Goal: Information Seeking & Learning: Find specific fact

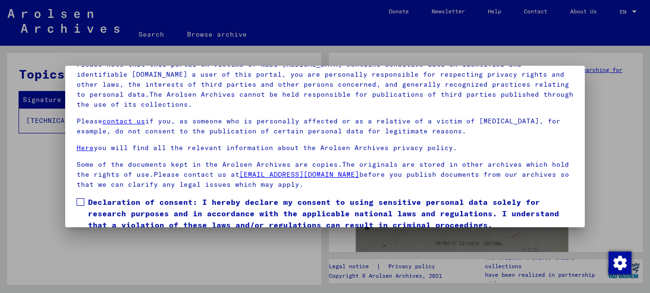
scroll to position [77, 0]
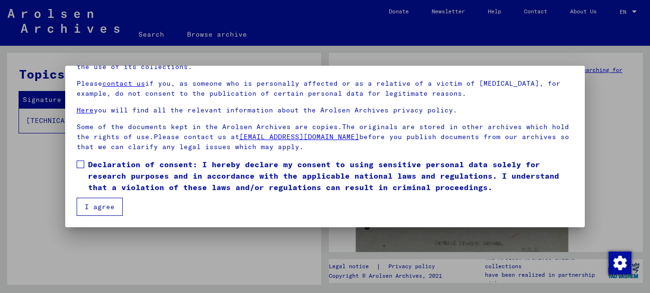
click at [94, 209] on button "I agree" at bounding box center [100, 207] width 46 height 18
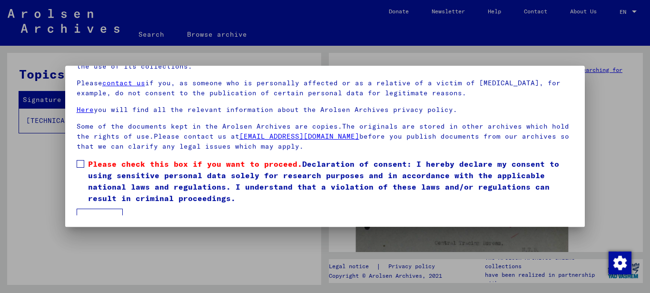
scroll to position [48, 0]
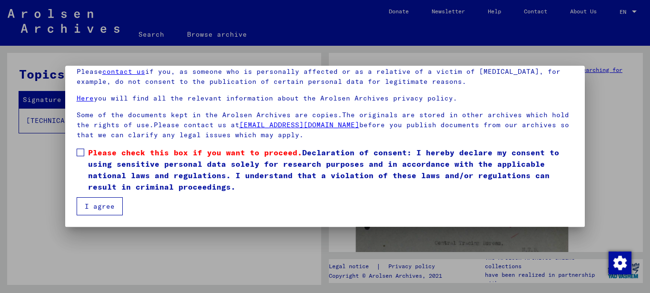
click at [100, 205] on button "I agree" at bounding box center [100, 206] width 46 height 18
click at [78, 150] on span at bounding box center [81, 152] width 8 height 8
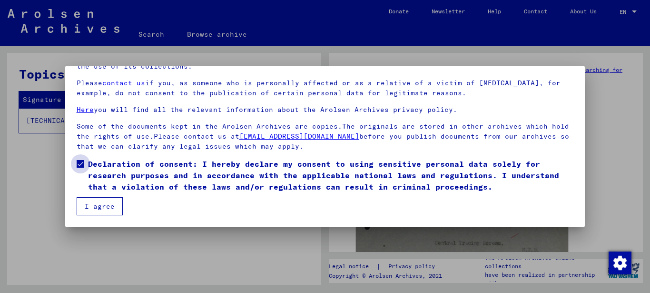
scroll to position [37, 0]
click at [99, 201] on button "I agree" at bounding box center [100, 206] width 46 height 18
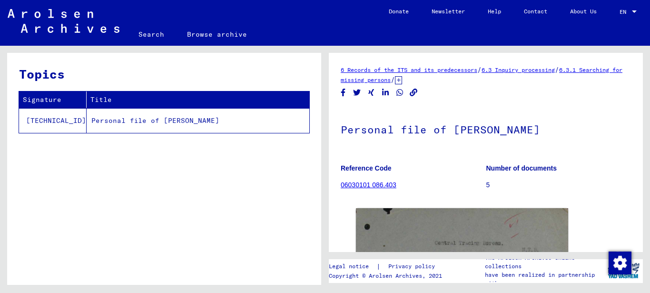
click at [146, 121] on td "Personal file of [PERSON_NAME]" at bounding box center [198, 120] width 223 height 25
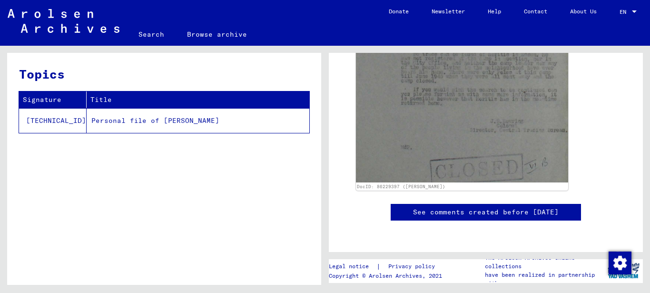
scroll to position [595, 0]
click at [170, 123] on td "Personal file of [PERSON_NAME]" at bounding box center [198, 120] width 223 height 25
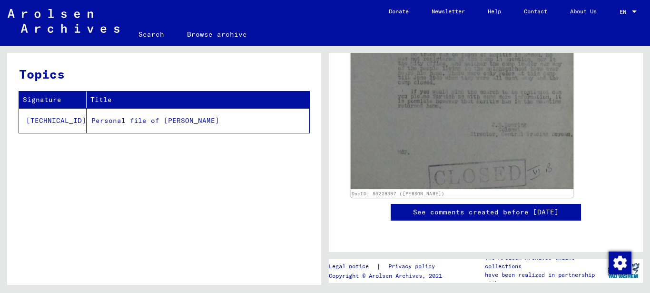
click at [483, 87] on img at bounding box center [462, 44] width 223 height 290
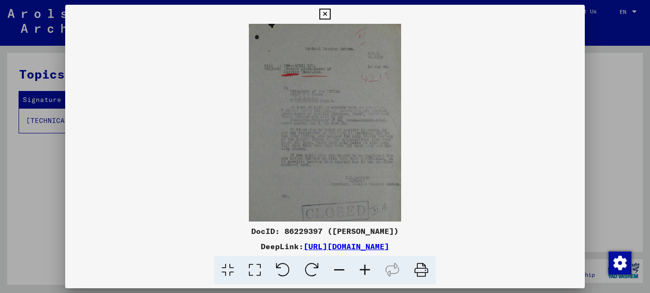
click at [354, 142] on img at bounding box center [325, 123] width 520 height 198
click at [324, 12] on icon at bounding box center [324, 14] width 11 height 11
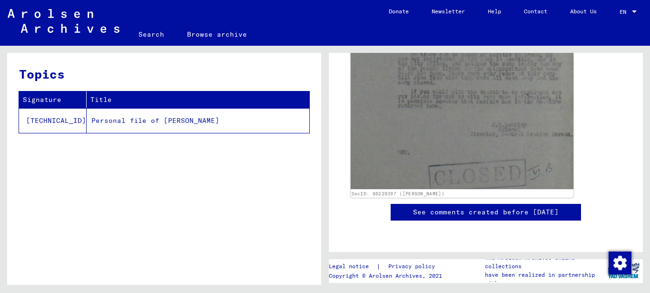
click at [428, 85] on img at bounding box center [462, 44] width 223 height 290
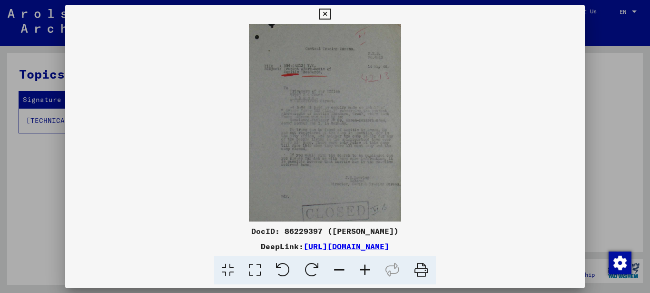
click at [367, 266] on icon at bounding box center [365, 270] width 26 height 29
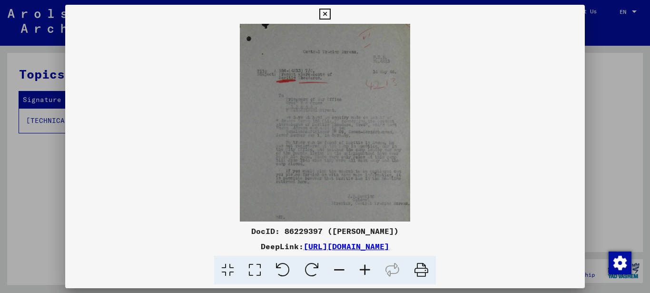
click at [367, 266] on icon at bounding box center [365, 270] width 26 height 29
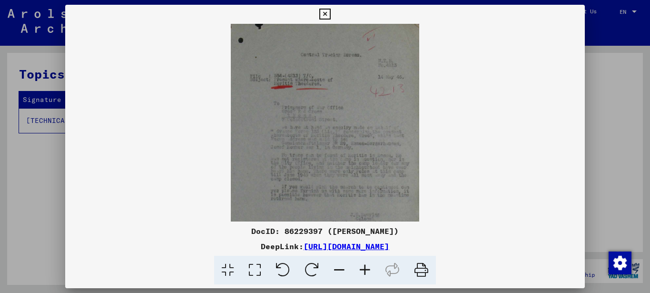
click at [367, 266] on icon at bounding box center [365, 270] width 26 height 29
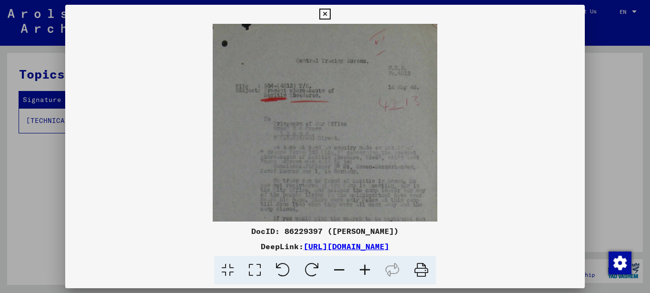
click at [367, 266] on icon at bounding box center [365, 270] width 26 height 29
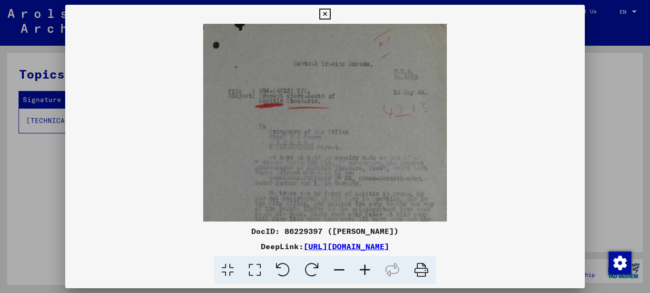
click at [367, 266] on icon at bounding box center [365, 270] width 26 height 29
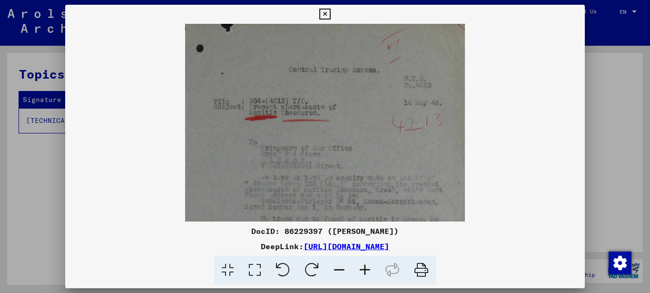
click at [367, 266] on icon at bounding box center [365, 270] width 26 height 29
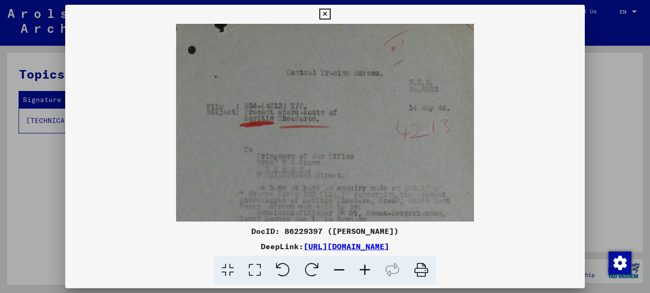
click at [367, 266] on icon at bounding box center [365, 270] width 26 height 29
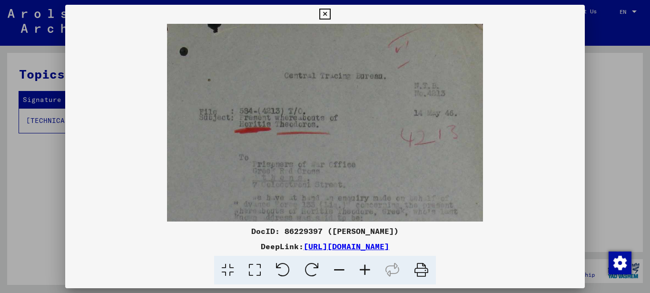
click at [367, 266] on icon at bounding box center [365, 270] width 26 height 29
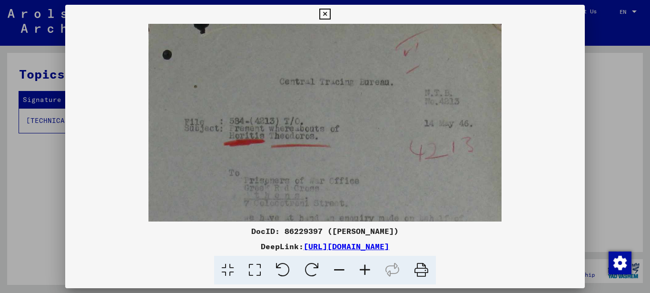
click at [367, 266] on icon at bounding box center [365, 270] width 26 height 29
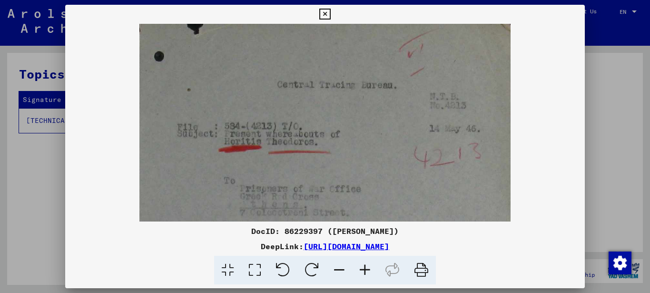
click at [367, 266] on icon at bounding box center [365, 270] width 26 height 29
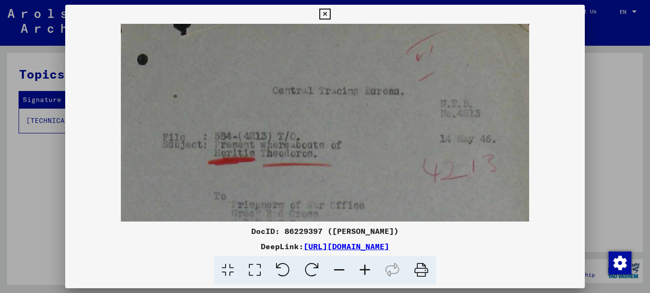
click at [367, 266] on icon at bounding box center [365, 270] width 26 height 29
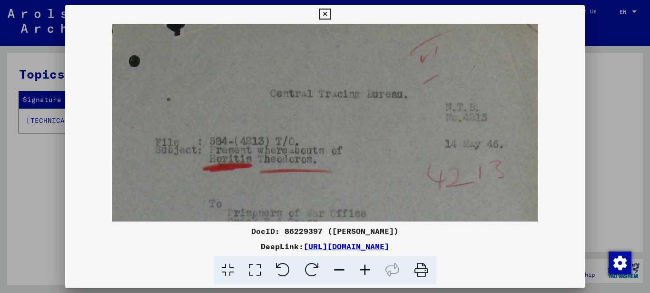
click at [367, 266] on icon at bounding box center [365, 270] width 26 height 29
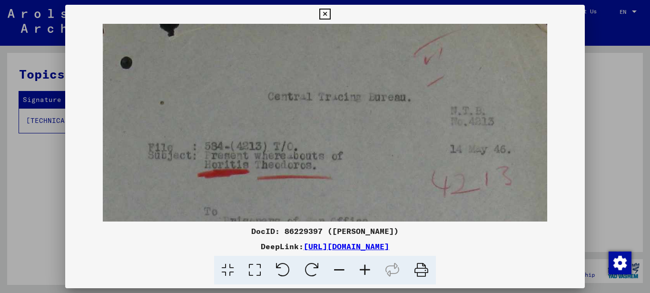
click at [367, 266] on icon at bounding box center [365, 270] width 26 height 29
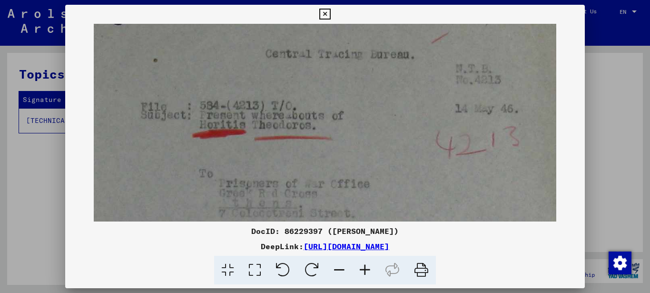
drag, startPoint x: 306, startPoint y: 172, endPoint x: 271, endPoint y: 104, distance: 76.6
click at [271, 108] on img at bounding box center [325, 279] width 463 height 602
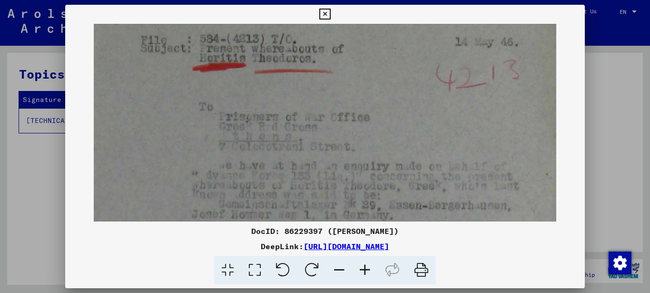
drag, startPoint x: 328, startPoint y: 150, endPoint x: 337, endPoint y: 84, distance: 66.8
click at [337, 91] on img at bounding box center [325, 212] width 463 height 602
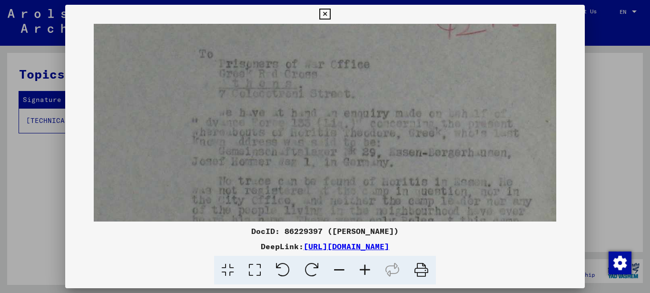
drag, startPoint x: 284, startPoint y: 156, endPoint x: 297, endPoint y: 88, distance: 69.2
click at [294, 99] on img at bounding box center [325, 160] width 463 height 602
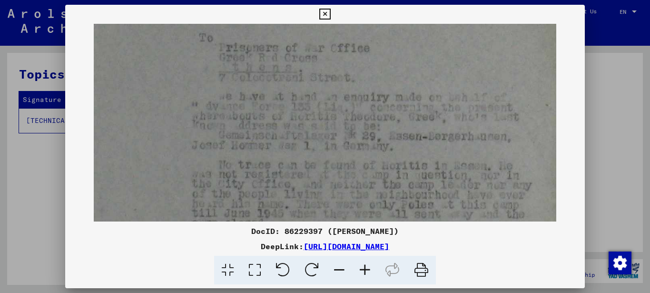
drag, startPoint x: 287, startPoint y: 108, endPoint x: 296, endPoint y: 68, distance: 40.8
click at [294, 74] on img at bounding box center [325, 143] width 463 height 602
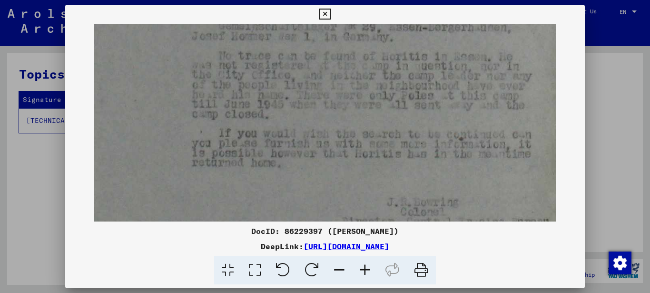
drag, startPoint x: 280, startPoint y: 155, endPoint x: 286, endPoint y: 126, distance: 29.1
click at [286, 126] on img at bounding box center [325, 34] width 463 height 602
click at [328, 15] on icon at bounding box center [324, 14] width 11 height 11
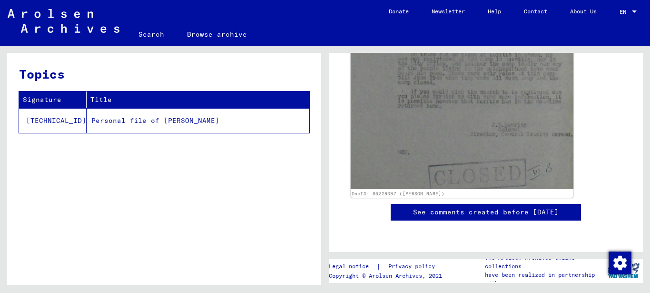
click at [404, 79] on img at bounding box center [462, 44] width 223 height 290
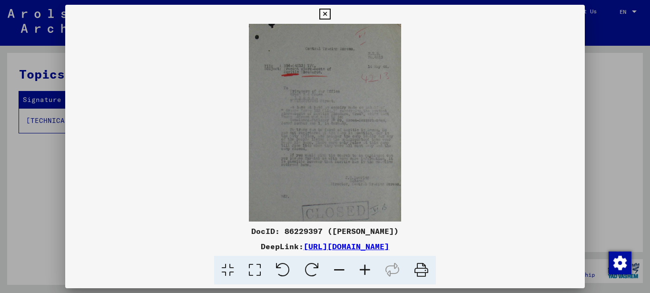
click at [363, 267] on icon at bounding box center [365, 270] width 26 height 29
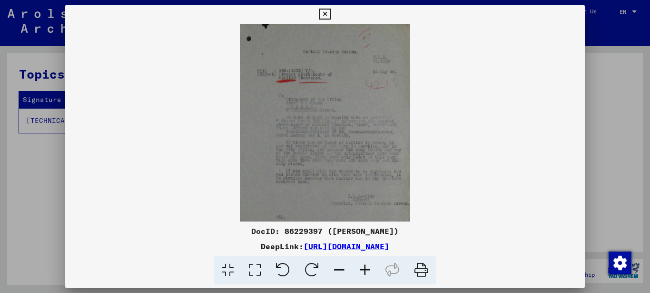
click at [363, 267] on icon at bounding box center [365, 270] width 26 height 29
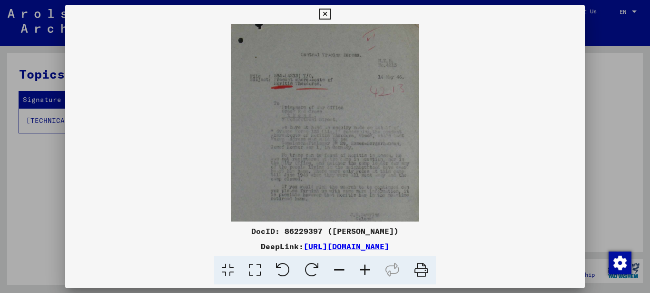
click at [363, 267] on icon at bounding box center [365, 270] width 26 height 29
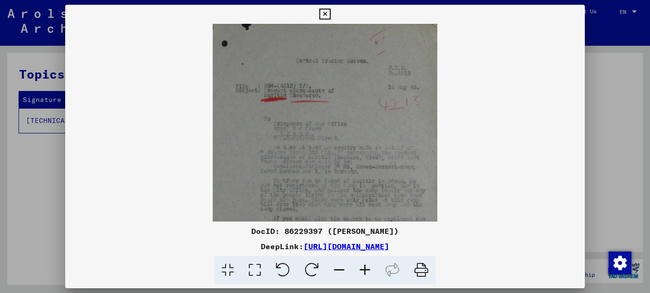
click at [364, 269] on icon at bounding box center [365, 270] width 26 height 29
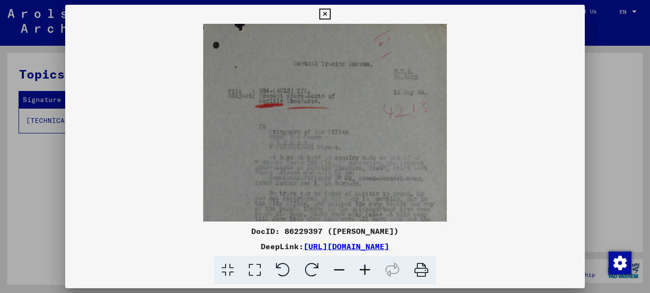
click at [364, 269] on icon at bounding box center [365, 270] width 26 height 29
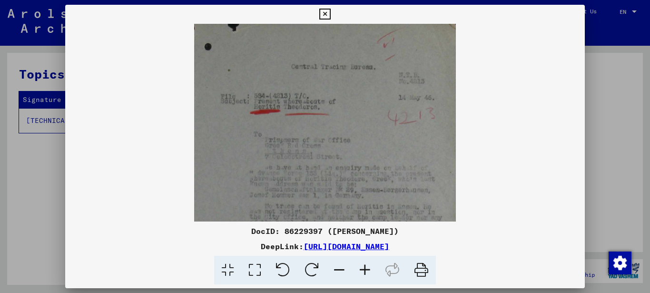
click at [364, 269] on icon at bounding box center [365, 270] width 26 height 29
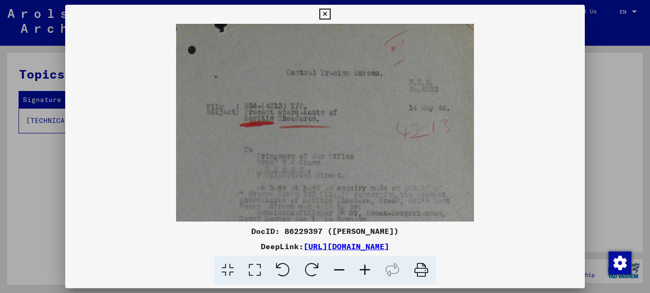
click at [364, 269] on icon at bounding box center [365, 270] width 26 height 29
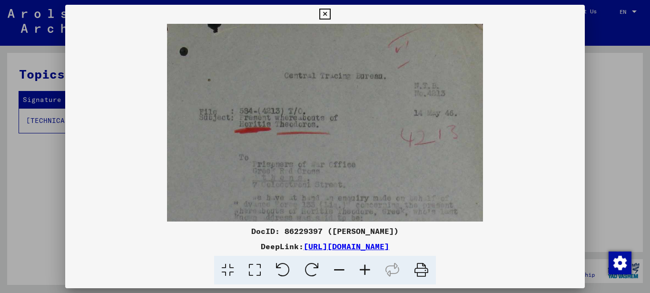
click at [364, 269] on icon at bounding box center [365, 270] width 26 height 29
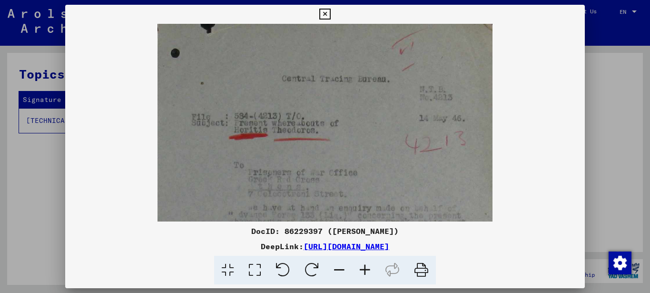
click at [364, 269] on icon at bounding box center [365, 270] width 26 height 29
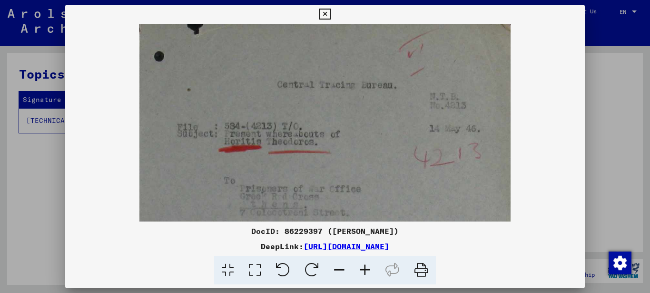
click at [364, 269] on icon at bounding box center [365, 270] width 26 height 29
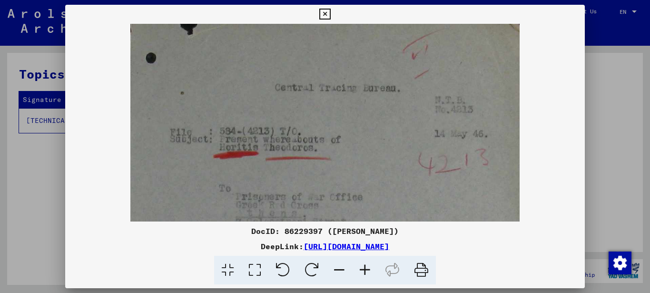
click at [364, 269] on icon at bounding box center [365, 270] width 26 height 29
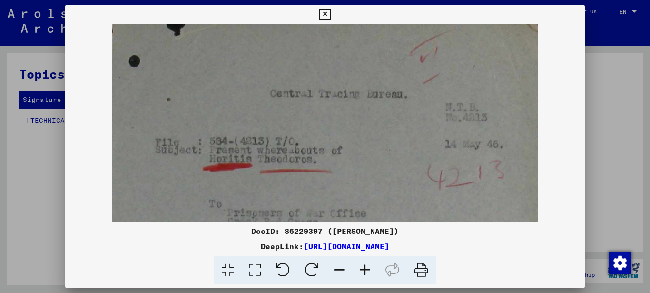
click at [364, 269] on icon at bounding box center [365, 270] width 26 height 29
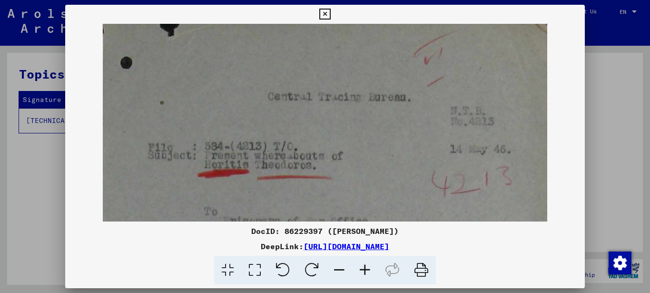
click at [364, 269] on icon at bounding box center [365, 270] width 26 height 29
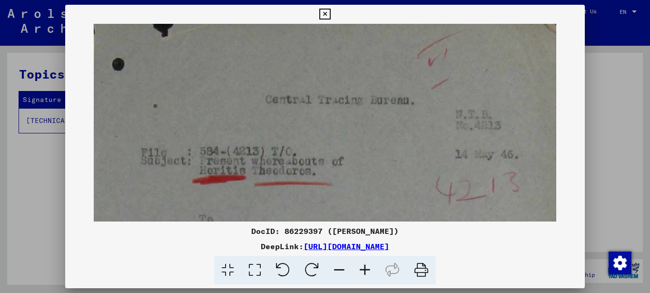
click at [364, 269] on icon at bounding box center [365, 270] width 26 height 29
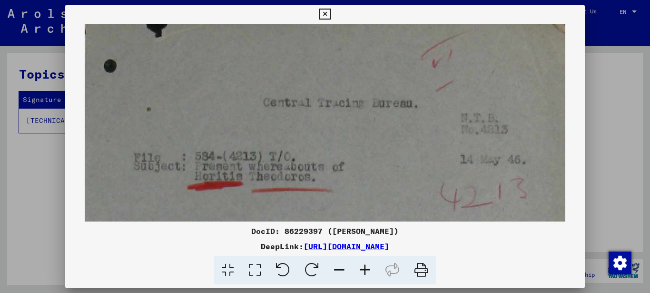
click at [364, 270] on icon at bounding box center [365, 270] width 26 height 29
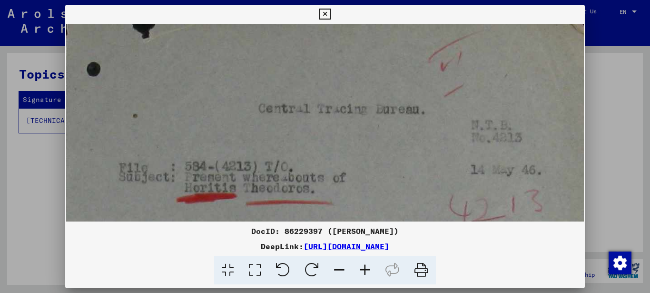
click at [364, 270] on icon at bounding box center [365, 270] width 26 height 29
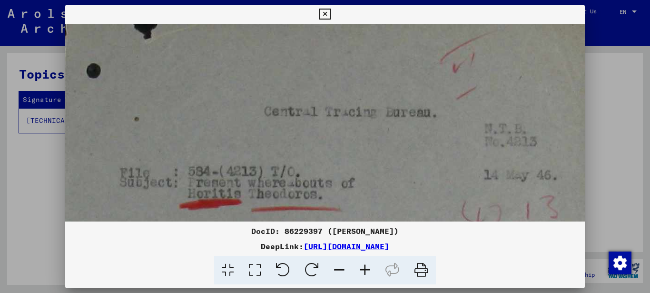
scroll to position [81, 0]
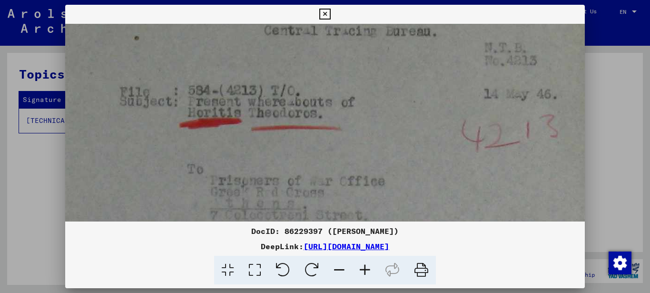
drag, startPoint x: 321, startPoint y: 169, endPoint x: 323, endPoint y: 78, distance: 91.9
click at [323, 95] on img at bounding box center [333, 291] width 536 height 697
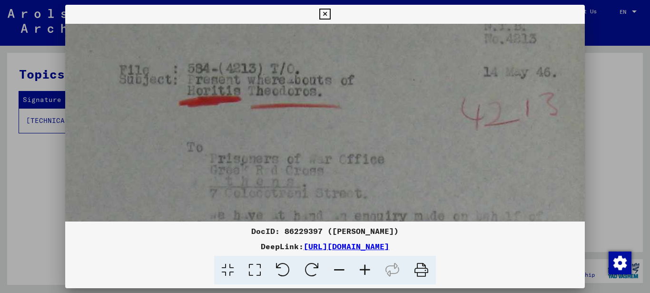
drag, startPoint x: 318, startPoint y: 192, endPoint x: 316, endPoint y: 90, distance: 101.4
click at [316, 119] on img at bounding box center [333, 269] width 536 height 697
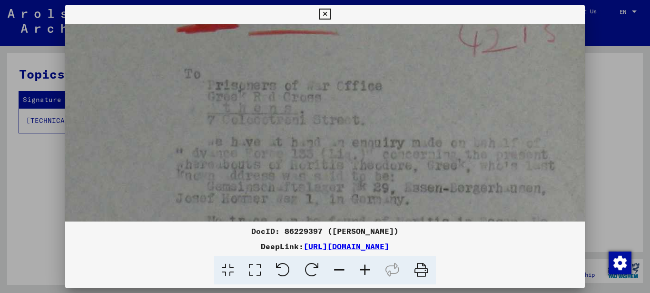
drag, startPoint x: 305, startPoint y: 185, endPoint x: 305, endPoint y: 99, distance: 86.6
click at [305, 102] on img at bounding box center [330, 196] width 536 height 697
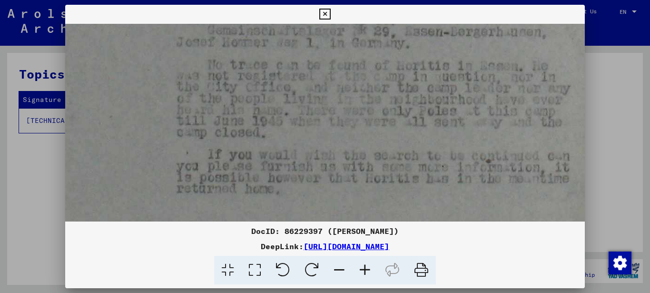
drag, startPoint x: 307, startPoint y: 178, endPoint x: 308, endPoint y: 86, distance: 92.3
click at [308, 90] on img at bounding box center [331, 40] width 536 height 697
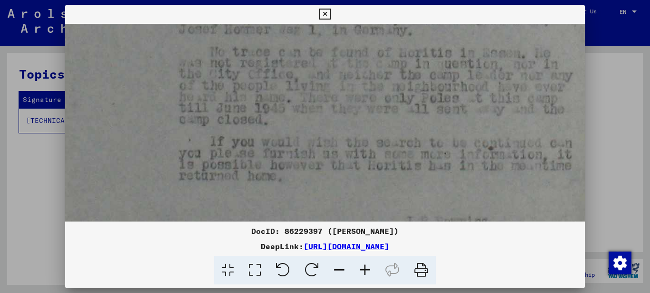
scroll to position [345, 0]
click at [307, 95] on img at bounding box center [333, 27] width 536 height 697
click at [288, 108] on img at bounding box center [333, 27] width 536 height 697
click at [292, 110] on img at bounding box center [333, 27] width 536 height 697
click at [324, 11] on icon at bounding box center [324, 14] width 11 height 11
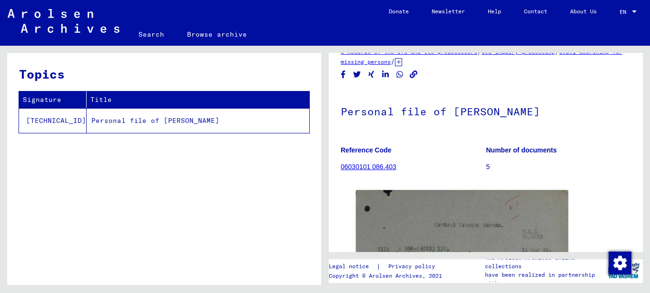
scroll to position [0, 0]
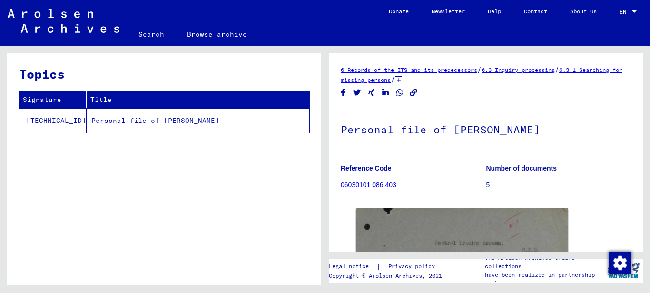
click at [145, 33] on link "Search" at bounding box center [151, 34] width 49 height 23
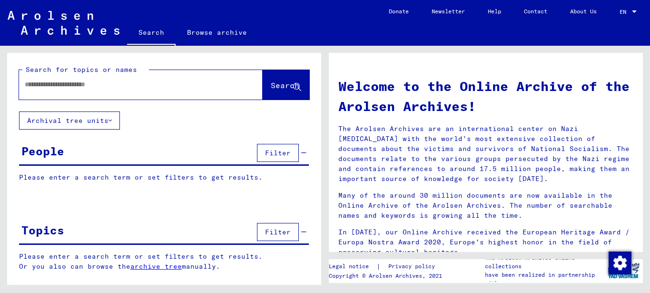
click at [32, 88] on input "text" at bounding box center [129, 84] width 209 height 10
type input "*"
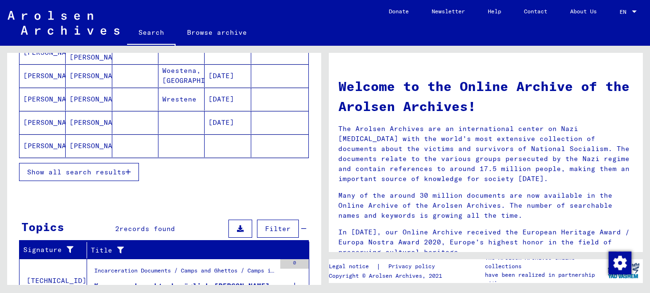
scroll to position [238, 0]
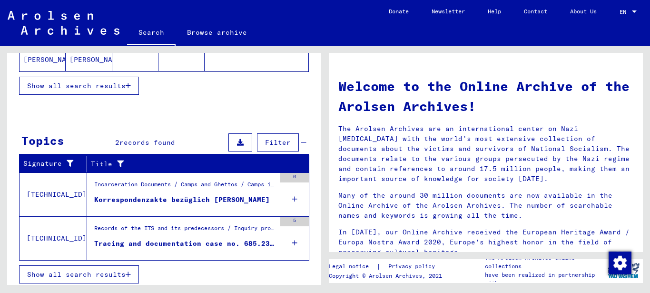
click at [205, 199] on div "Korrespondenzakte bezüglich [PERSON_NAME]" at bounding box center [182, 200] width 176 height 10
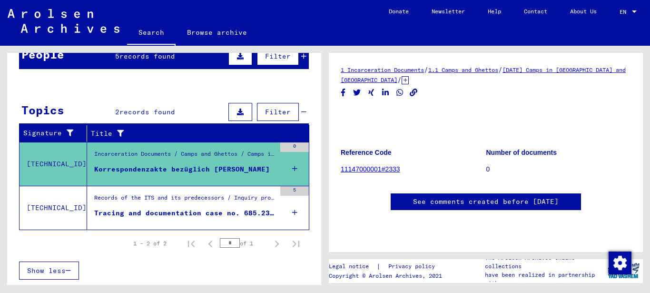
scroll to position [95, 0]
click at [189, 210] on div "Tracing and documentation case no. 685.233 for [PERSON_NAME] born [DEMOGRAPHIC_…" at bounding box center [184, 213] width 181 height 10
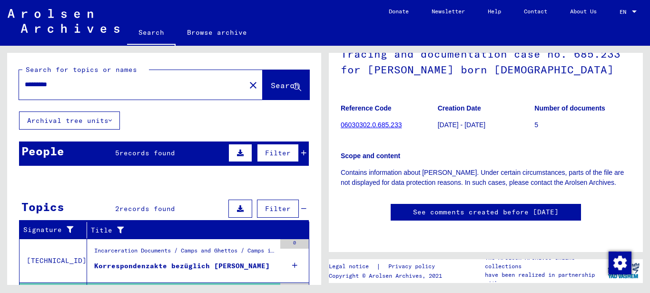
click at [271, 88] on span "Search" at bounding box center [285, 85] width 29 height 10
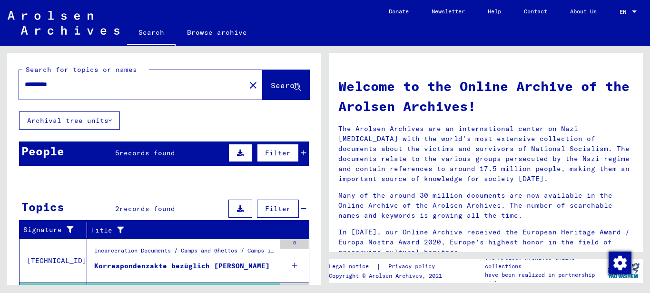
click at [129, 153] on span "records found" at bounding box center [147, 152] width 56 height 9
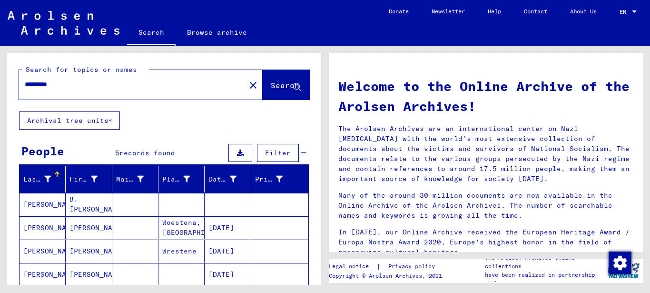
click at [40, 207] on mat-cell "[PERSON_NAME]" at bounding box center [43, 204] width 46 height 23
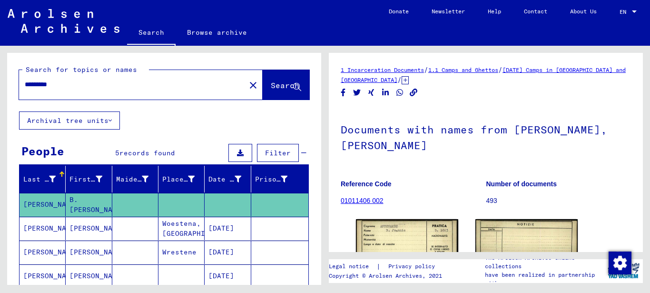
click at [51, 230] on mat-cell "[PERSON_NAME]" at bounding box center [43, 228] width 46 height 23
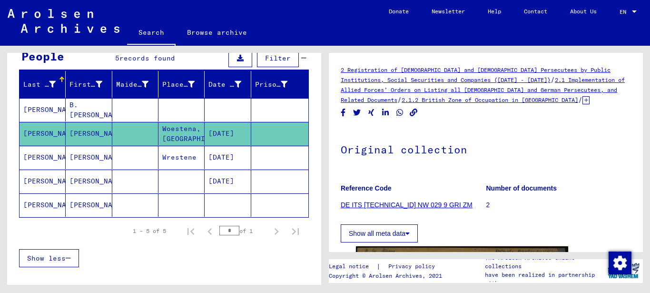
scroll to position [95, 0]
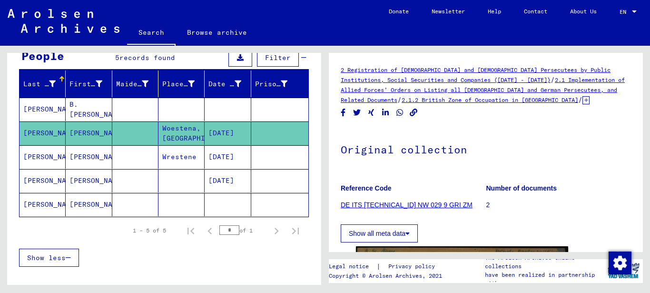
click at [49, 157] on mat-cell "[PERSON_NAME]" at bounding box center [43, 156] width 46 height 23
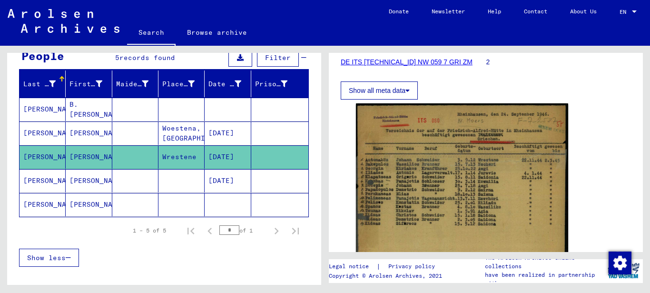
click at [28, 178] on mat-cell "[PERSON_NAME]" at bounding box center [43, 180] width 46 height 23
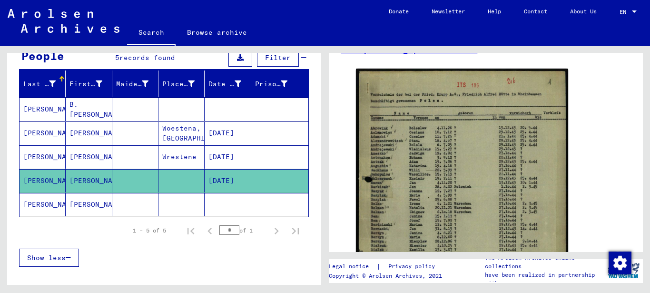
scroll to position [238, 0]
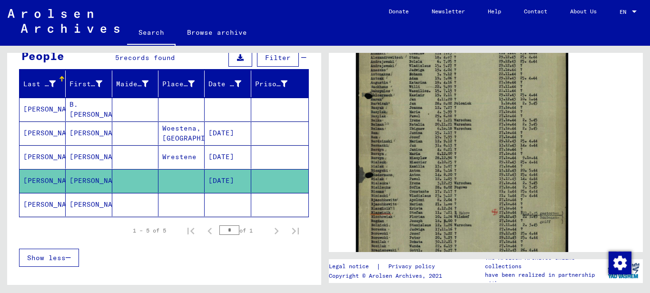
click at [42, 205] on mat-cell "[PERSON_NAME]" at bounding box center [43, 204] width 46 height 23
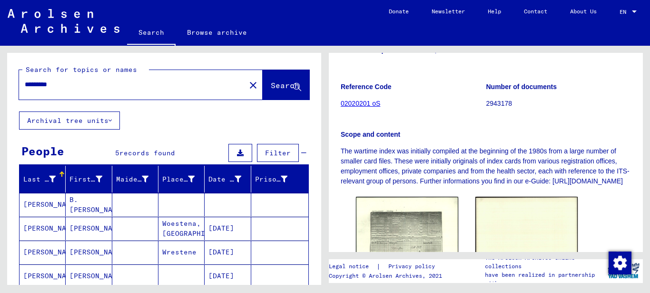
drag, startPoint x: 66, startPoint y: 88, endPoint x: -5, endPoint y: 85, distance: 71.0
click at [0, 85] on html "Search Browse archive Donate Newsletter Help Contact About Us Search Browse arc…" at bounding box center [325, 146] width 650 height 293
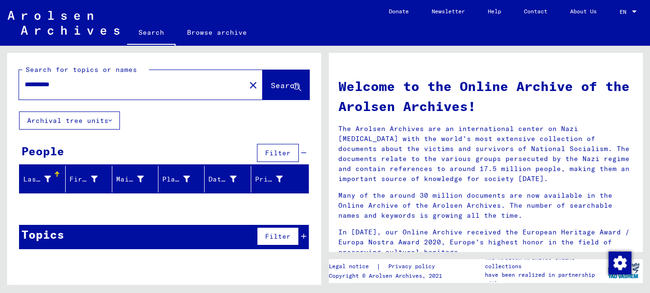
click at [47, 82] on input "**********" at bounding box center [129, 84] width 209 height 10
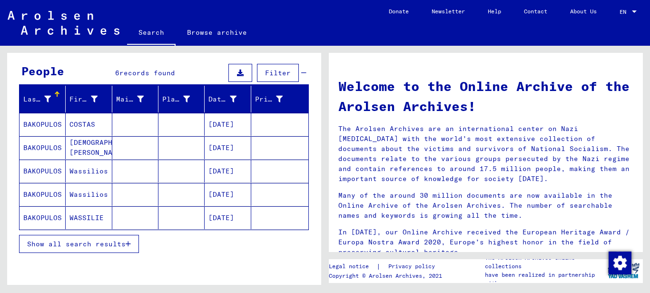
scroll to position [119, 0]
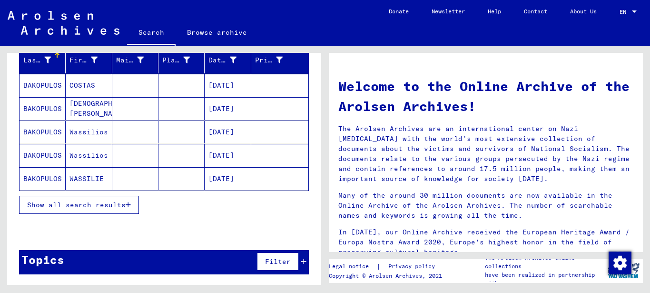
click at [43, 80] on mat-cell "BAKOPULOS" at bounding box center [43, 85] width 46 height 23
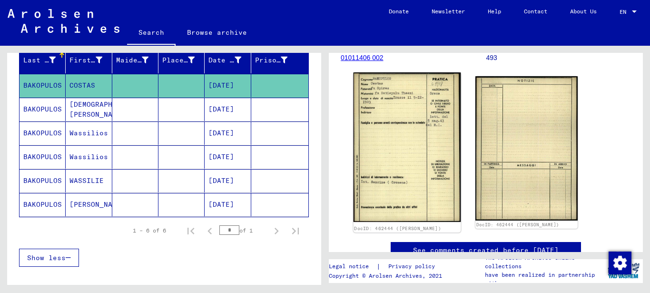
click at [371, 159] on img at bounding box center [408, 146] width 108 height 149
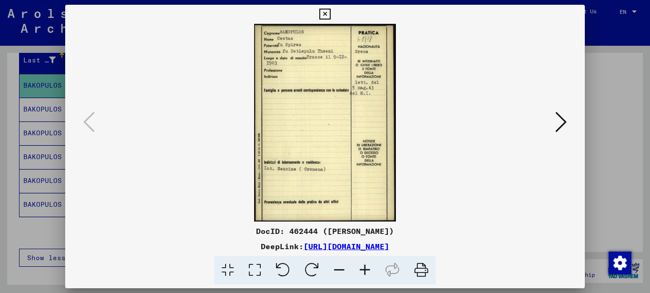
click at [367, 268] on icon at bounding box center [365, 270] width 26 height 29
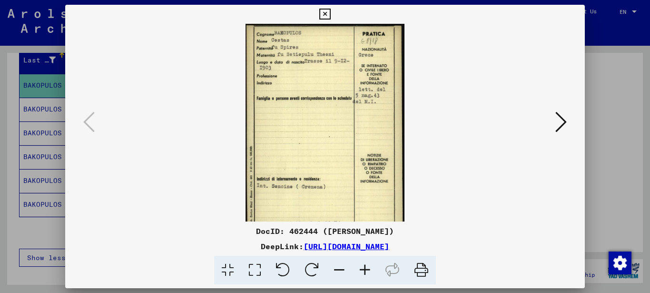
click at [367, 268] on icon at bounding box center [365, 270] width 26 height 29
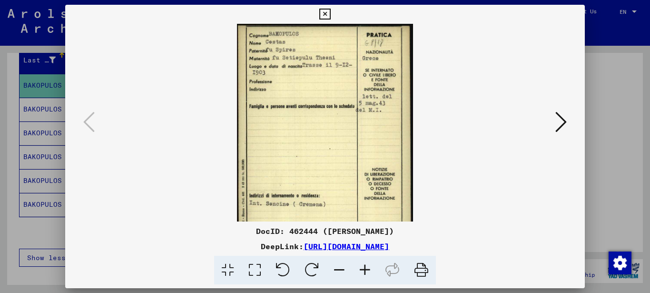
click at [367, 268] on icon at bounding box center [365, 270] width 26 height 29
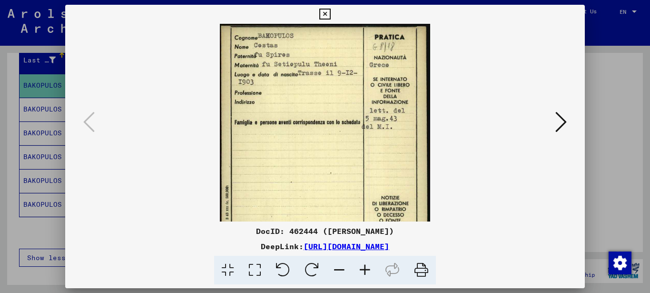
click at [367, 268] on icon at bounding box center [365, 270] width 26 height 29
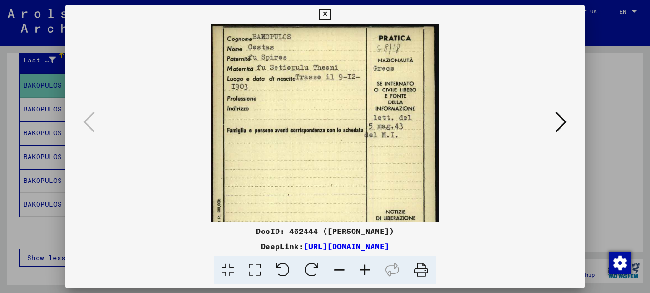
click at [367, 268] on icon at bounding box center [365, 270] width 26 height 29
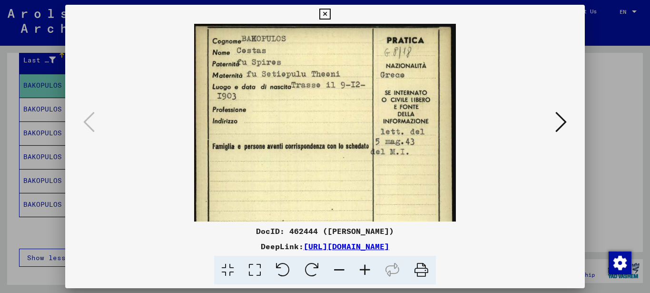
click at [367, 268] on icon at bounding box center [365, 270] width 26 height 29
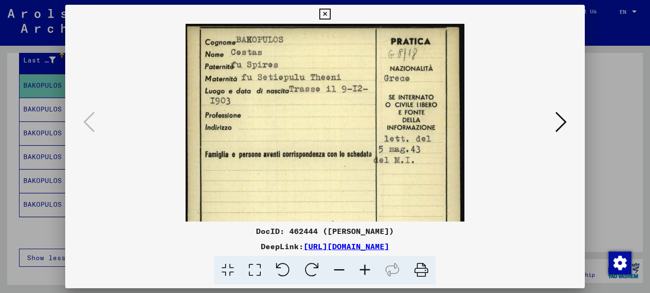
drag, startPoint x: 367, startPoint y: 268, endPoint x: 315, endPoint y: 235, distance: 61.8
click at [367, 268] on icon at bounding box center [365, 270] width 26 height 29
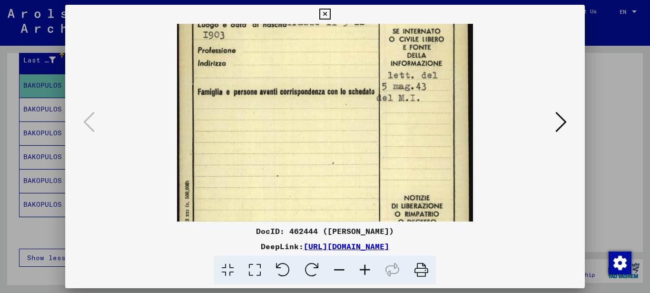
drag, startPoint x: 266, startPoint y: 186, endPoint x: 280, endPoint y: 79, distance: 107.6
click at [279, 83] on img at bounding box center [325, 159] width 296 height 412
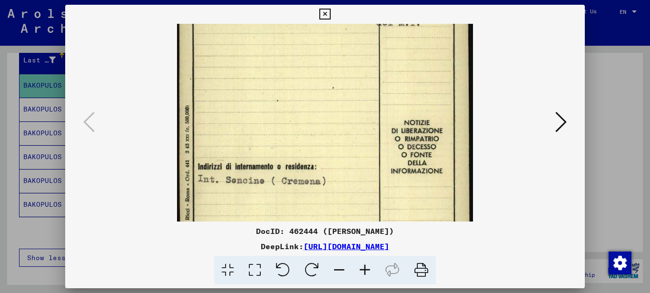
scroll to position [164, 0]
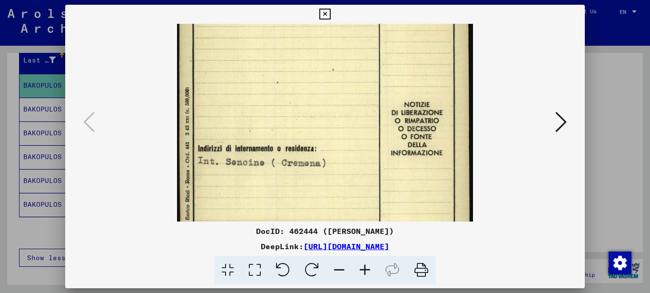
drag, startPoint x: 257, startPoint y: 164, endPoint x: 263, endPoint y: 110, distance: 54.5
click at [263, 110] on img at bounding box center [325, 66] width 296 height 412
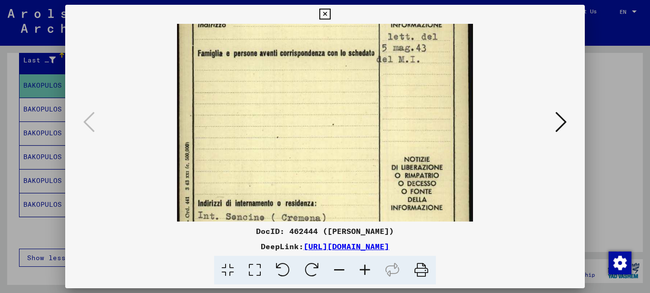
drag, startPoint x: 252, startPoint y: 102, endPoint x: 249, endPoint y: 170, distance: 68.1
click at [252, 153] on img at bounding box center [325, 121] width 296 height 412
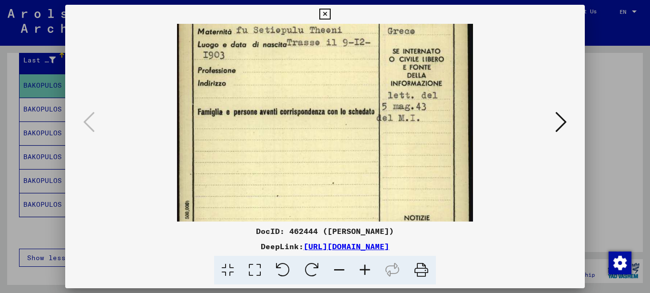
drag, startPoint x: 260, startPoint y: 138, endPoint x: 260, endPoint y: 156, distance: 18.1
click at [260, 151] on img at bounding box center [325, 179] width 296 height 412
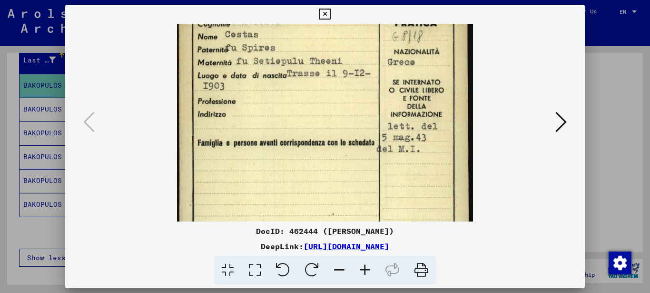
drag, startPoint x: 280, startPoint y: 86, endPoint x: 280, endPoint y: 117, distance: 31.4
click at [280, 117] on img at bounding box center [325, 210] width 296 height 412
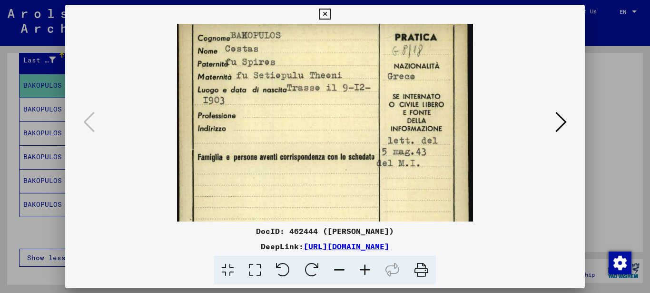
scroll to position [0, 0]
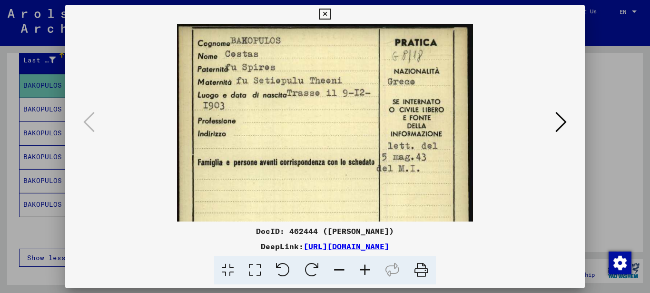
drag, startPoint x: 284, startPoint y: 111, endPoint x: 284, endPoint y: 148, distance: 37.6
click at [284, 147] on img at bounding box center [325, 230] width 296 height 412
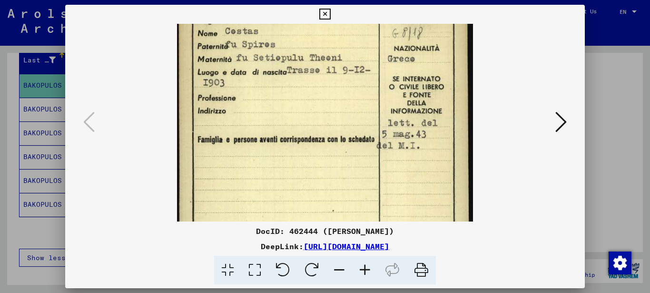
scroll to position [27, 0]
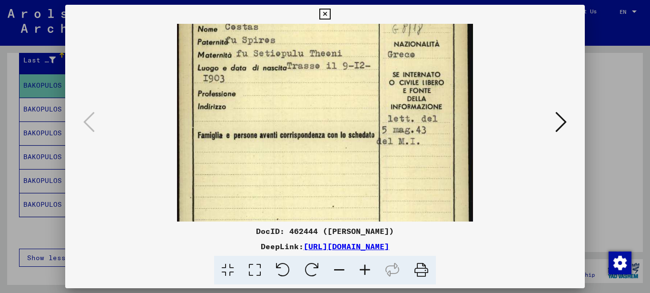
drag, startPoint x: 277, startPoint y: 128, endPoint x: 277, endPoint y: 101, distance: 27.1
click at [277, 101] on img at bounding box center [325, 203] width 296 height 412
click at [569, 119] on button at bounding box center [561, 122] width 17 height 27
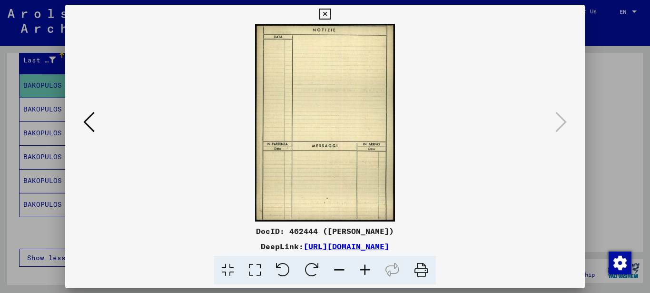
scroll to position [0, 0]
click at [321, 12] on icon at bounding box center [324, 14] width 11 height 11
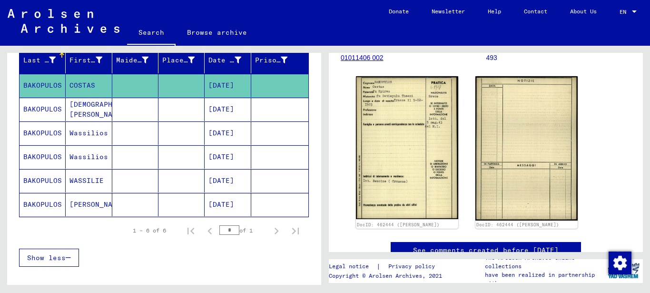
click at [38, 134] on mat-cell "BAKOPULOS" at bounding box center [43, 132] width 46 height 23
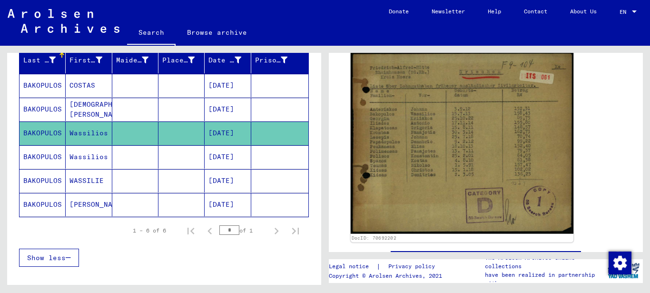
scroll to position [190, 0]
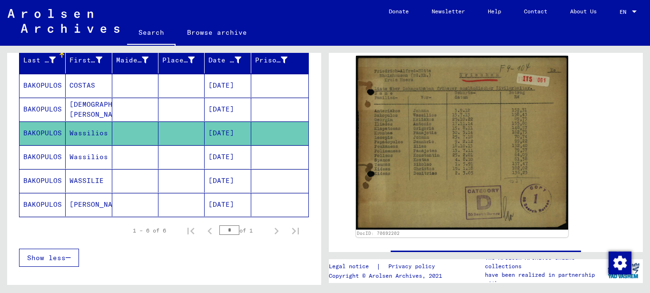
click at [40, 153] on mat-cell "BAKOPULOS" at bounding box center [43, 156] width 46 height 23
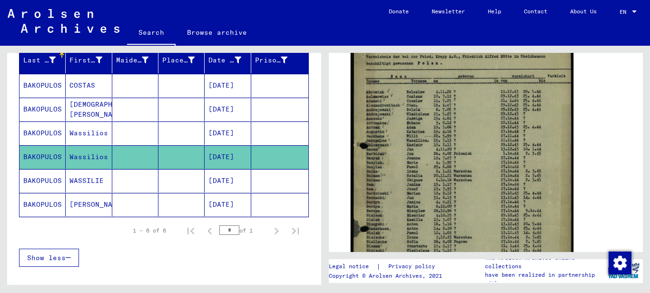
scroll to position [190, 0]
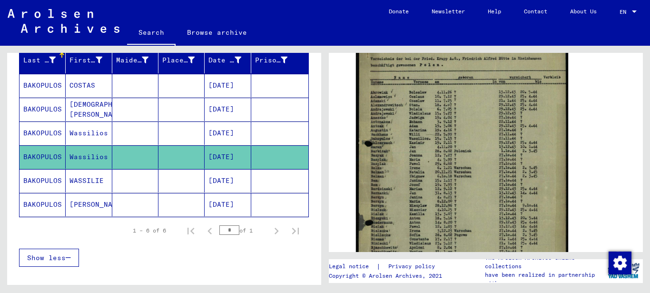
click at [43, 176] on mat-cell "BAKOPULOS" at bounding box center [43, 180] width 46 height 23
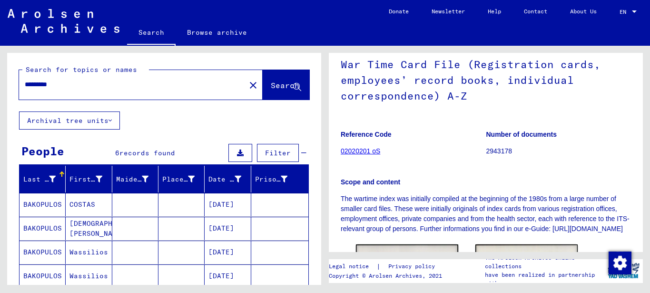
drag, startPoint x: 65, startPoint y: 85, endPoint x: -5, endPoint y: 85, distance: 69.5
click at [0, 85] on html "Search Browse archive Donate Newsletter Help Contact About Us Search Browse arc…" at bounding box center [325, 146] width 650 height 293
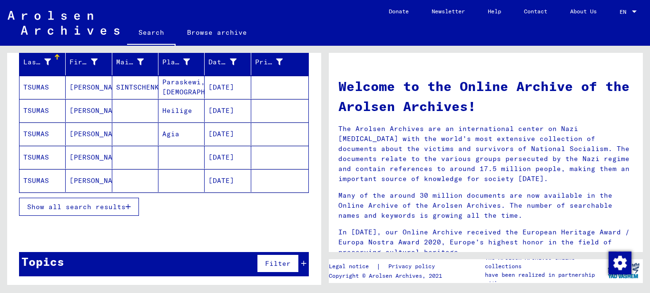
scroll to position [119, 0]
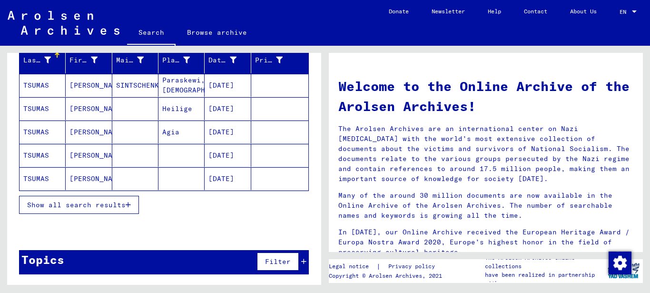
click at [80, 203] on span "Show all search results" at bounding box center [76, 204] width 99 height 9
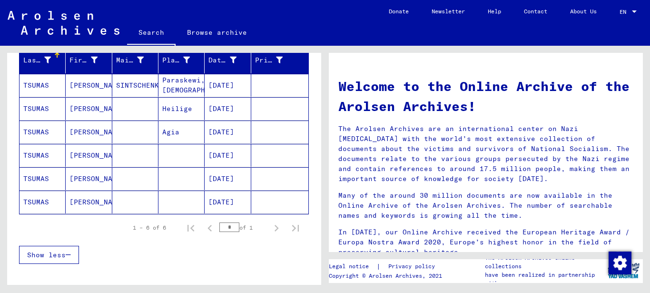
click at [89, 202] on mat-cell "[PERSON_NAME]" at bounding box center [89, 201] width 46 height 23
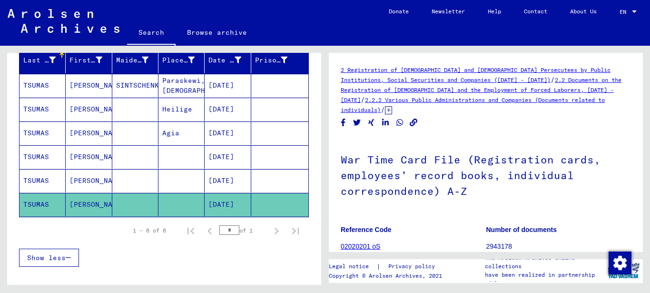
click at [73, 181] on mat-cell "[PERSON_NAME]" at bounding box center [89, 180] width 46 height 23
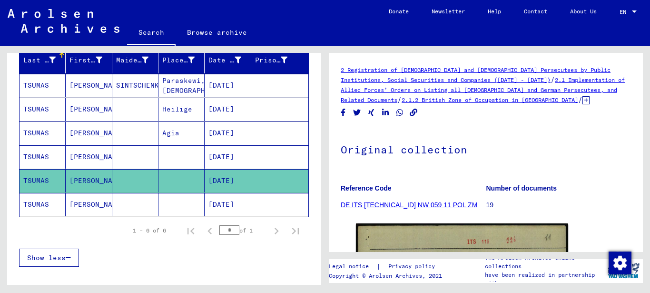
click at [73, 156] on mat-cell "[PERSON_NAME]" at bounding box center [89, 156] width 46 height 23
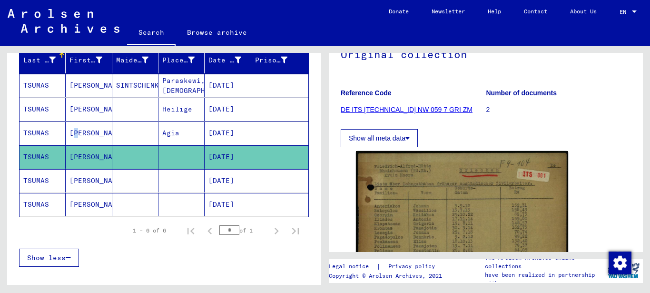
click at [71, 134] on mat-cell "[PERSON_NAME]" at bounding box center [89, 132] width 46 height 23
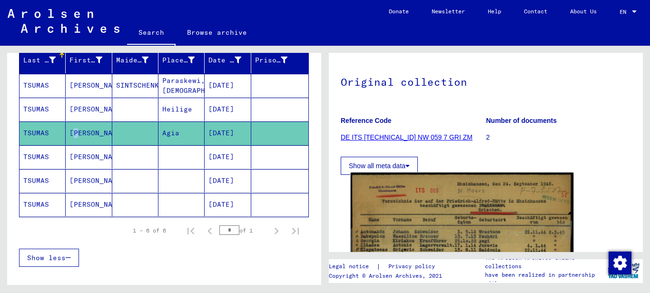
scroll to position [143, 0]
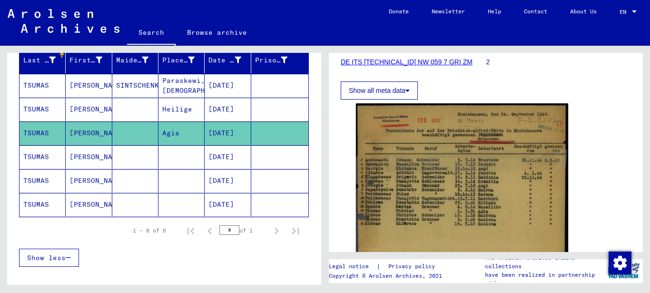
click at [87, 87] on mat-cell "[PERSON_NAME]" at bounding box center [89, 85] width 46 height 23
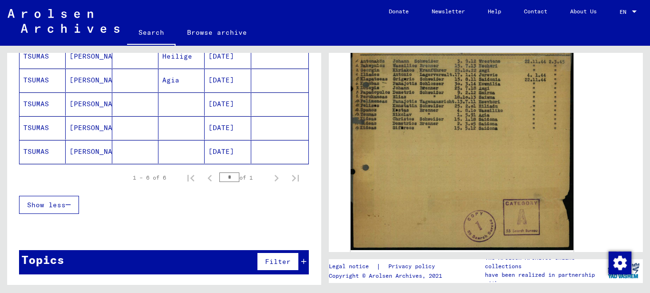
click at [406, 117] on img at bounding box center [462, 126] width 223 height 248
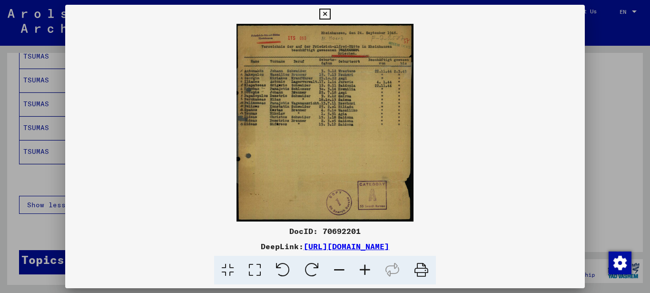
click at [360, 267] on icon at bounding box center [365, 270] width 26 height 29
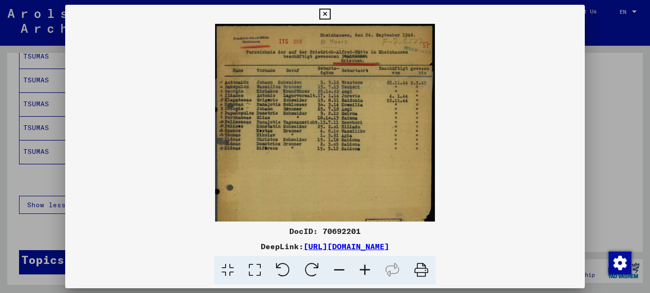
click at [364, 267] on icon at bounding box center [365, 270] width 26 height 29
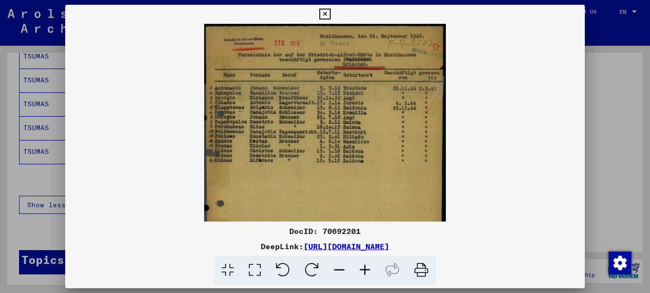
click at [364, 267] on icon at bounding box center [365, 270] width 26 height 29
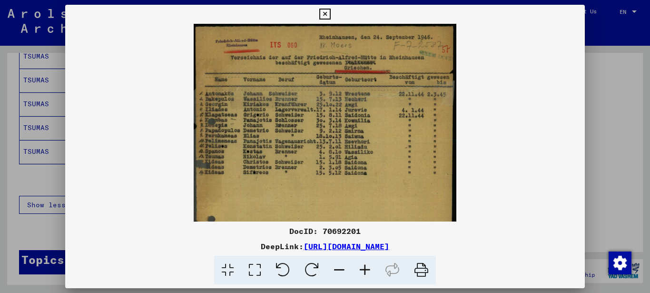
click at [364, 267] on icon at bounding box center [365, 270] width 26 height 29
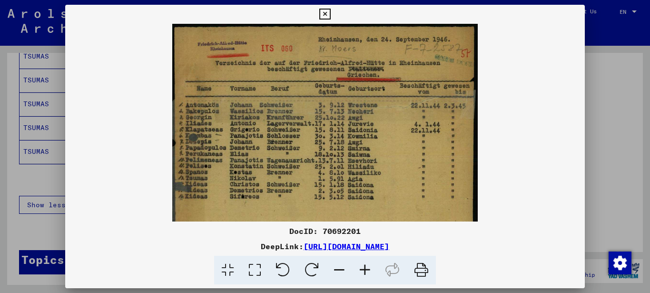
click at [364, 267] on icon at bounding box center [365, 270] width 26 height 29
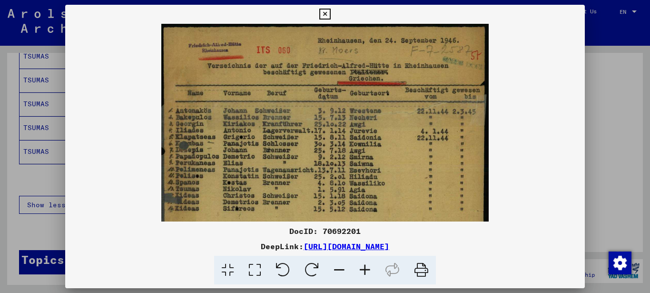
click at [364, 267] on icon at bounding box center [365, 270] width 26 height 29
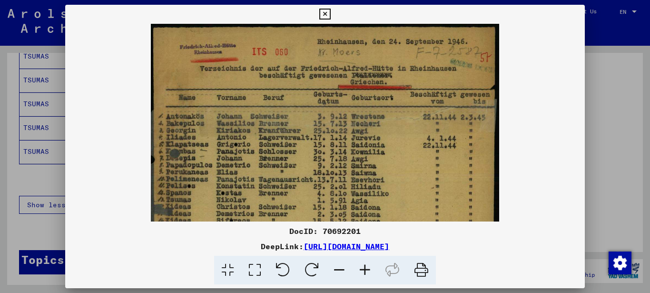
click at [364, 267] on icon at bounding box center [365, 270] width 26 height 29
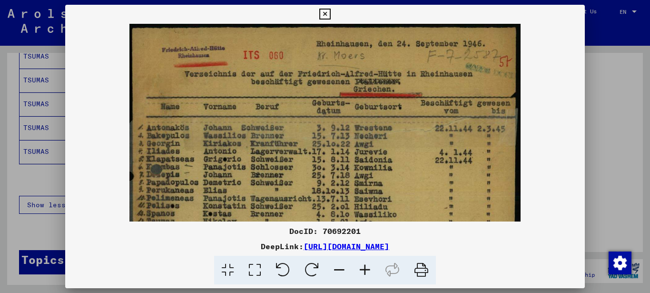
click at [364, 267] on icon at bounding box center [365, 270] width 26 height 29
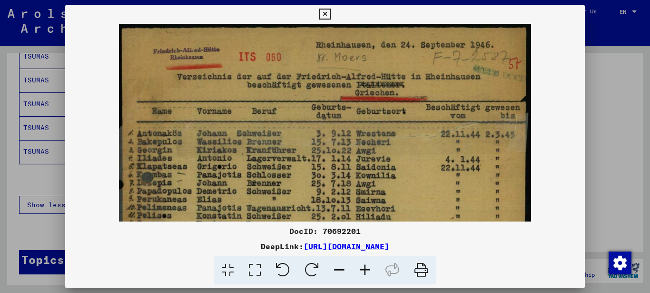
click at [364, 267] on icon at bounding box center [365, 270] width 26 height 29
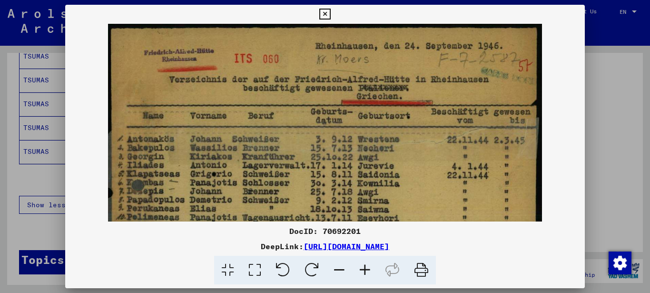
click at [325, 11] on icon at bounding box center [324, 14] width 11 height 11
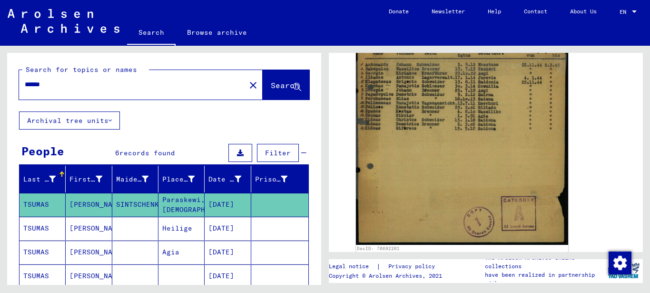
drag, startPoint x: 53, startPoint y: 83, endPoint x: -5, endPoint y: 76, distance: 58.0
click at [0, 76] on html "Search Browse archive Donate Newsletter Help Contact About Us Search Browse arc…" at bounding box center [325, 146] width 650 height 293
type input "********"
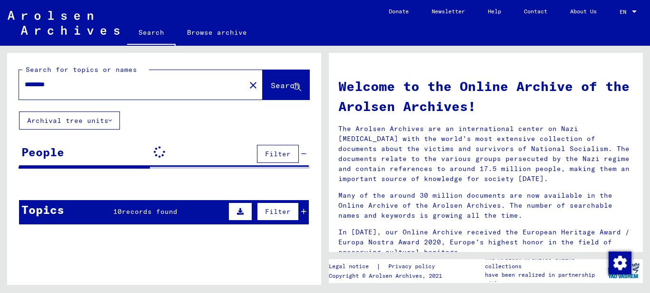
click at [125, 212] on span "records found" at bounding box center [150, 211] width 56 height 9
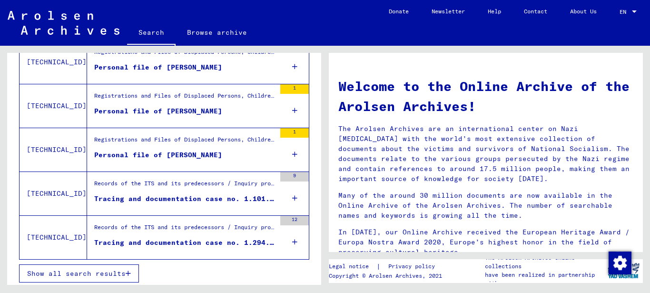
scroll to position [373, 0]
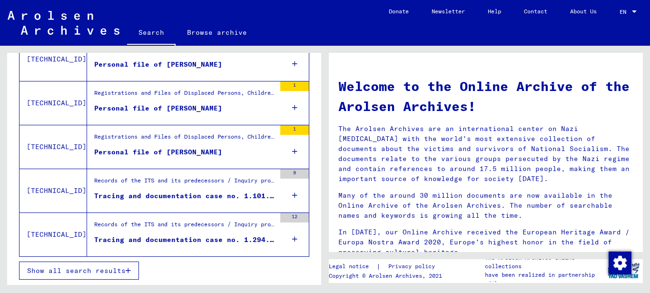
click at [120, 272] on span "Show all search results" at bounding box center [76, 270] width 99 height 9
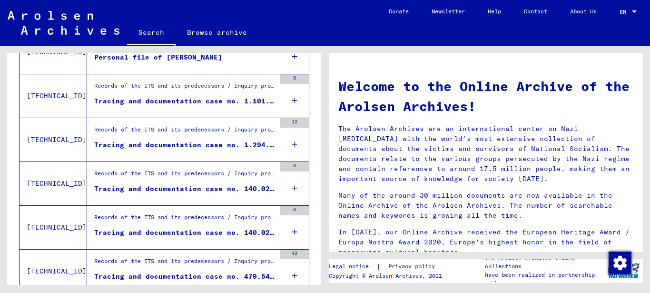
scroll to position [439, 0]
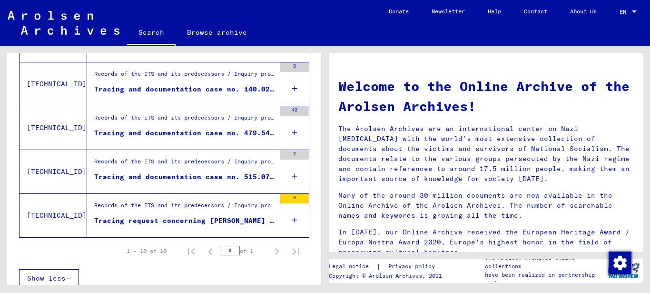
click at [184, 175] on div "Tracing and documentation case no. 515.070 for [PERSON_NAME] born [DEMOGRAPHIC_…" at bounding box center [184, 177] width 181 height 10
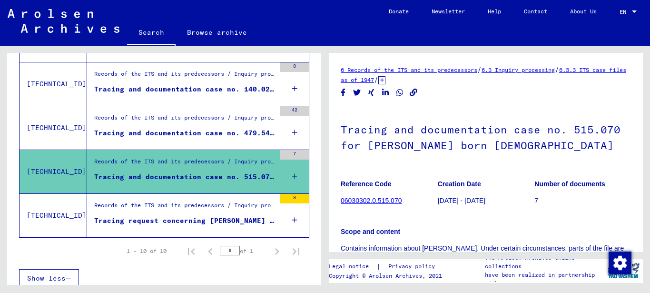
click at [244, 128] on div "Tracing and documentation case no. 479.546 for [PERSON_NAME][DEMOGRAPHIC_DATA] …" at bounding box center [184, 133] width 181 height 10
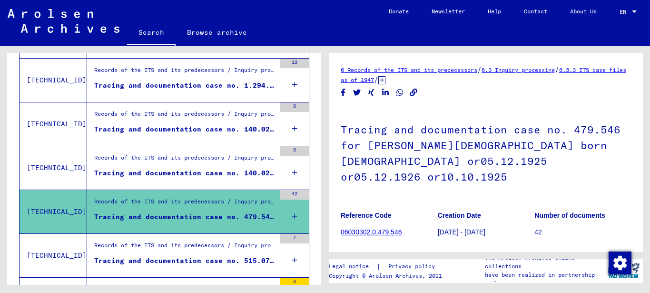
scroll to position [344, 0]
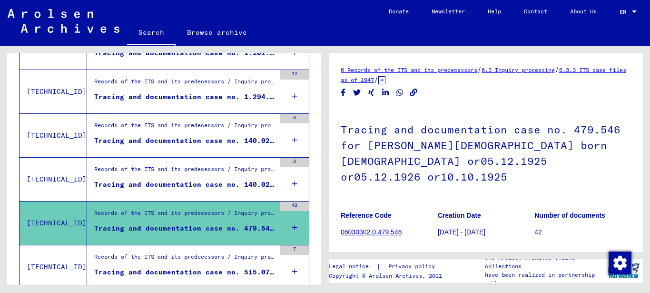
click at [178, 183] on div "Tracing and documentation case no. 140.027 for [PERSON_NAME] born [DEMOGRAPHIC_…" at bounding box center [184, 184] width 181 height 10
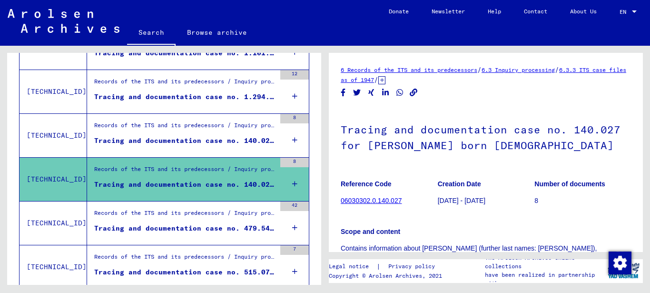
click at [138, 139] on div "Tracing and documentation case no. 140.026 for [PERSON_NAME] born [DEMOGRAPHIC_…" at bounding box center [184, 141] width 181 height 10
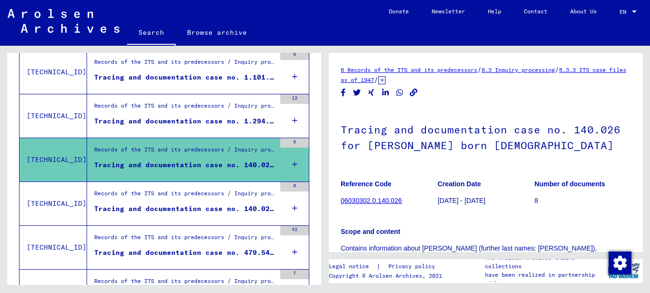
scroll to position [297, 0]
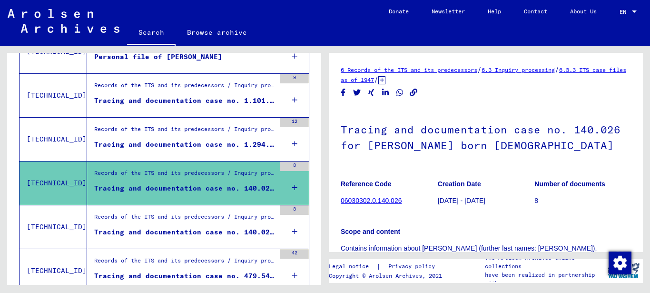
click at [157, 140] on div "Tracing and documentation case no. 1.294.478 for [PERSON_NAME], [DEMOGRAPHIC_DA…" at bounding box center [184, 144] width 181 height 10
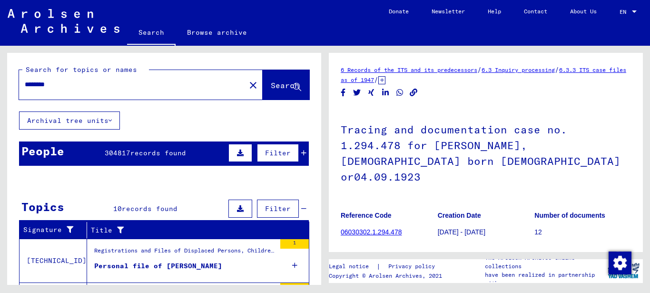
drag, startPoint x: 61, startPoint y: 86, endPoint x: -5, endPoint y: 83, distance: 65.7
click at [0, 83] on html "Search Browse archive Donate Newsletter Help Contact About Us Search Browse arc…" at bounding box center [325, 146] width 650 height 293
click at [40, 87] on input "text" at bounding box center [132, 84] width 215 height 10
drag, startPoint x: 56, startPoint y: 81, endPoint x: -5, endPoint y: 69, distance: 61.7
click at [0, 69] on html "Search Browse archive Donate Newsletter Help Contact About Us Search Browse arc…" at bounding box center [325, 146] width 650 height 293
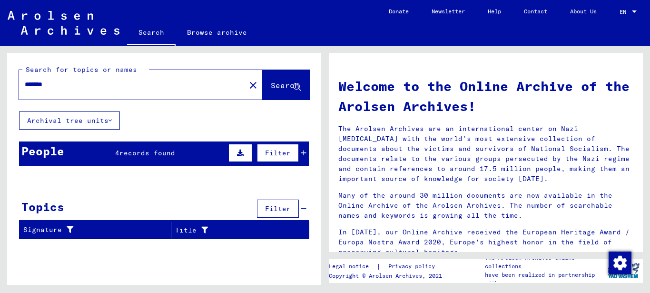
click at [116, 147] on div "People 4 records found Filter" at bounding box center [164, 153] width 290 height 24
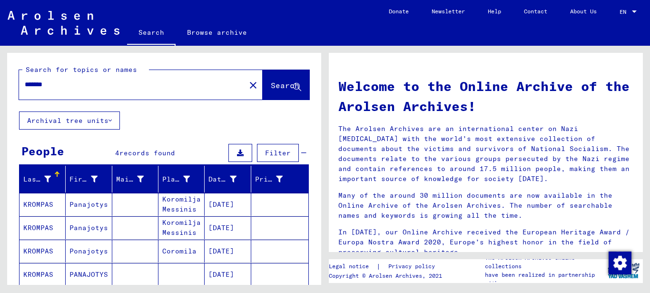
click at [77, 206] on mat-cell "Panajotys" at bounding box center [89, 204] width 46 height 23
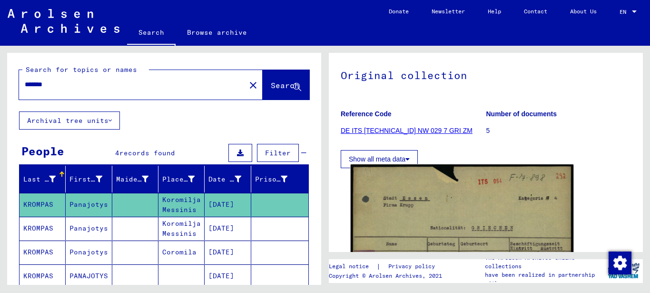
scroll to position [79, 0]
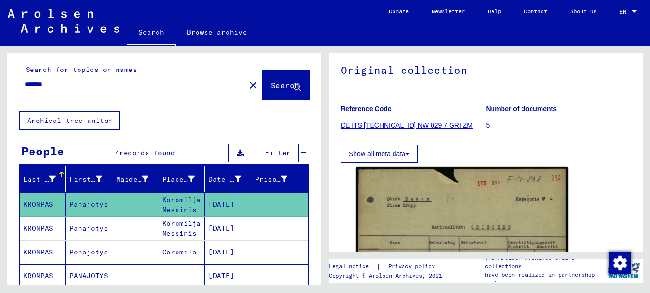
click at [392, 153] on button "Show all meta data" at bounding box center [379, 154] width 77 height 18
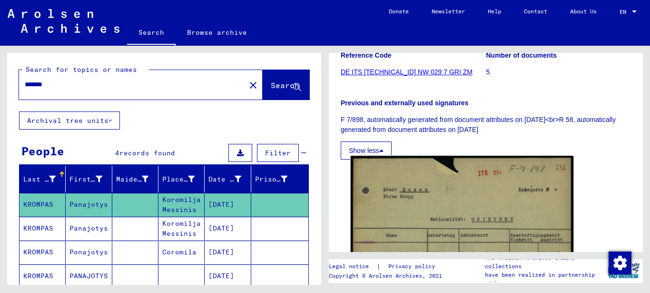
scroll to position [175, 0]
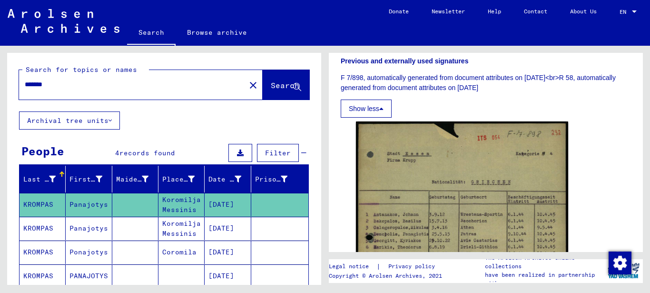
click at [78, 228] on mat-cell "Panajotys" at bounding box center [89, 228] width 46 height 23
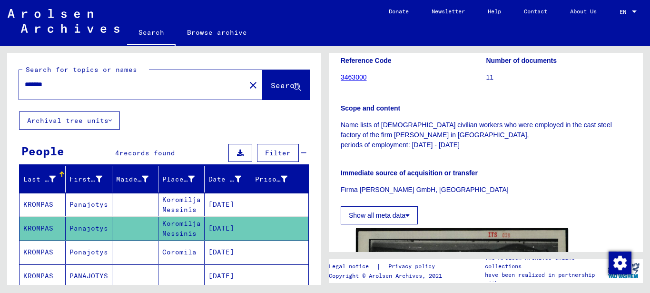
scroll to position [381, 0]
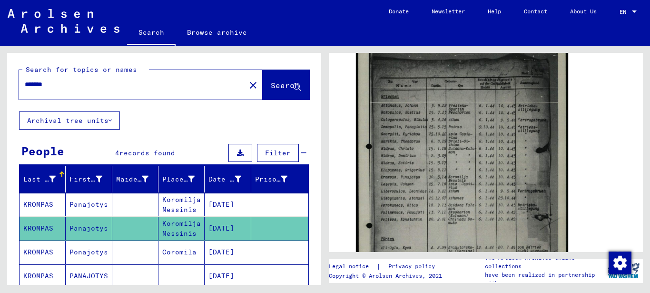
click at [85, 255] on mat-cell "Ponajotys" at bounding box center [89, 251] width 46 height 23
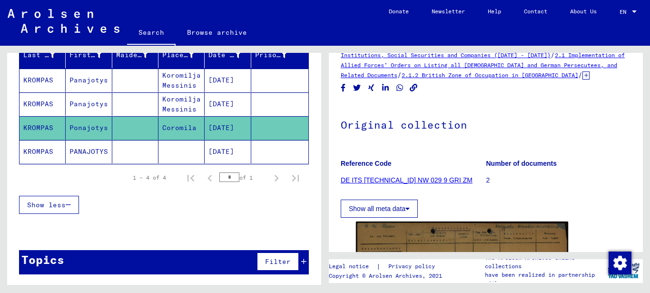
scroll to position [48, 0]
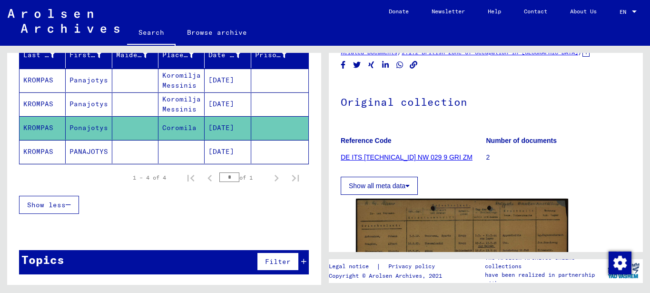
click at [89, 154] on mat-cell "PANAJOTYS" at bounding box center [89, 151] width 46 height 23
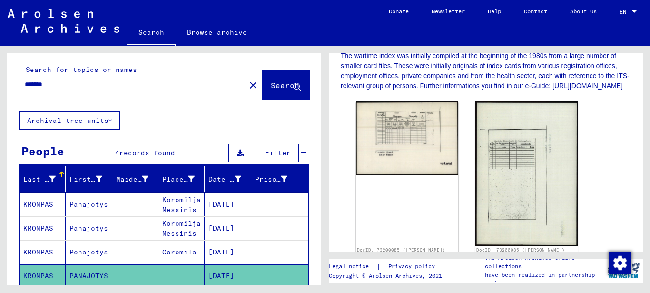
drag, startPoint x: 53, startPoint y: 86, endPoint x: -5, endPoint y: 82, distance: 57.7
click at [0, 82] on html "Search Browse archive Donate Newsletter Help Contact About Us Search Browse arc…" at bounding box center [325, 146] width 650 height 293
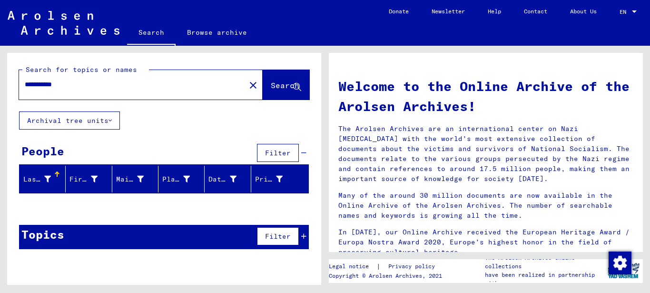
click at [38, 86] on input "**********" at bounding box center [129, 84] width 209 height 10
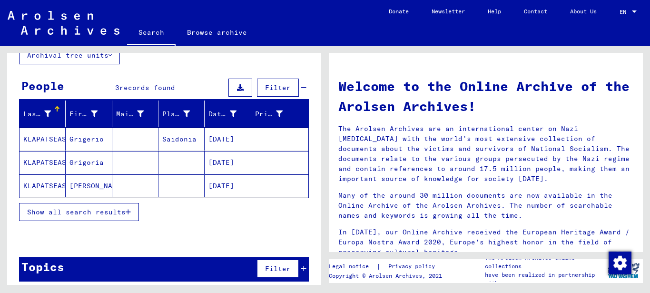
scroll to position [72, 0]
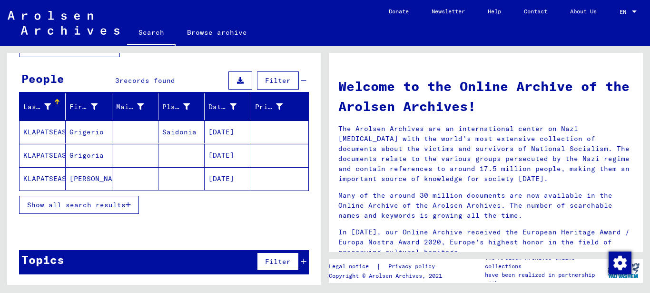
click at [42, 155] on mat-cell "KLAPATSEAS" at bounding box center [43, 155] width 46 height 23
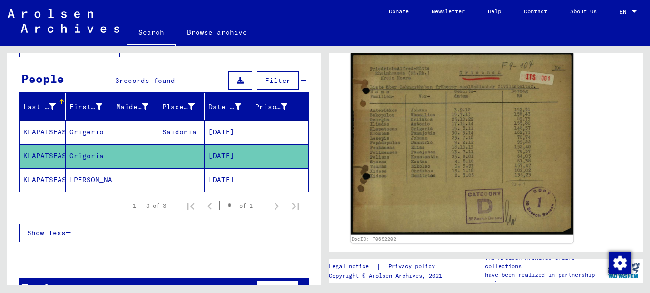
scroll to position [190, 0]
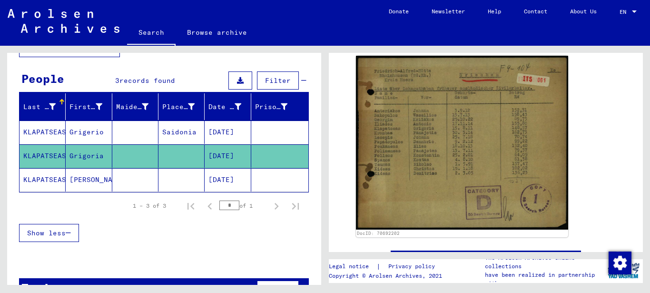
click at [75, 178] on mat-cell "[PERSON_NAME]" at bounding box center [89, 179] width 46 height 23
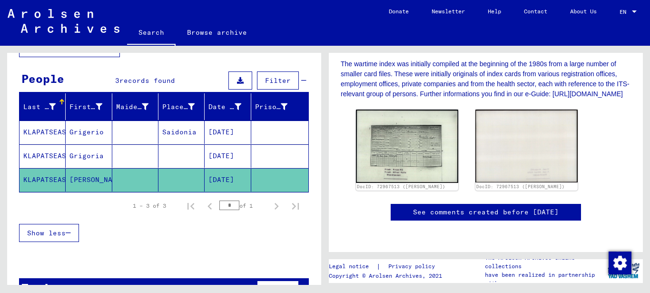
scroll to position [259, 0]
click at [79, 132] on mat-cell "Grigerio" at bounding box center [89, 131] width 46 height 23
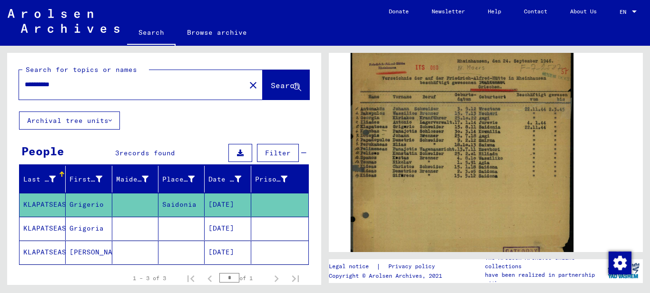
scroll to position [308, 0]
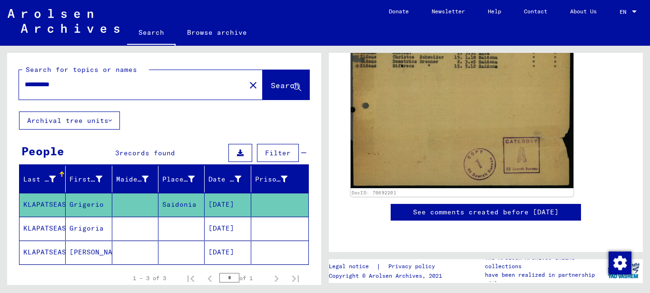
click at [451, 121] on img at bounding box center [462, 64] width 223 height 248
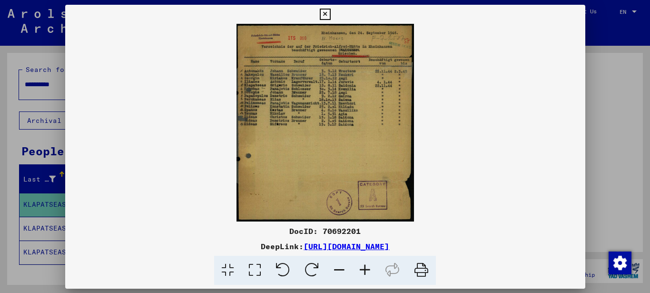
scroll to position [304, 0]
click at [328, 9] on icon at bounding box center [324, 14] width 11 height 11
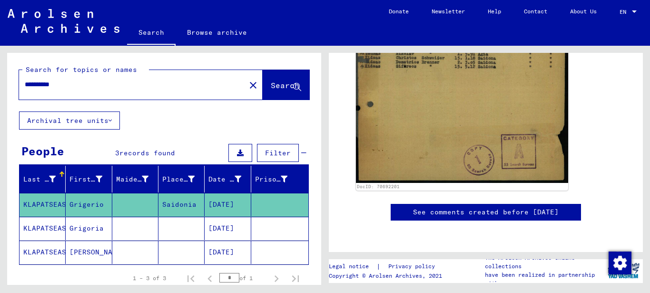
click at [26, 81] on input "**********" at bounding box center [132, 84] width 215 height 10
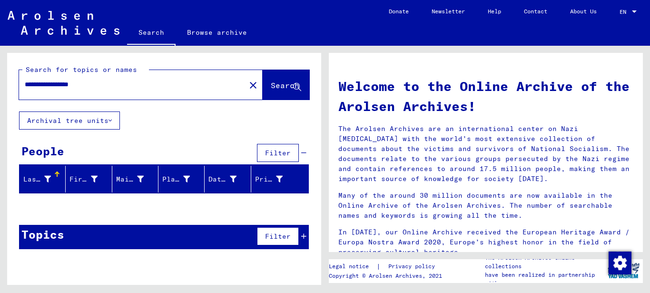
click at [57, 85] on input "**********" at bounding box center [129, 84] width 209 height 10
drag, startPoint x: 62, startPoint y: 87, endPoint x: -5, endPoint y: 84, distance: 67.2
click at [0, 84] on html "Search Browse archive Donate Newsletter Help Contact About Us Search Browse arc…" at bounding box center [325, 146] width 650 height 293
click at [25, 86] on input "********" at bounding box center [129, 84] width 209 height 10
type input "*********"
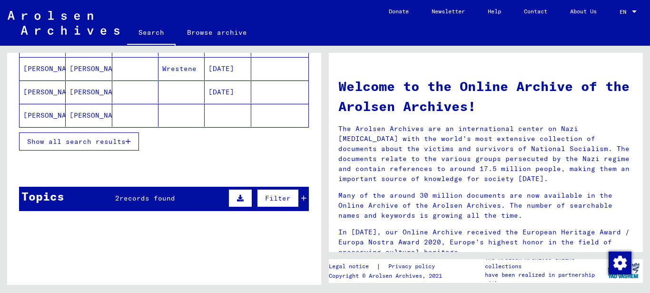
scroll to position [190, 0]
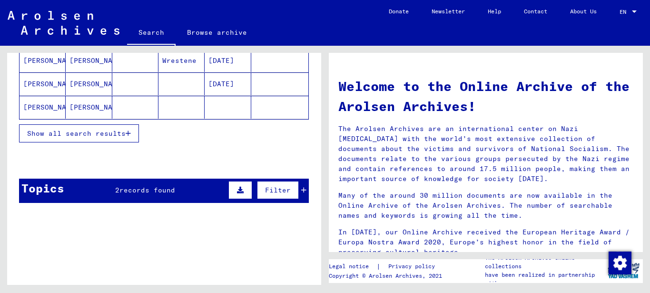
click at [153, 189] on span "records found" at bounding box center [147, 190] width 56 height 9
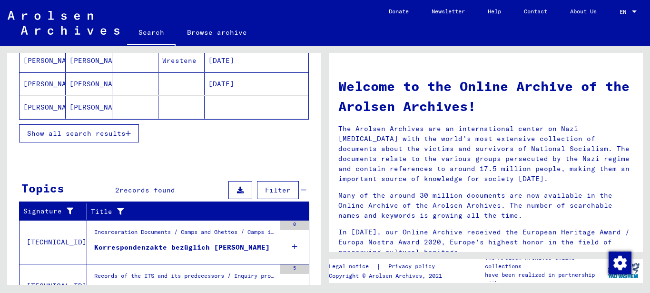
scroll to position [238, 0]
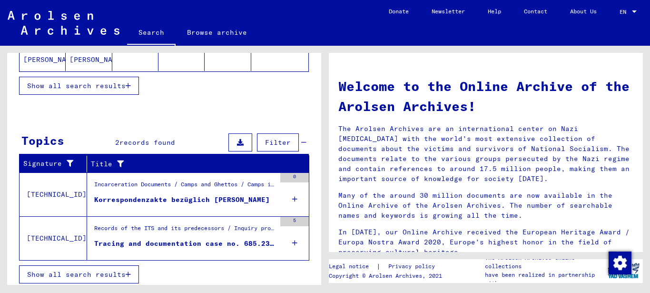
click at [213, 197] on div "Korrespondenzakte bezüglich [PERSON_NAME]" at bounding box center [182, 200] width 176 height 10
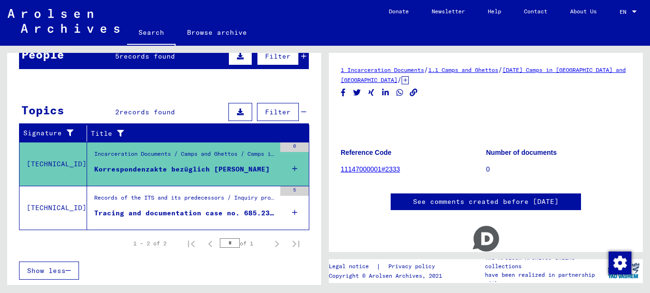
click at [179, 210] on div "Tracing and documentation case no. 685.233 for [PERSON_NAME] born [DEMOGRAPHIC_…" at bounding box center [184, 213] width 181 height 10
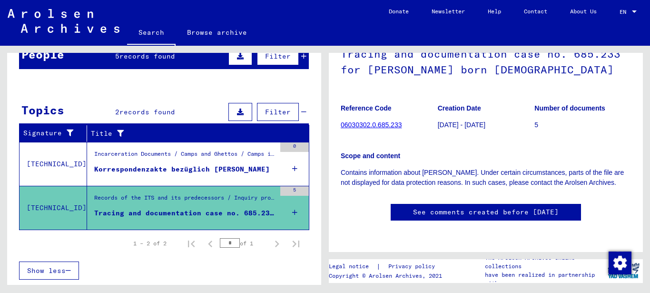
scroll to position [101, 0]
click at [370, 121] on link "06030302.0.685.233" at bounding box center [371, 125] width 61 height 8
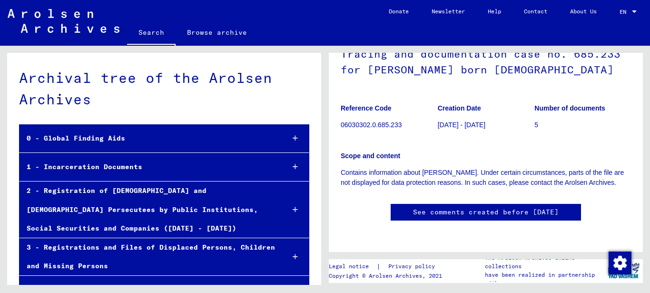
scroll to position [25442, 0]
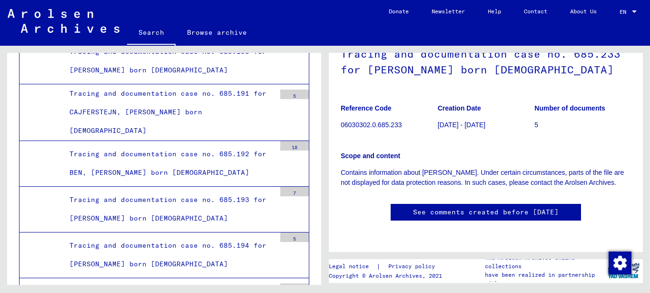
scroll to position [23586, 0]
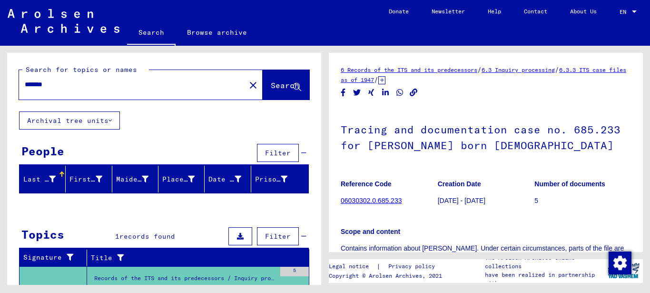
drag, startPoint x: 56, startPoint y: 83, endPoint x: -5, endPoint y: 83, distance: 60.9
click at [0, 83] on html "Search Browse archive Donate Newsletter Help Contact About Us Search Browse arc…" at bounding box center [325, 146] width 650 height 293
type input "*********"
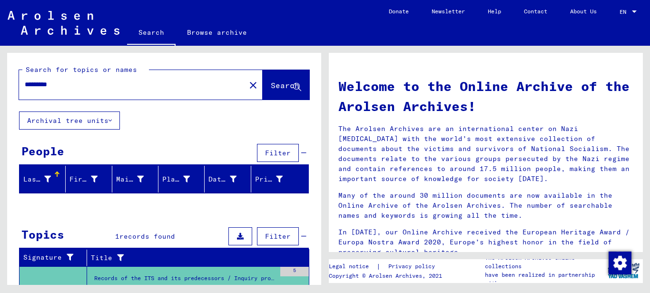
click at [264, 81] on button "Search" at bounding box center [286, 85] width 47 height 30
click at [44, 152] on div "People" at bounding box center [42, 150] width 43 height 17
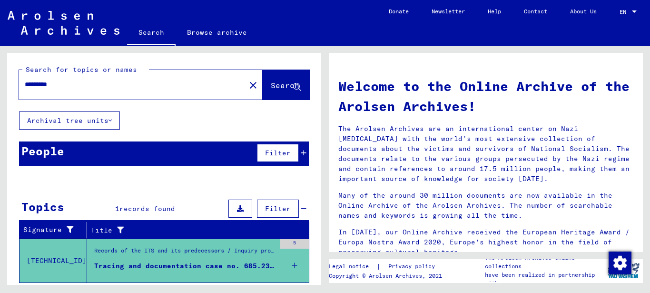
click at [31, 146] on div "People" at bounding box center [42, 150] width 43 height 17
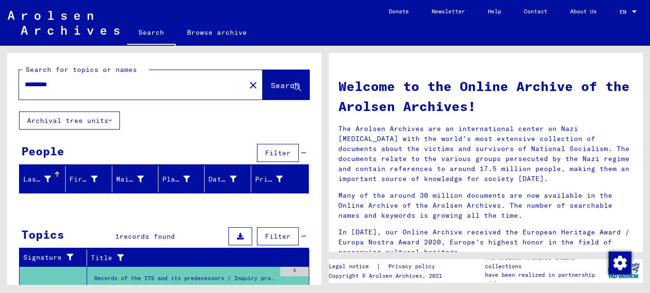
drag, startPoint x: 80, startPoint y: 81, endPoint x: -5, endPoint y: 89, distance: 85.5
click at [0, 89] on html "Search Browse archive Donate Newsletter Help Contact About Us Search Browse arc…" at bounding box center [325, 146] width 650 height 293
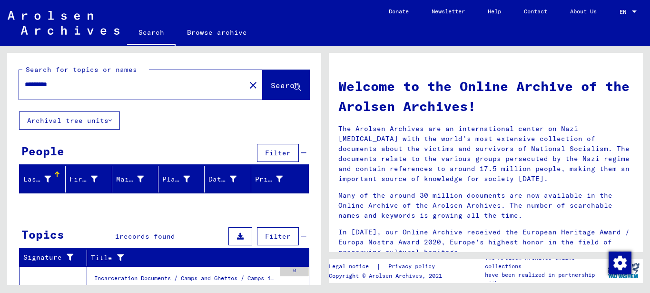
click at [271, 86] on span "Search" at bounding box center [285, 85] width 29 height 10
drag, startPoint x: 67, startPoint y: 83, endPoint x: -5, endPoint y: 86, distance: 71.9
click at [0, 86] on html "Search Browse archive Donate Newsletter Help Contact About Us Search Browse arc…" at bounding box center [325, 146] width 650 height 293
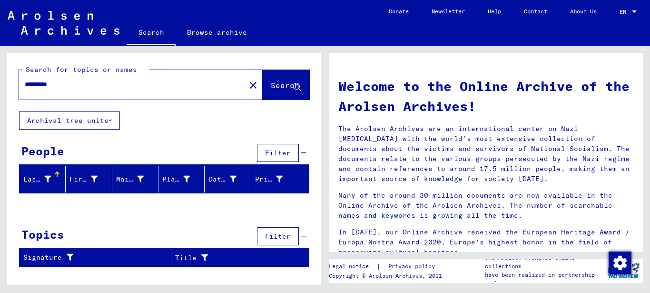
click at [54, 82] on input "*********" at bounding box center [129, 84] width 209 height 10
click at [56, 85] on input "**********" at bounding box center [129, 84] width 209 height 10
click at [58, 86] on input "**********" at bounding box center [129, 84] width 209 height 10
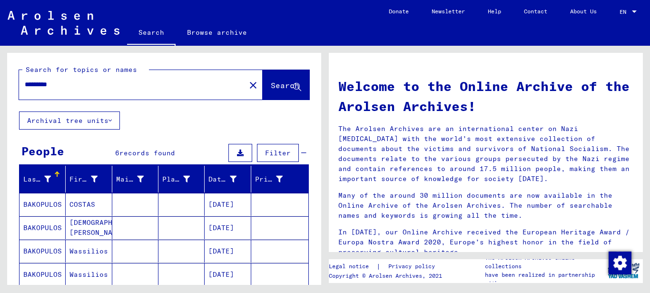
click at [90, 251] on mat-cell "Wassilios" at bounding box center [89, 250] width 46 height 23
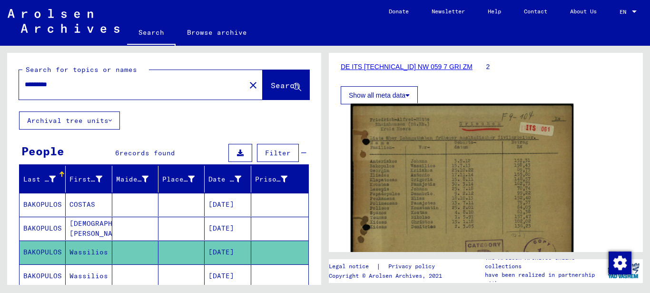
scroll to position [143, 0]
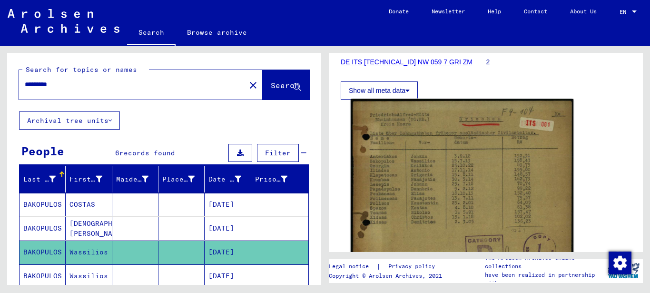
click at [406, 203] on img at bounding box center [462, 190] width 223 height 182
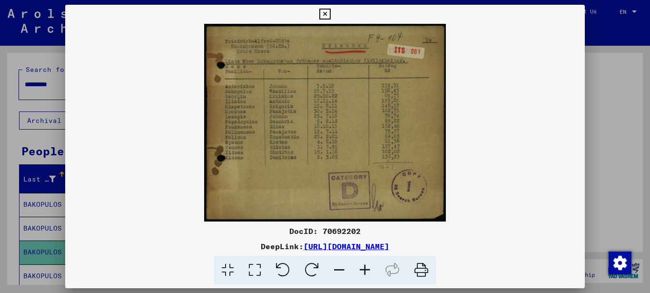
click at [367, 269] on icon at bounding box center [365, 270] width 26 height 29
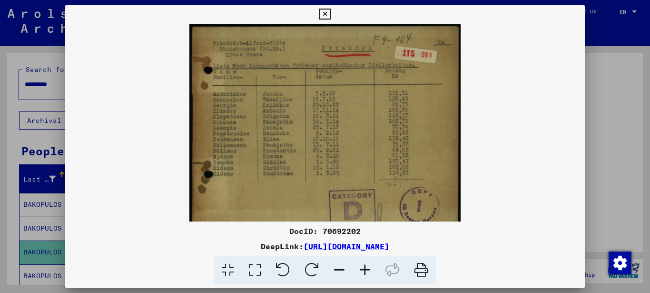
click at [367, 269] on icon at bounding box center [365, 270] width 26 height 29
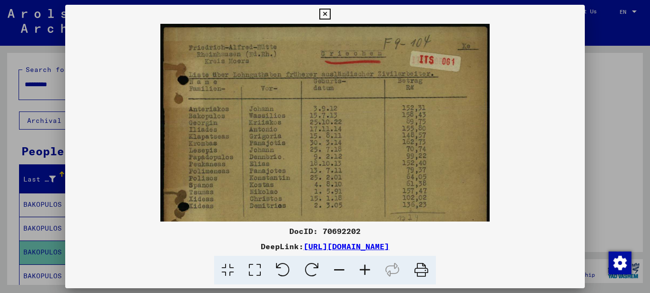
click at [367, 269] on icon at bounding box center [365, 270] width 26 height 29
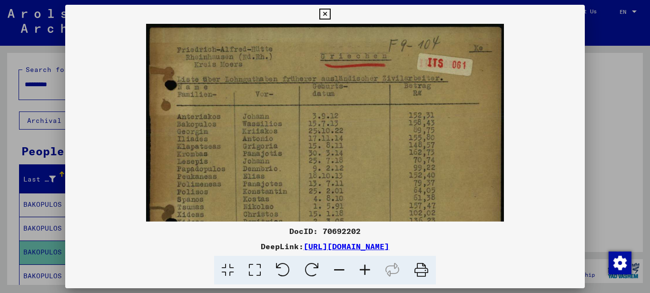
click at [367, 269] on icon at bounding box center [365, 270] width 26 height 29
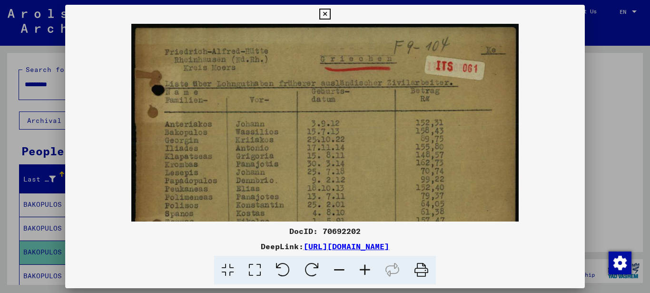
click at [367, 269] on icon at bounding box center [365, 270] width 26 height 29
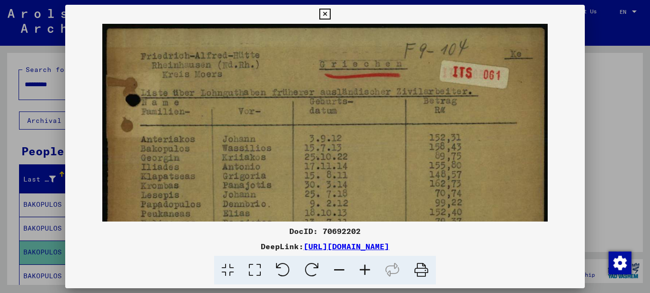
click at [367, 269] on icon at bounding box center [365, 270] width 26 height 29
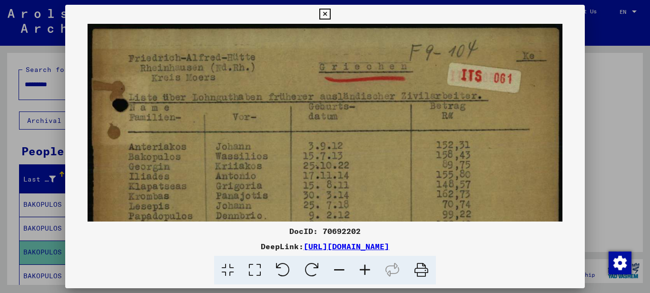
click at [367, 269] on icon at bounding box center [365, 270] width 26 height 29
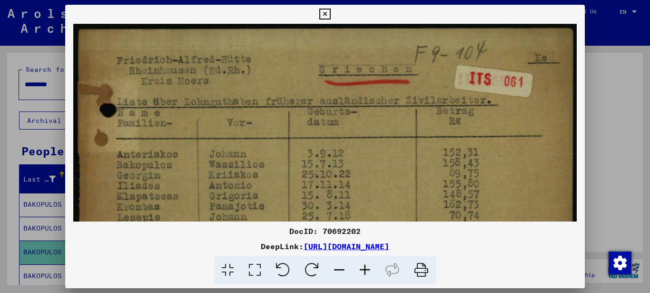
click at [324, 13] on icon at bounding box center [324, 14] width 11 height 11
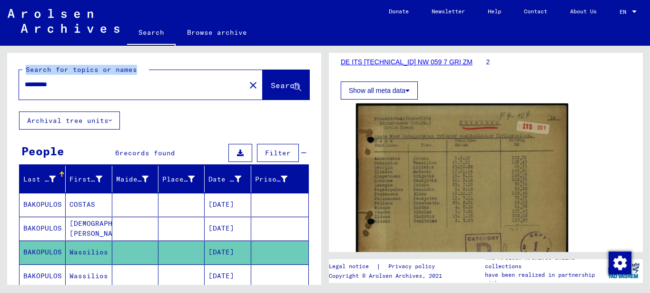
drag, startPoint x: 65, startPoint y: 80, endPoint x: -5, endPoint y: 81, distance: 69.5
click at [0, 81] on html "Search Browse archive Donate Newsletter Help Contact About Us Search Browse arc…" at bounding box center [325, 146] width 650 height 293
click at [78, 83] on input "*********" at bounding box center [132, 84] width 215 height 10
drag, startPoint x: 74, startPoint y: 83, endPoint x: -5, endPoint y: 87, distance: 78.6
click at [0, 87] on html "Search Browse archive Donate Newsletter Help Contact About Us Search Browse arc…" at bounding box center [325, 146] width 650 height 293
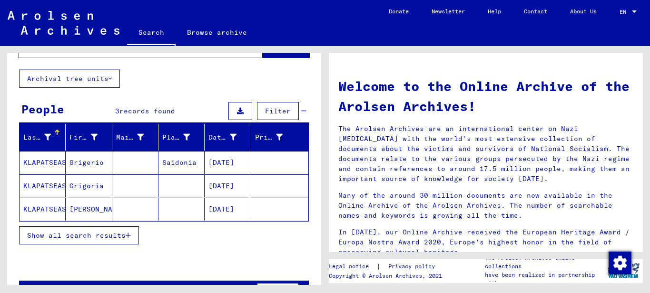
scroll to position [72, 0]
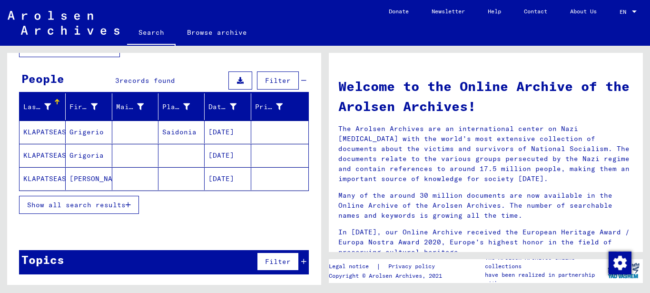
click at [125, 204] on span "Show all search results" at bounding box center [76, 204] width 99 height 9
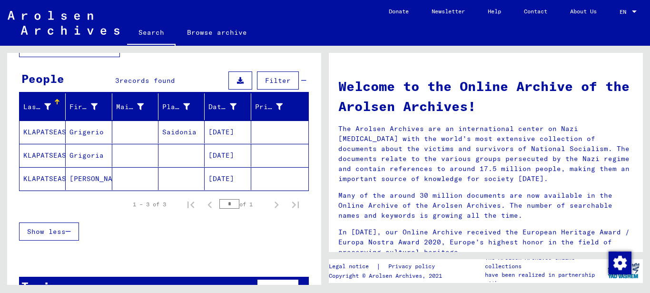
click at [90, 178] on mat-cell "[PERSON_NAME]" at bounding box center [89, 178] width 46 height 23
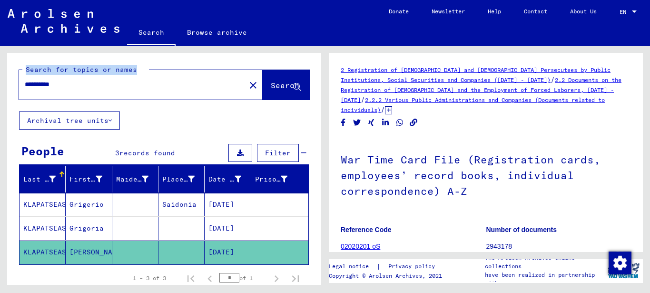
click at [0, 69] on html "**********" at bounding box center [325, 146] width 650 height 293
click at [81, 82] on input "**********" at bounding box center [132, 84] width 215 height 10
drag, startPoint x: 77, startPoint y: 84, endPoint x: -5, endPoint y: 86, distance: 81.4
click at [0, 86] on html "**********" at bounding box center [325, 146] width 650 height 293
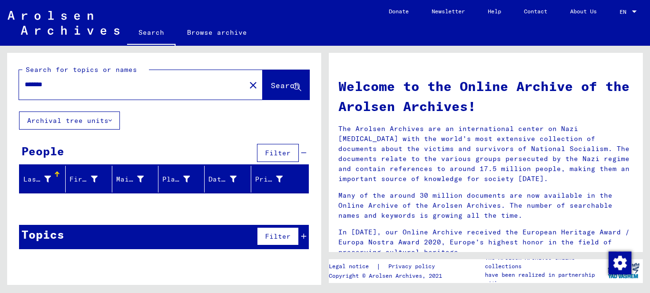
click at [30, 82] on input "*******" at bounding box center [129, 84] width 209 height 10
click at [271, 88] on span "Search" at bounding box center [285, 85] width 29 height 10
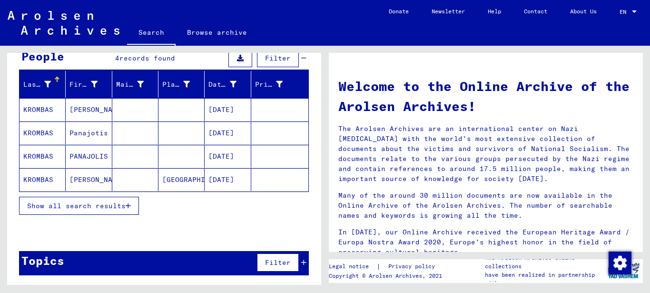
scroll to position [96, 0]
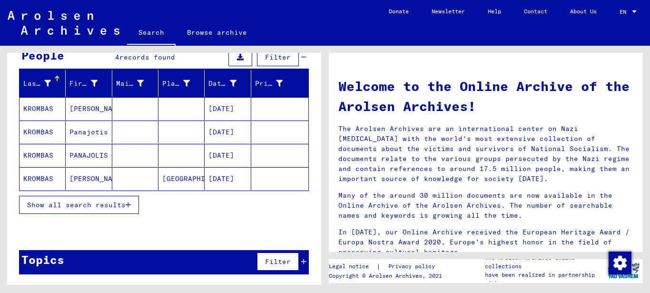
click at [85, 204] on span "Show all search results" at bounding box center [76, 204] width 99 height 9
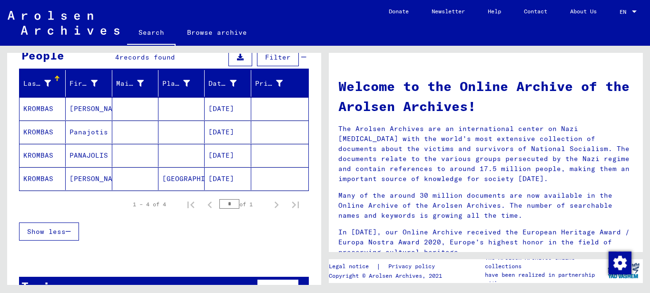
click at [95, 155] on mat-cell "PANAJOLIS" at bounding box center [89, 155] width 46 height 23
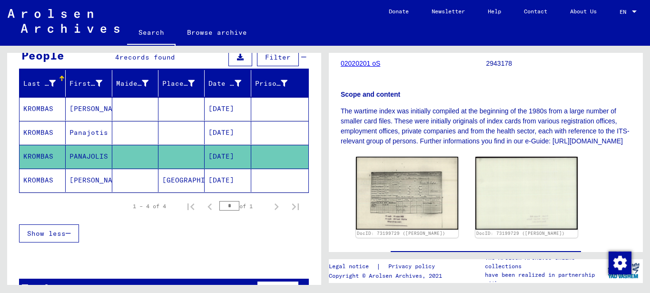
click at [89, 132] on mat-cell "Panajotis" at bounding box center [89, 132] width 46 height 23
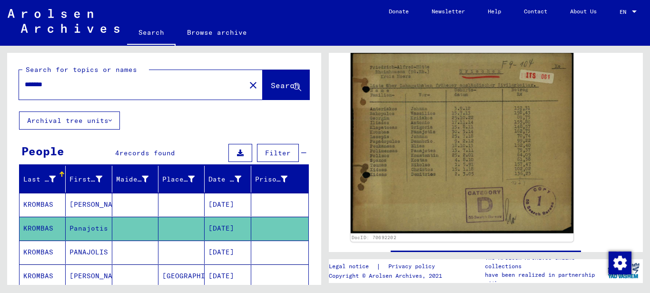
click at [416, 139] on img at bounding box center [462, 142] width 223 height 182
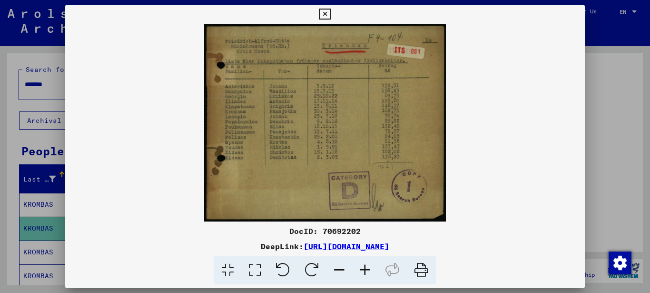
click at [367, 269] on icon at bounding box center [365, 270] width 26 height 29
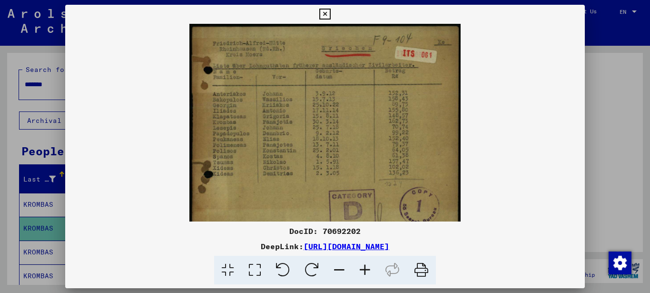
click at [367, 269] on icon at bounding box center [365, 270] width 26 height 29
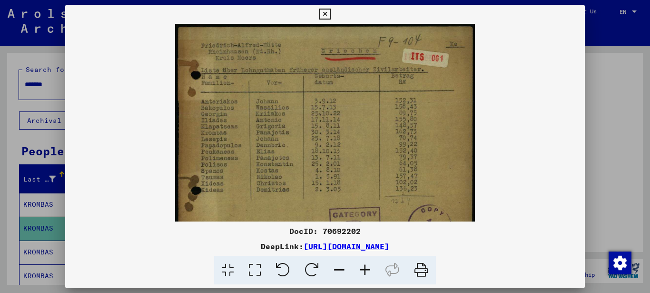
click at [367, 269] on icon at bounding box center [365, 270] width 26 height 29
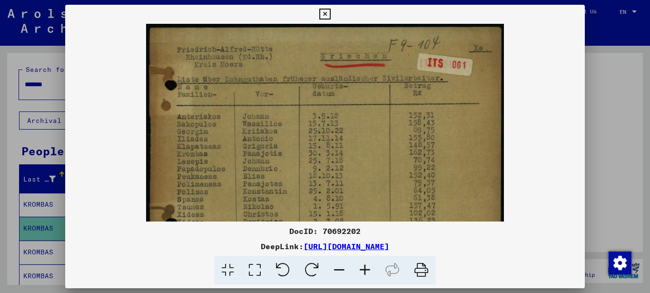
click at [367, 269] on icon at bounding box center [365, 270] width 26 height 29
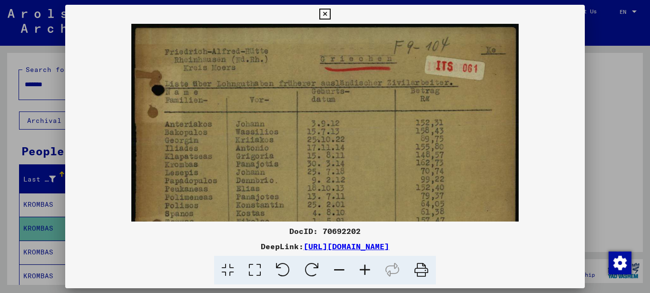
click at [367, 269] on icon at bounding box center [365, 270] width 26 height 29
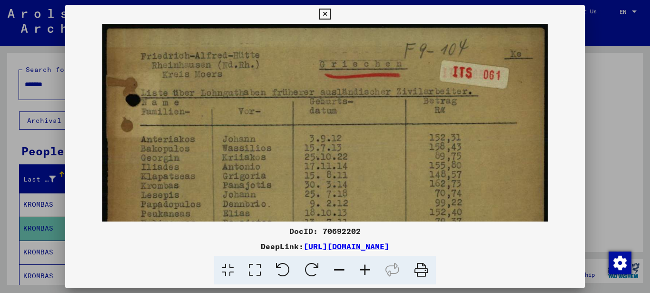
click at [367, 269] on icon at bounding box center [365, 270] width 26 height 29
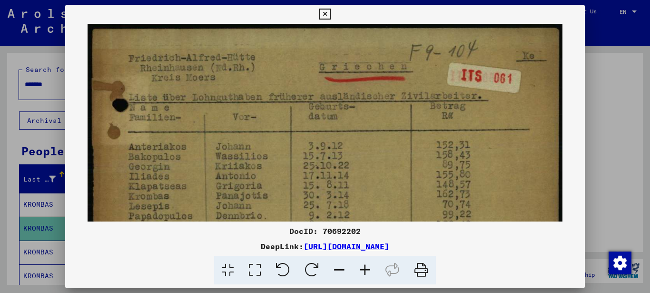
click at [367, 269] on icon at bounding box center [365, 270] width 26 height 29
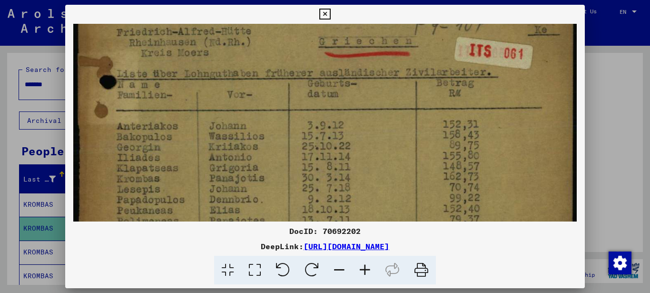
drag, startPoint x: 183, startPoint y: 168, endPoint x: 184, endPoint y: 134, distance: 33.8
click at [184, 138] on img at bounding box center [325, 202] width 504 height 412
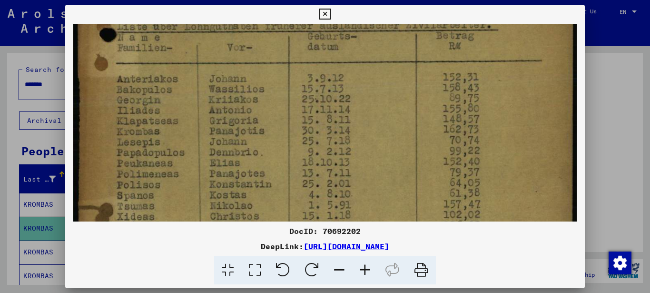
drag, startPoint x: 177, startPoint y: 152, endPoint x: 182, endPoint y: 131, distance: 21.2
click at [182, 131] on img at bounding box center [325, 155] width 504 height 412
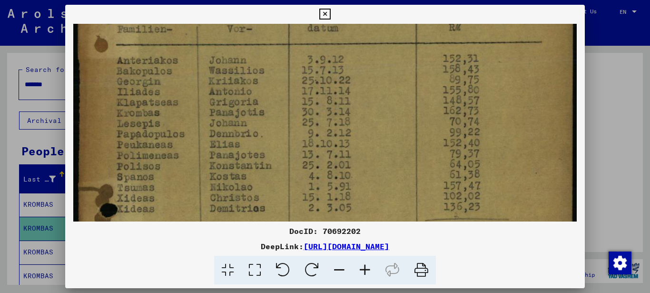
drag, startPoint x: 176, startPoint y: 134, endPoint x: 178, endPoint y: 115, distance: 19.2
click at [178, 115] on img at bounding box center [325, 136] width 504 height 412
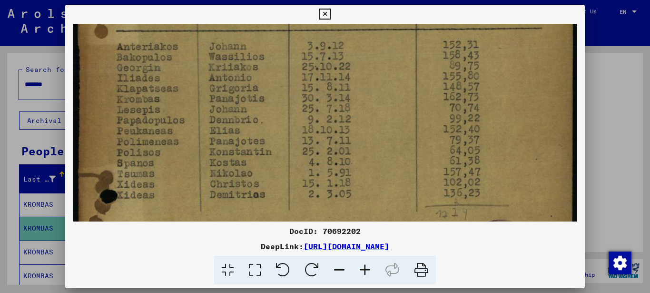
drag, startPoint x: 181, startPoint y: 111, endPoint x: 186, endPoint y: 90, distance: 21.4
click at [186, 92] on img at bounding box center [325, 122] width 504 height 412
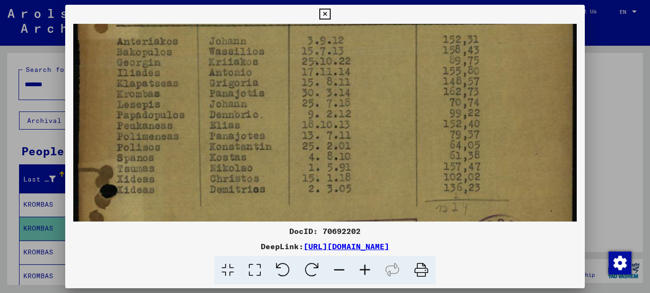
click at [323, 11] on icon at bounding box center [324, 14] width 11 height 11
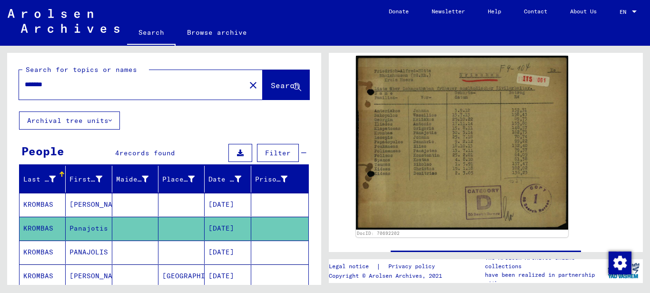
drag, startPoint x: 25, startPoint y: 83, endPoint x: -5, endPoint y: 87, distance: 29.8
click at [0, 87] on html "Search Browse archive Donate Newsletter Help Contact About Us Search Browse arc…" at bounding box center [325, 146] width 650 height 293
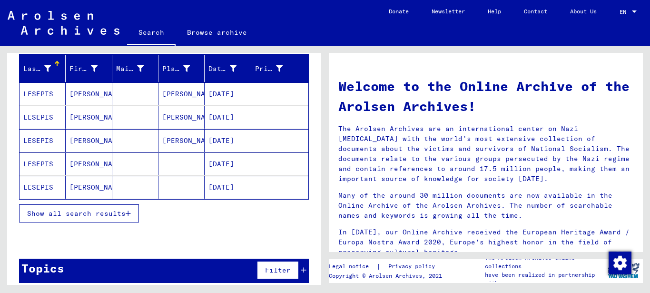
scroll to position [119, 0]
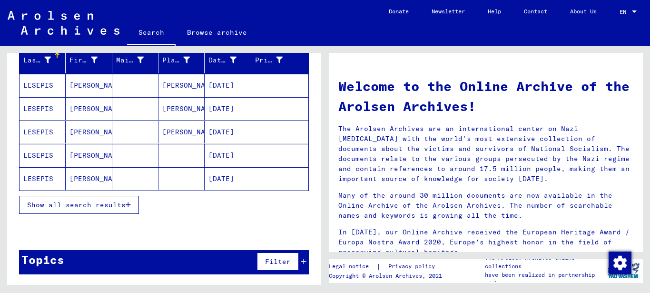
click at [40, 182] on mat-cell "LESEPIS" at bounding box center [43, 178] width 46 height 23
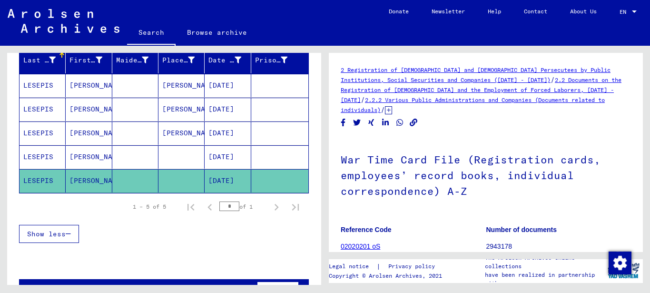
click at [49, 157] on mat-cell "LESEPIS" at bounding box center [43, 156] width 46 height 23
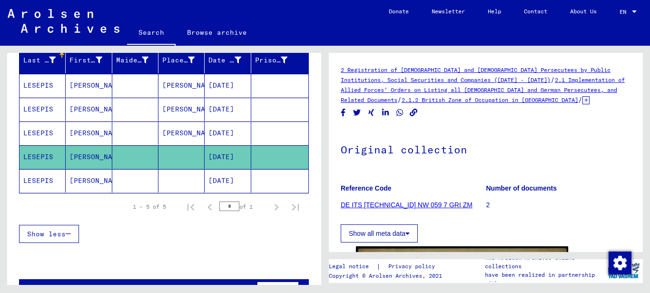
click at [49, 131] on mat-cell "LESEPIS" at bounding box center [43, 132] width 46 height 23
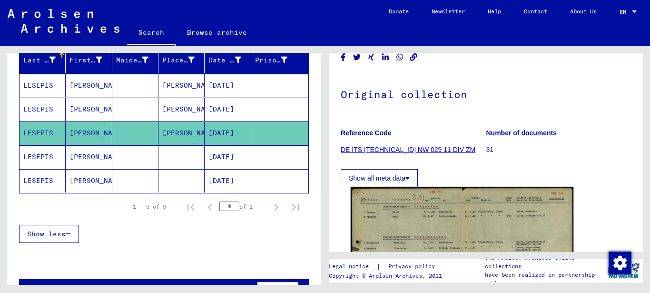
scroll to position [190, 0]
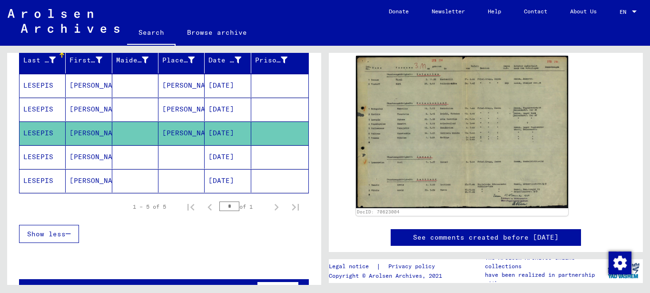
click at [37, 104] on mat-cell "LESEPIS" at bounding box center [43, 109] width 46 height 23
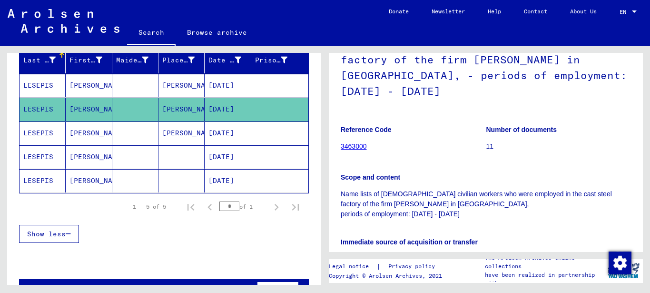
scroll to position [238, 0]
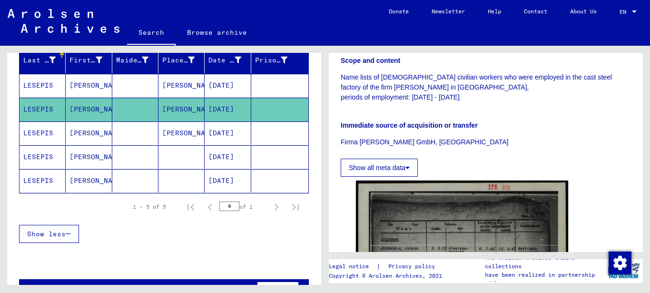
click at [45, 80] on mat-cell "LESEPIS" at bounding box center [43, 85] width 46 height 23
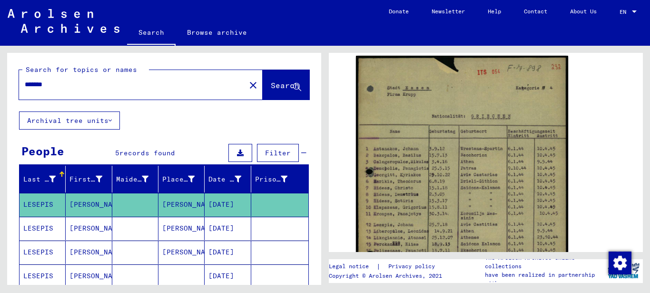
drag, startPoint x: 57, startPoint y: 84, endPoint x: -5, endPoint y: 89, distance: 62.1
click at [0, 89] on html "Search Browse archive Donate Newsletter Help Contact About Us Search Browse arc…" at bounding box center [325, 146] width 650 height 293
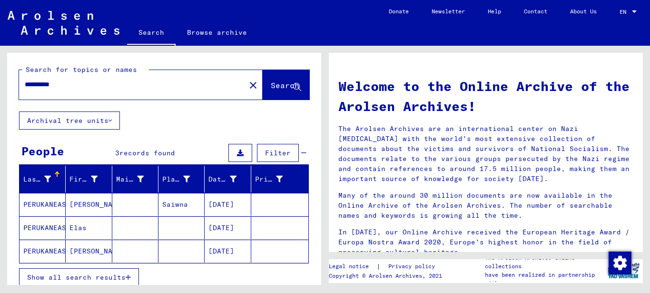
drag, startPoint x: 73, startPoint y: 83, endPoint x: -5, endPoint y: 83, distance: 78.1
click at [0, 83] on html "**********" at bounding box center [325, 146] width 650 height 293
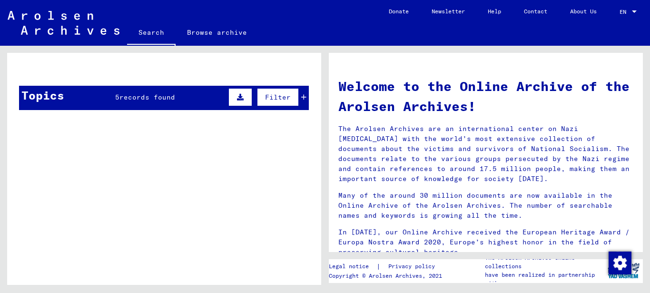
scroll to position [286, 0]
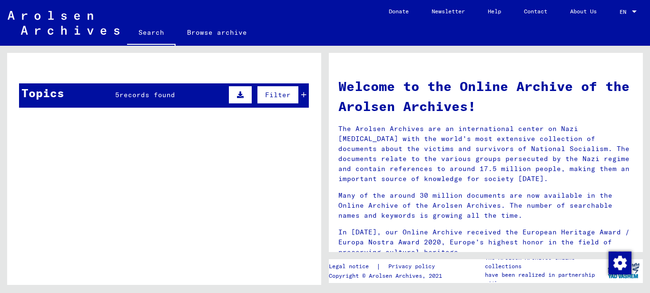
click at [149, 94] on span "records found" at bounding box center [147, 94] width 56 height 9
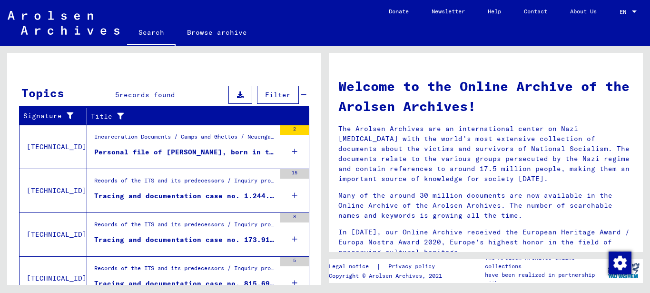
click at [196, 149] on div "Personal file of [PERSON_NAME], born in the year [DEMOGRAPHIC_DATA], born in [G…" at bounding box center [184, 152] width 181 height 10
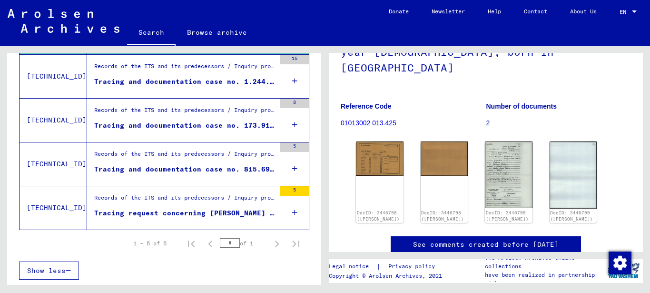
scroll to position [95, 0]
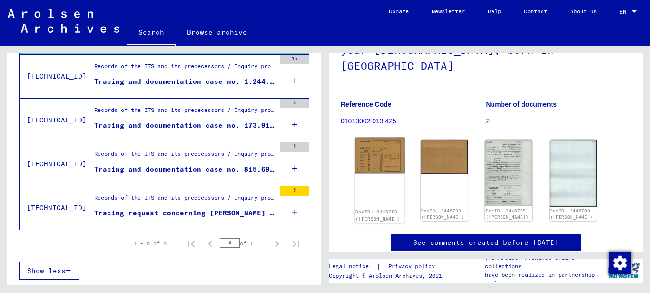
click at [383, 149] on img at bounding box center [379, 156] width 49 height 36
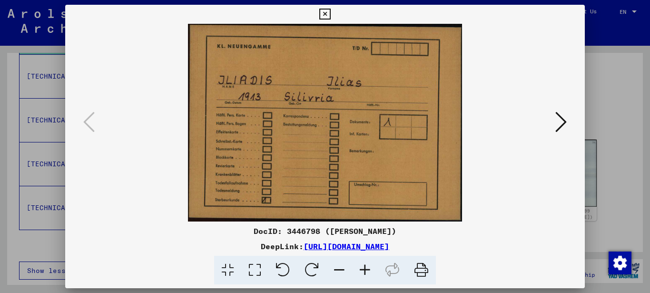
click at [561, 117] on icon at bounding box center [560, 121] width 11 height 23
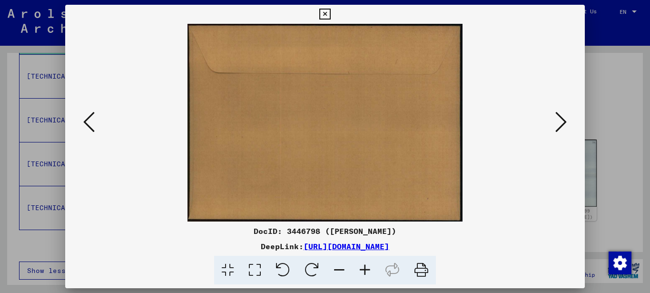
click at [326, 10] on icon at bounding box center [324, 14] width 11 height 11
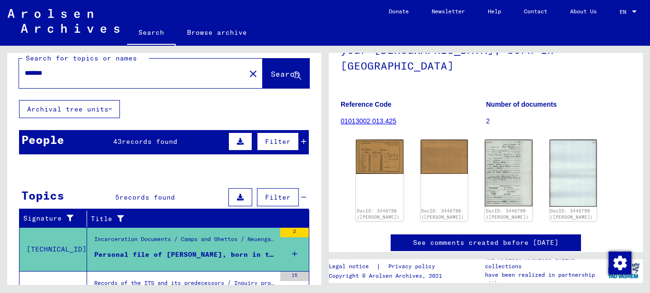
scroll to position [0, 0]
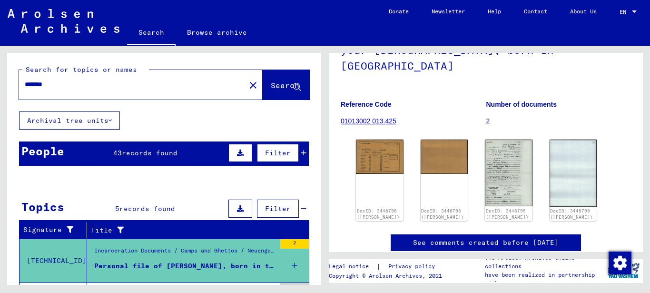
click at [56, 148] on div "People" at bounding box center [42, 150] width 43 height 17
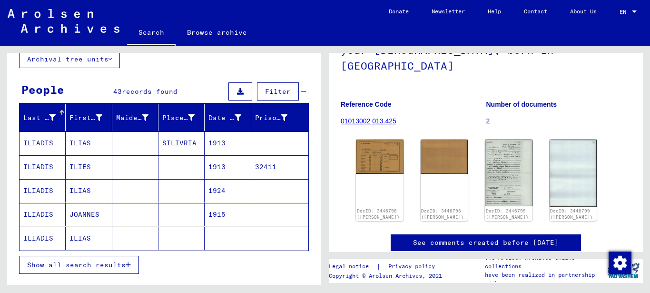
scroll to position [143, 0]
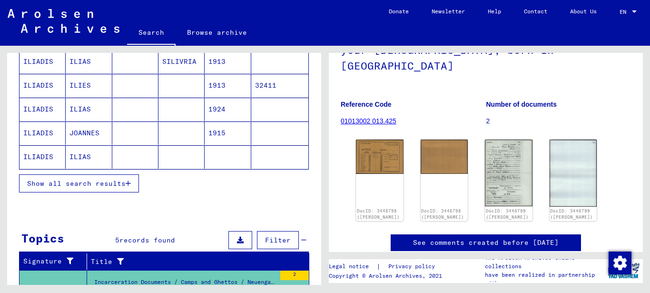
click at [108, 182] on span "Show all search results" at bounding box center [76, 183] width 99 height 9
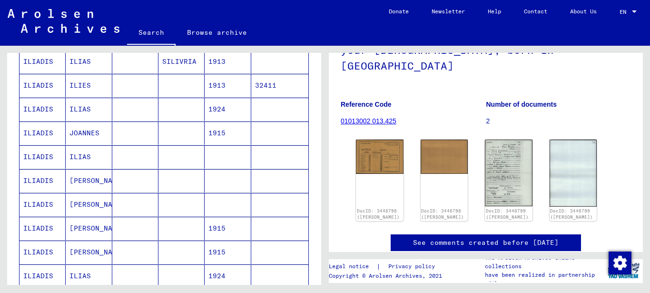
click at [84, 202] on mat-cell "[PERSON_NAME]" at bounding box center [89, 204] width 46 height 23
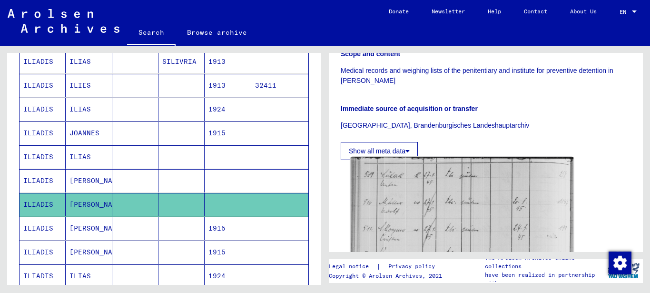
scroll to position [238, 0]
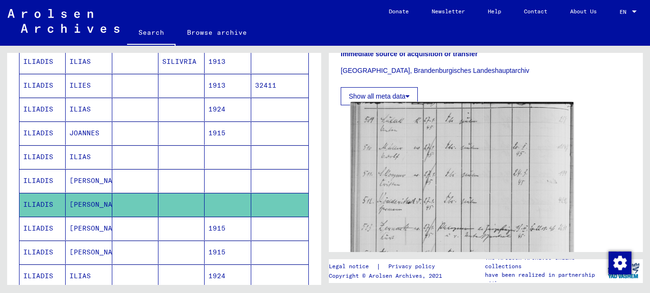
click at [390, 161] on img at bounding box center [462, 247] width 223 height 291
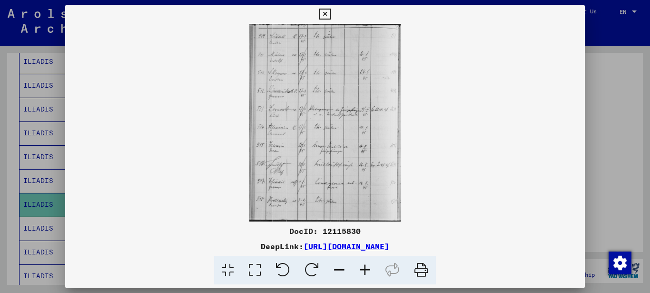
click at [363, 267] on icon at bounding box center [365, 270] width 26 height 29
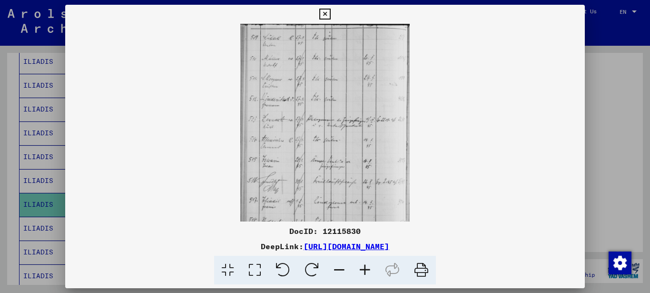
click at [364, 267] on icon at bounding box center [365, 270] width 26 height 29
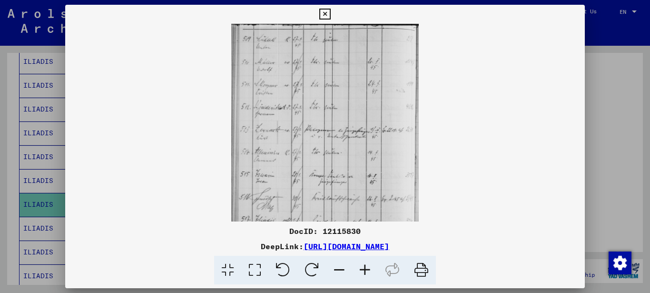
click at [364, 267] on icon at bounding box center [365, 270] width 26 height 29
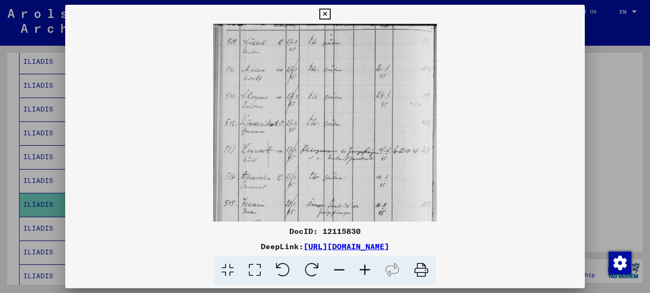
click at [364, 267] on icon at bounding box center [365, 270] width 26 height 29
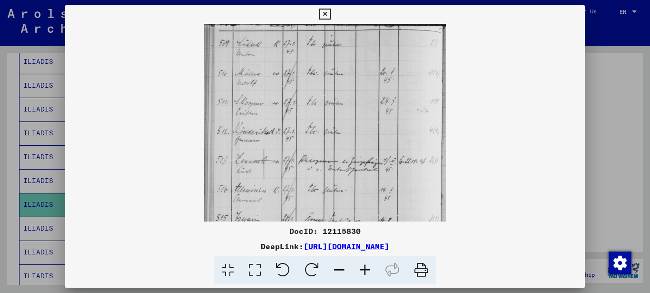
click at [364, 267] on icon at bounding box center [365, 270] width 26 height 29
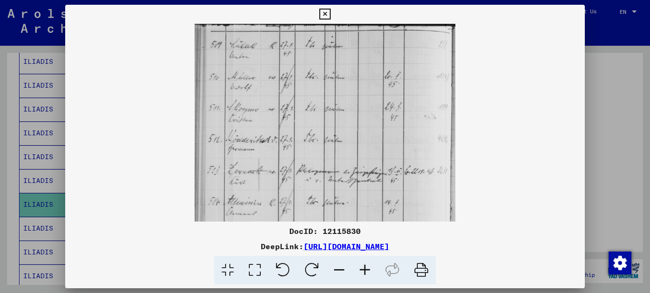
click at [364, 267] on icon at bounding box center [365, 270] width 26 height 29
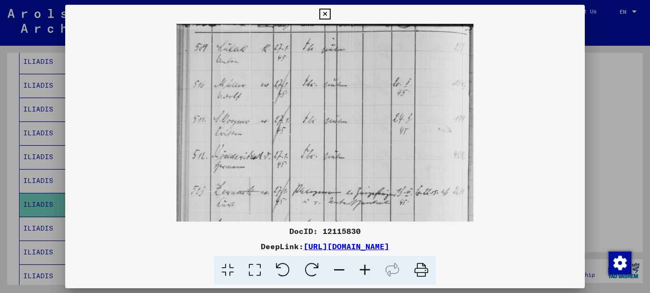
click at [365, 267] on icon at bounding box center [365, 270] width 26 height 29
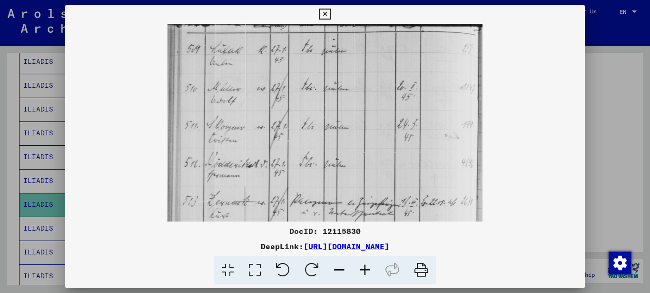
click at [365, 267] on icon at bounding box center [365, 270] width 26 height 29
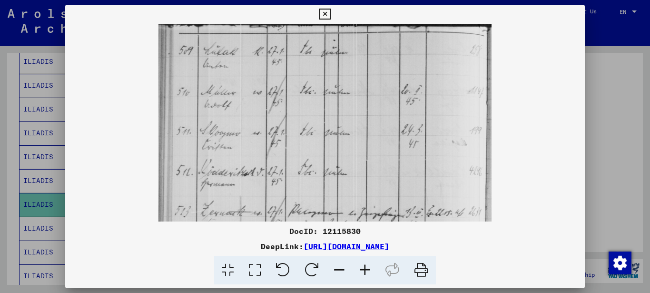
click at [365, 267] on icon at bounding box center [365, 270] width 26 height 29
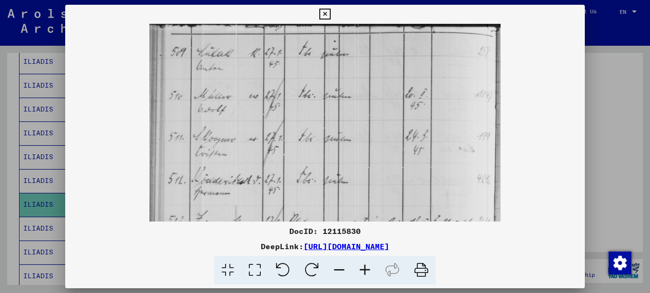
click at [365, 267] on icon at bounding box center [365, 270] width 26 height 29
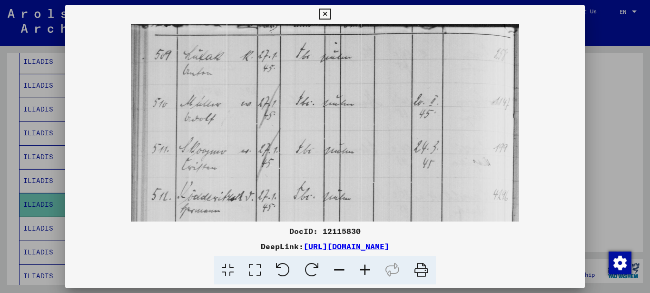
click at [365, 267] on icon at bounding box center [365, 270] width 26 height 29
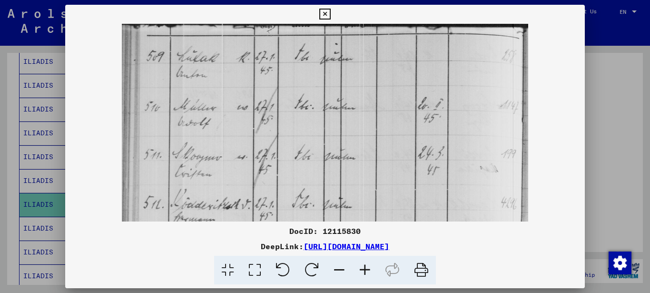
click at [365, 267] on icon at bounding box center [365, 270] width 26 height 29
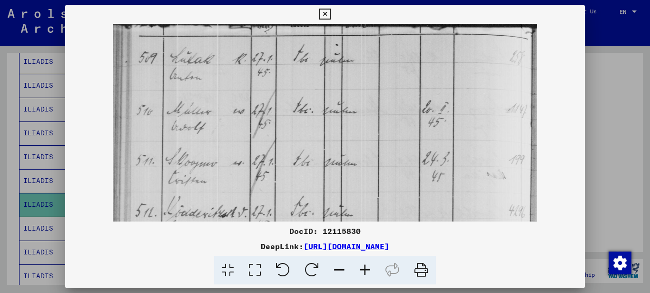
click at [365, 267] on icon at bounding box center [365, 270] width 26 height 29
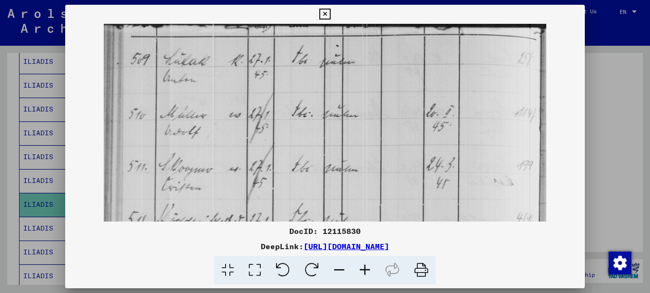
click at [365, 266] on icon at bounding box center [365, 270] width 26 height 29
click at [365, 265] on icon at bounding box center [365, 270] width 26 height 29
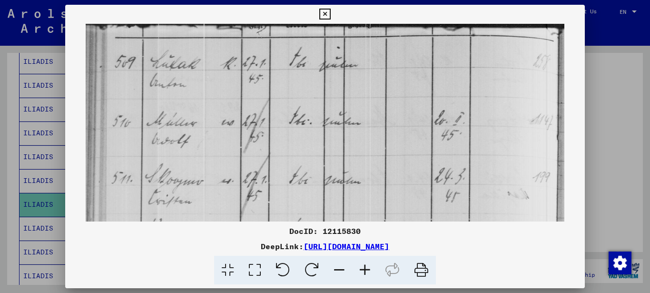
click at [365, 265] on icon at bounding box center [365, 270] width 26 height 29
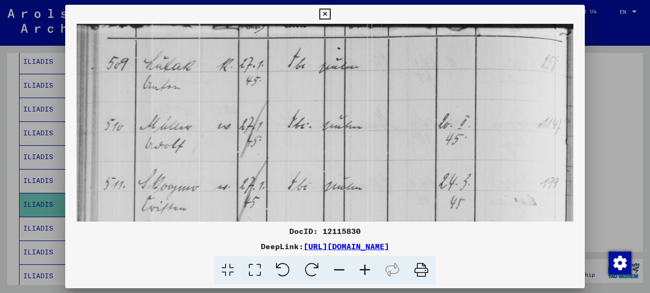
click at [365, 265] on icon at bounding box center [365, 270] width 26 height 29
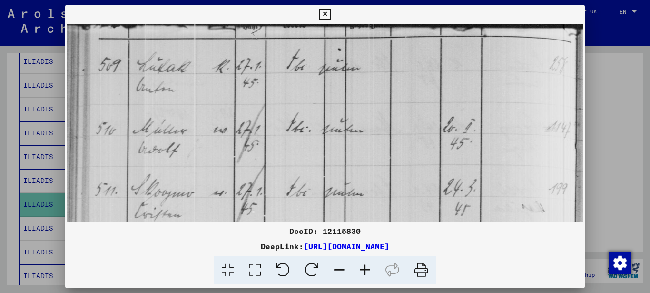
click at [365, 265] on icon at bounding box center [365, 270] width 26 height 29
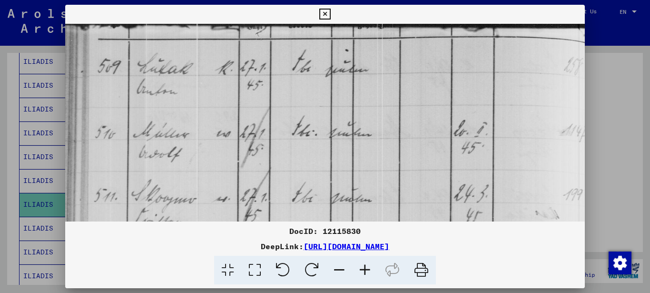
scroll to position [20, 0]
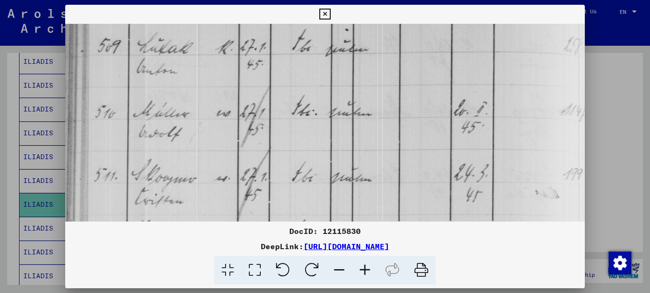
drag, startPoint x: 209, startPoint y: 160, endPoint x: 211, endPoint y: 54, distance: 106.2
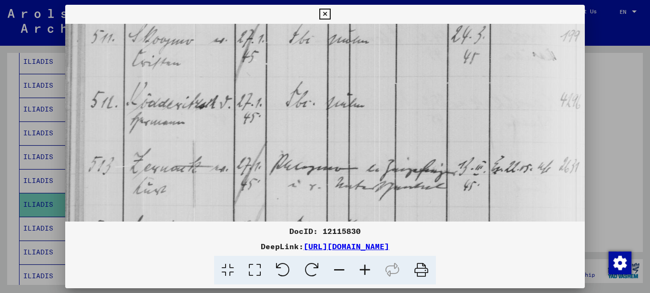
drag, startPoint x: 214, startPoint y: 152, endPoint x: 201, endPoint y: 54, distance: 99.4
click at [207, 58] on img at bounding box center [329, 213] width 534 height 697
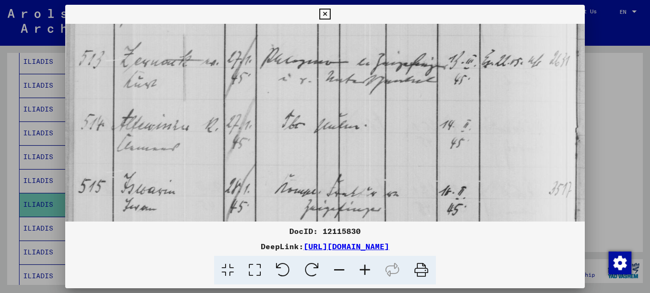
drag, startPoint x: 205, startPoint y: 143, endPoint x: 199, endPoint y: 58, distance: 85.4
click at [201, 65] on img at bounding box center [320, 107] width 534 height 697
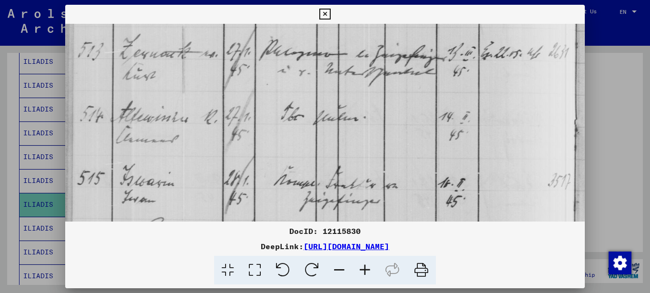
scroll to position [271, 12]
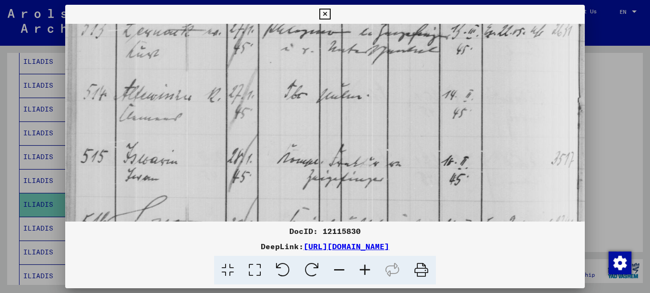
drag, startPoint x: 210, startPoint y: 135, endPoint x: 211, endPoint y: 99, distance: 35.2
click at [213, 92] on img at bounding box center [322, 77] width 534 height 697
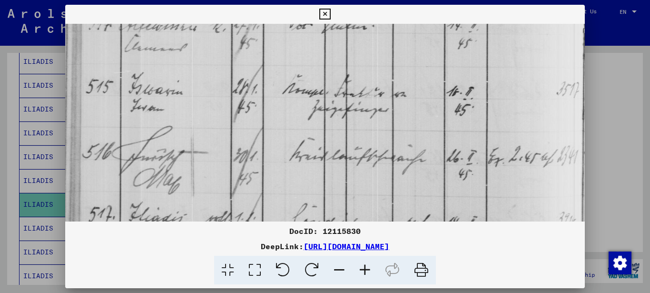
drag, startPoint x: 200, startPoint y: 146, endPoint x: 206, endPoint y: 64, distance: 81.6
click at [206, 66] on img at bounding box center [327, 8] width 534 height 697
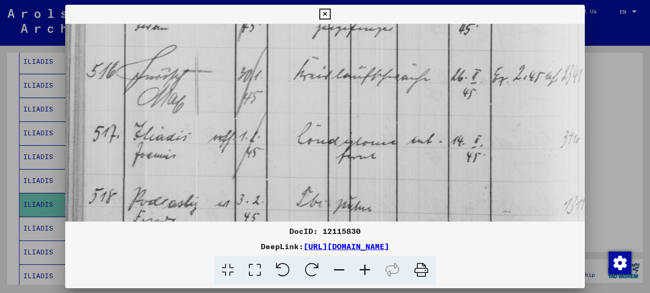
drag, startPoint x: 200, startPoint y: 140, endPoint x: 201, endPoint y: 79, distance: 61.4
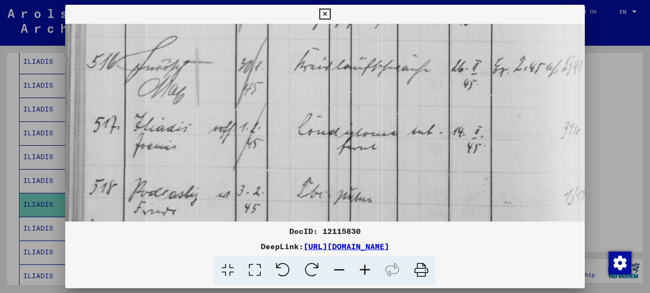
drag, startPoint x: 172, startPoint y: 134, endPoint x: 173, endPoint y: 147, distance: 13.4
click at [326, 12] on icon at bounding box center [324, 14] width 11 height 11
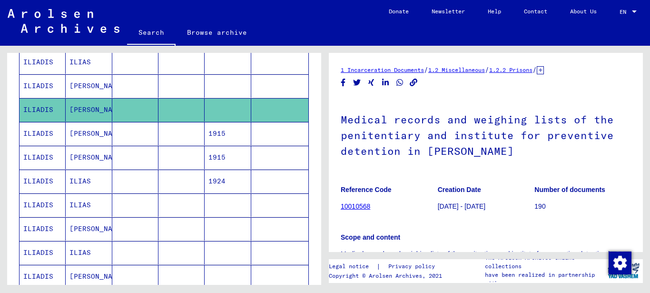
scroll to position [238, 0]
click at [86, 134] on mat-cell "[PERSON_NAME]" at bounding box center [89, 132] width 46 height 23
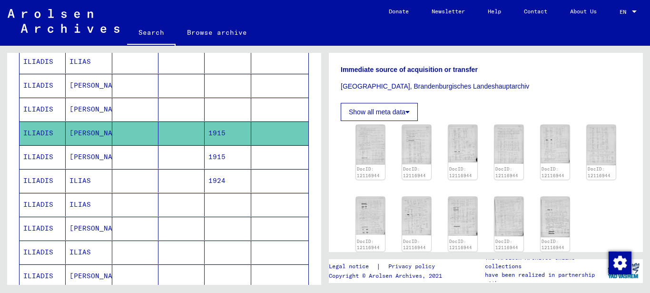
scroll to position [381, 0]
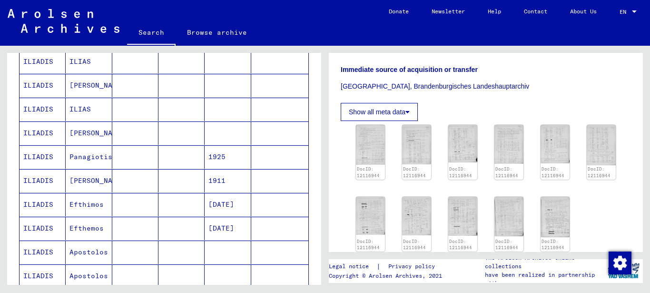
click at [89, 180] on mat-cell "[PERSON_NAME]" at bounding box center [89, 180] width 46 height 23
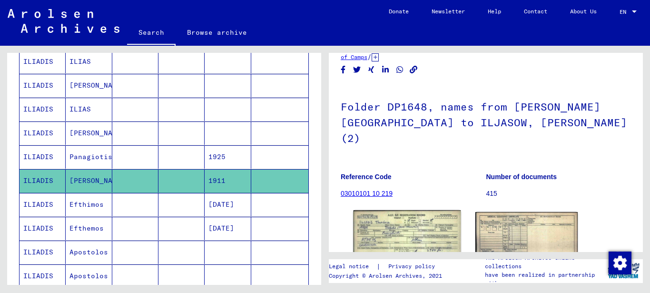
scroll to position [143, 0]
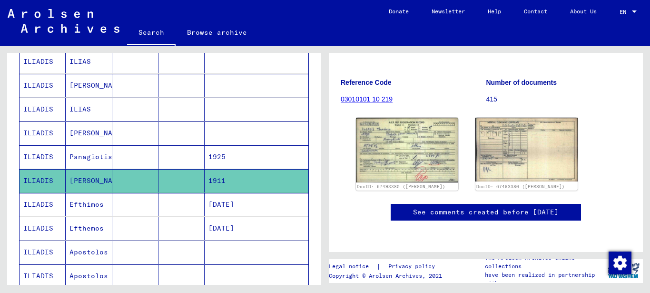
click at [87, 156] on mat-cell "Panagiotis" at bounding box center [89, 156] width 46 height 23
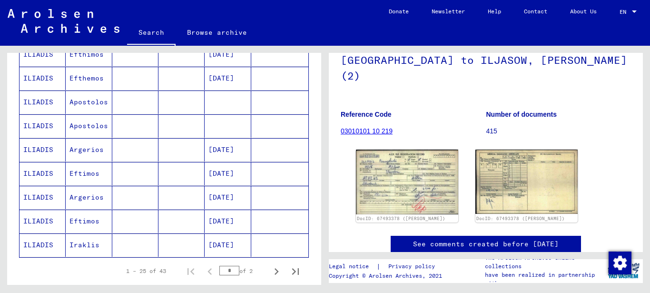
scroll to position [619, 0]
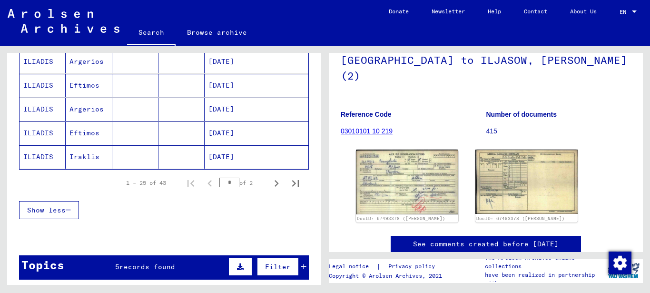
click at [83, 110] on mat-cell "Argerios" at bounding box center [89, 109] width 46 height 23
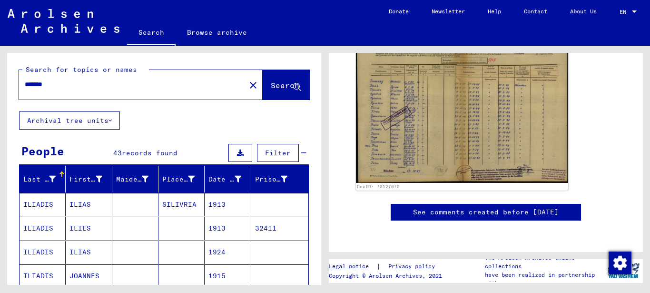
drag, startPoint x: 54, startPoint y: 83, endPoint x: -5, endPoint y: 83, distance: 58.5
click at [0, 83] on html "Search Browse archive Donate Newsletter Help Contact About Us Search Browse arc…" at bounding box center [325, 146] width 650 height 293
type input "******"
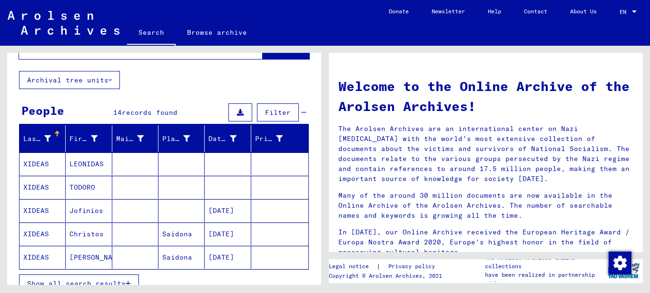
scroll to position [143, 0]
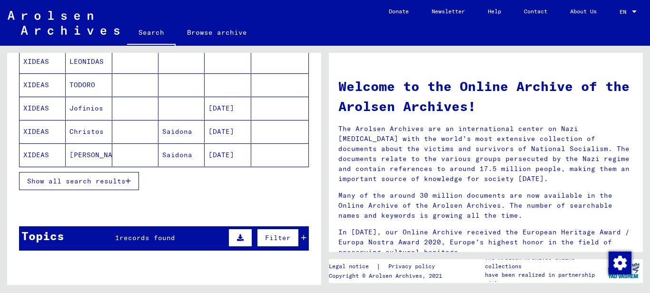
click at [101, 184] on span "Show all search results" at bounding box center [76, 181] width 99 height 9
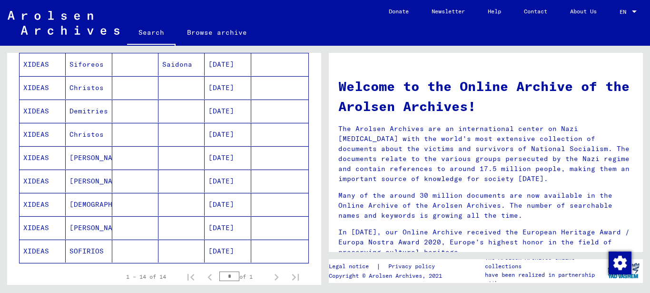
scroll to position [381, 0]
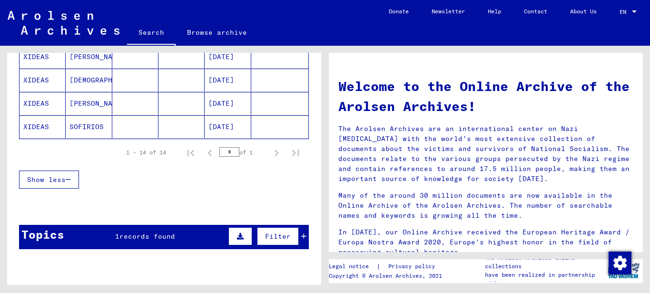
click at [148, 235] on span "records found" at bounding box center [147, 236] width 56 height 9
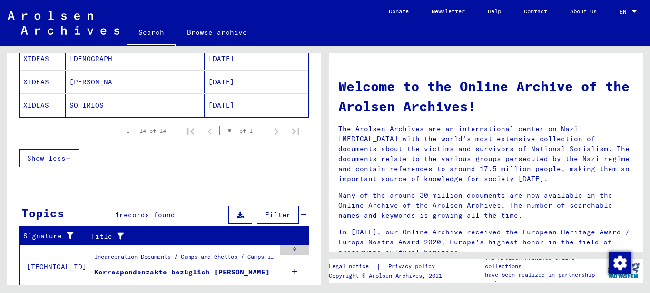
scroll to position [435, 0]
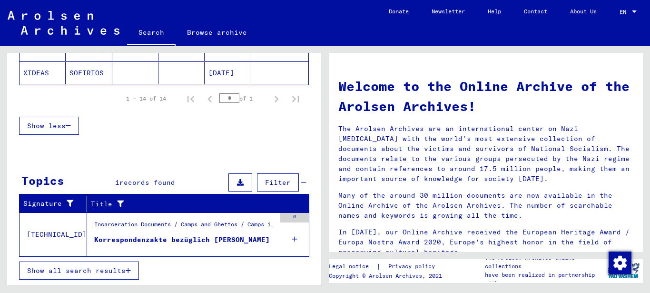
click at [223, 237] on div "Korrespondenzakte bezüglich [PERSON_NAME]" at bounding box center [182, 240] width 176 height 10
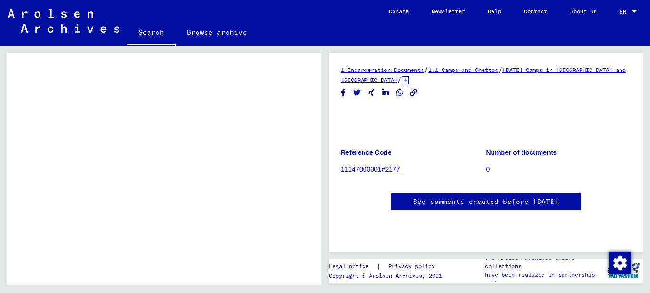
click at [366, 166] on link "11147000001#2177" at bounding box center [370, 169] width 59 height 8
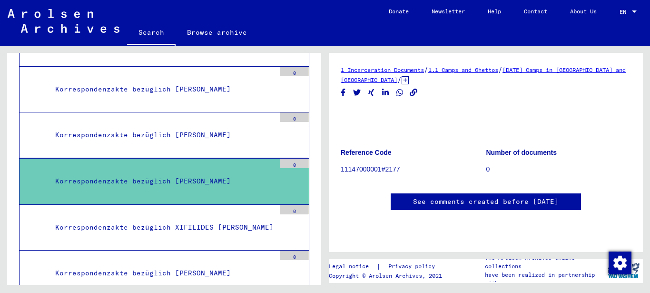
click at [206, 174] on div "Korrespondenzakte bezüglich [PERSON_NAME]" at bounding box center [162, 181] width 228 height 19
click at [185, 218] on div "Korrespondenzakte bezüglich XIFILIDES [PERSON_NAME]" at bounding box center [162, 227] width 228 height 19
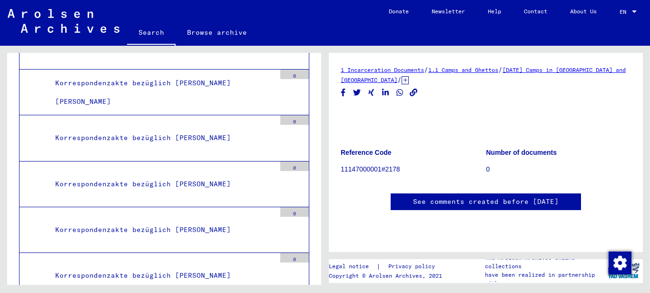
scroll to position [97652, 0]
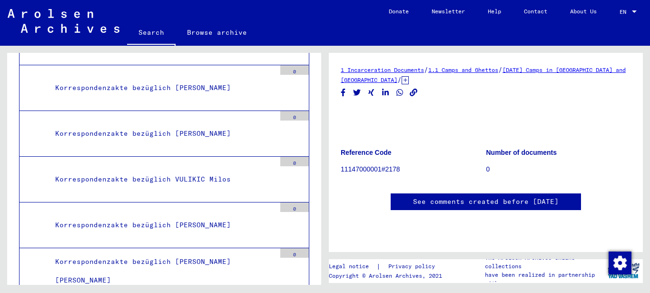
scroll to position [97462, 0]
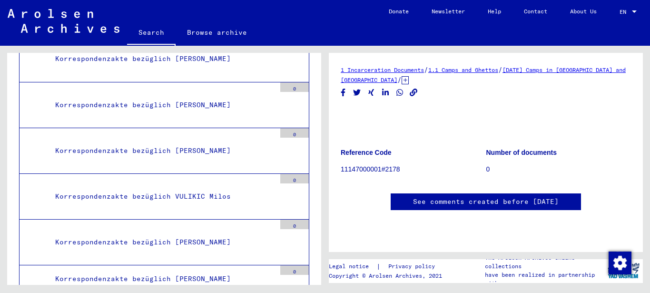
click at [153, 29] on link "Search" at bounding box center [151, 33] width 49 height 25
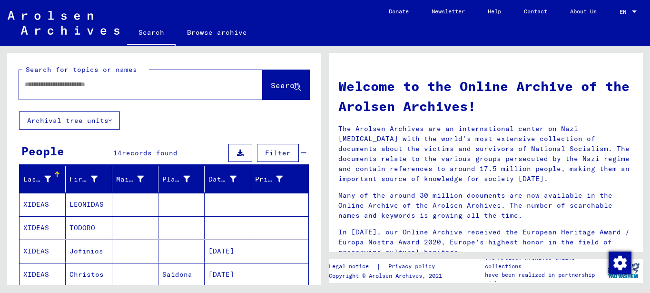
click at [34, 82] on input "text" at bounding box center [129, 84] width 209 height 10
type input "******"
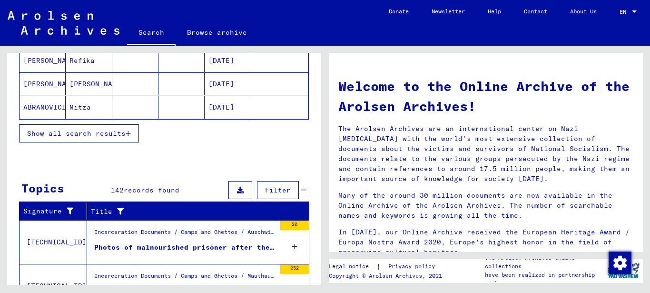
scroll to position [333, 0]
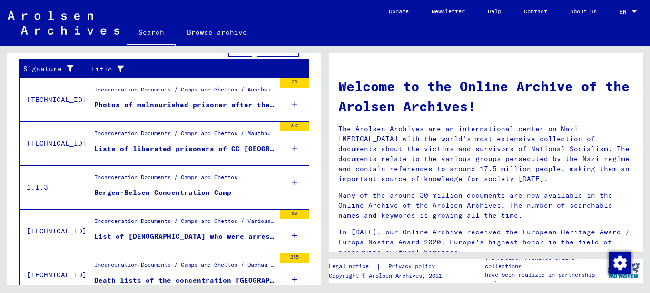
click at [292, 104] on icon at bounding box center [294, 104] width 5 height 33
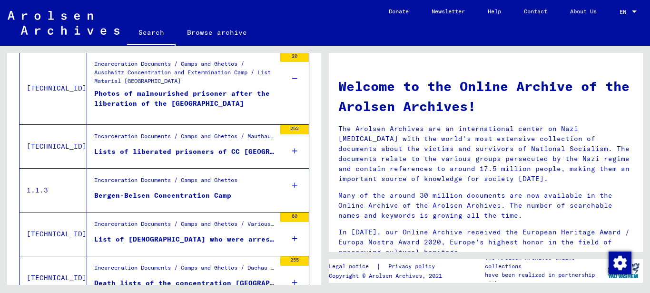
scroll to position [402, 0]
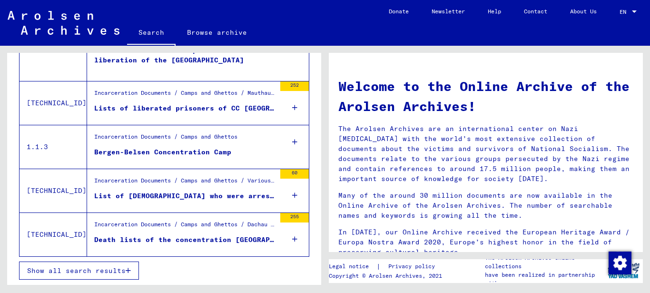
click at [100, 277] on button "Show all search results" at bounding box center [79, 270] width 120 height 18
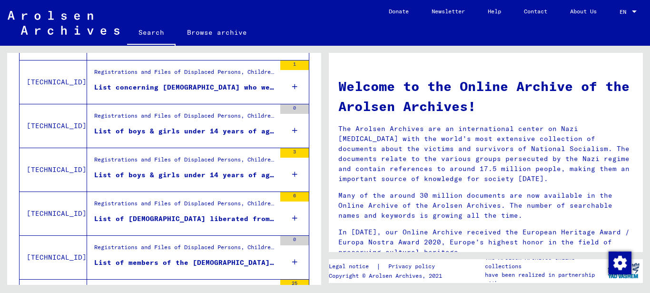
scroll to position [1132, 0]
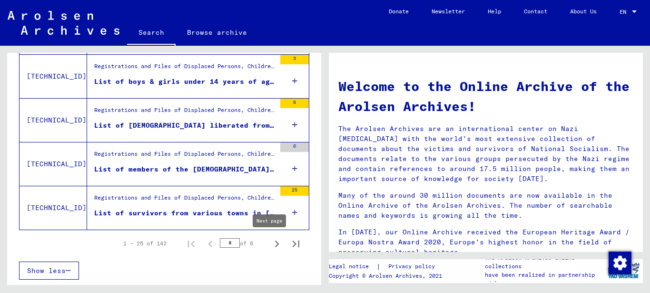
click at [270, 244] on icon "Next page" at bounding box center [276, 243] width 13 height 13
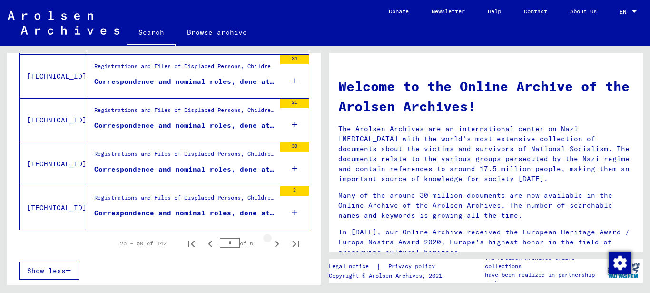
scroll to position [1104, 0]
click at [270, 244] on icon "Next page" at bounding box center [276, 243] width 13 height 13
click at [272, 245] on icon "Next page" at bounding box center [276, 243] width 13 height 13
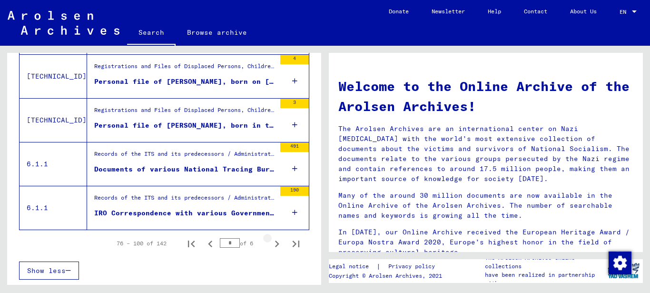
click at [275, 242] on icon "Next page" at bounding box center [277, 243] width 4 height 7
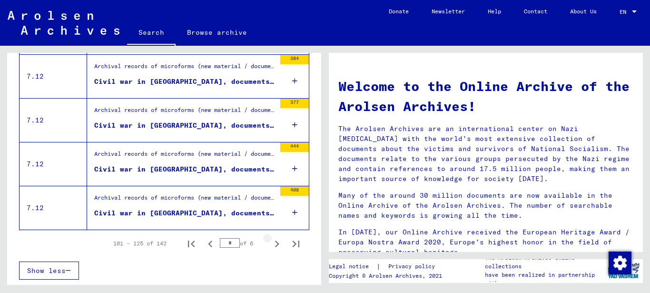
click at [275, 242] on icon "Next page" at bounding box center [277, 243] width 4 height 7
type input "*"
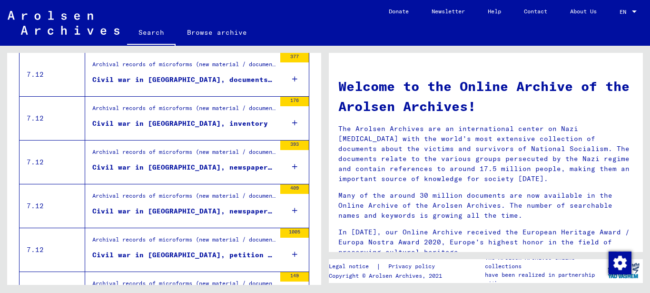
scroll to position [0, 0]
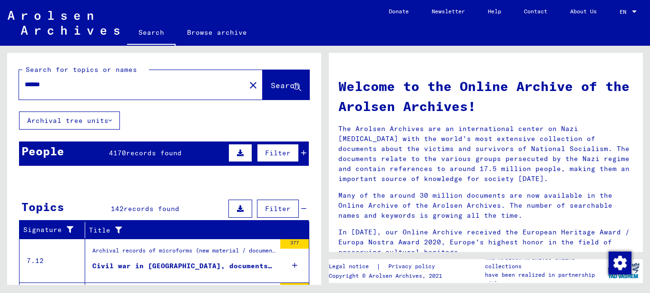
click at [26, 84] on input "******" at bounding box center [129, 84] width 209 height 10
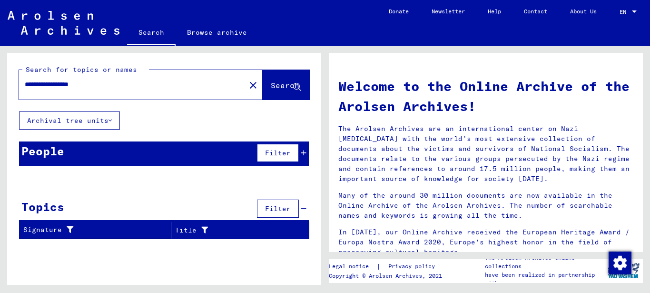
drag, startPoint x: 102, startPoint y: 89, endPoint x: -5, endPoint y: 86, distance: 106.6
click at [0, 86] on html "**********" at bounding box center [325, 146] width 650 height 293
drag, startPoint x: 56, startPoint y: 83, endPoint x: -5, endPoint y: 79, distance: 61.0
click at [0, 79] on html "Search Browse archive Donate Newsletter Help Contact About Us Search Browse arc…" at bounding box center [325, 146] width 650 height 293
click at [135, 152] on span "records found" at bounding box center [147, 152] width 56 height 9
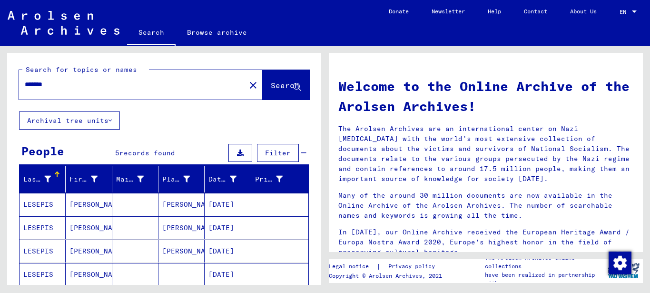
click at [79, 206] on mat-cell "[PERSON_NAME]" at bounding box center [89, 204] width 46 height 23
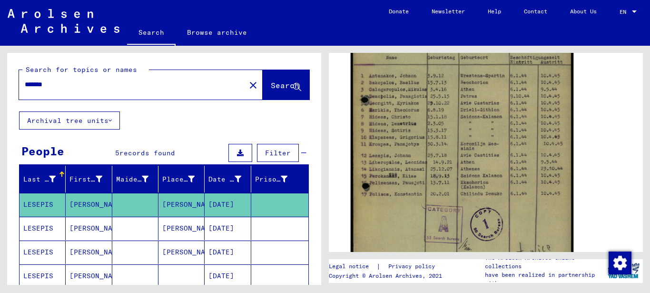
scroll to position [286, 0]
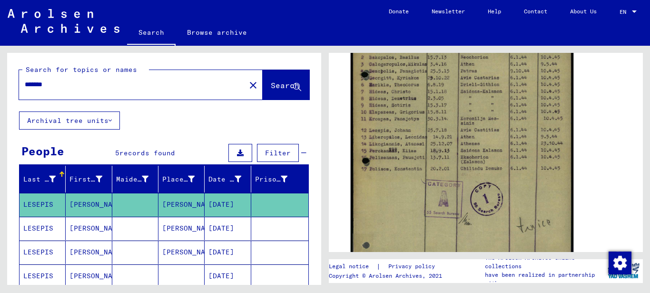
click at [406, 143] on img at bounding box center [462, 108] width 223 height 310
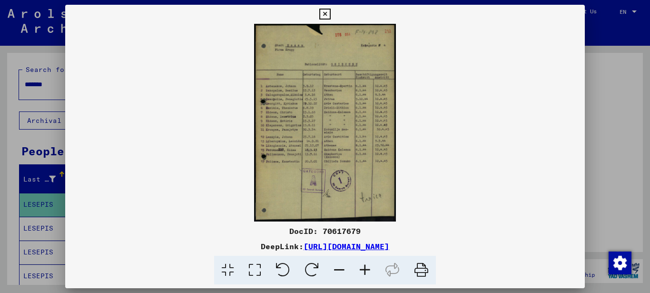
click at [253, 268] on icon at bounding box center [254, 270] width 27 height 29
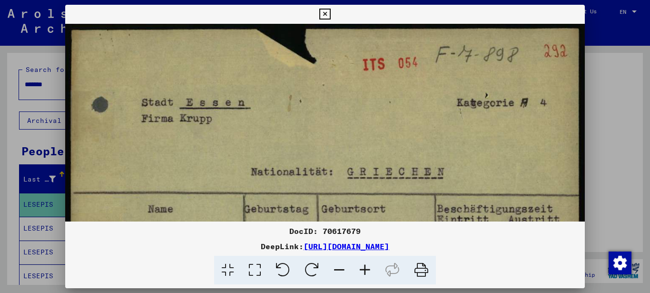
click at [253, 268] on icon at bounding box center [254, 270] width 27 height 29
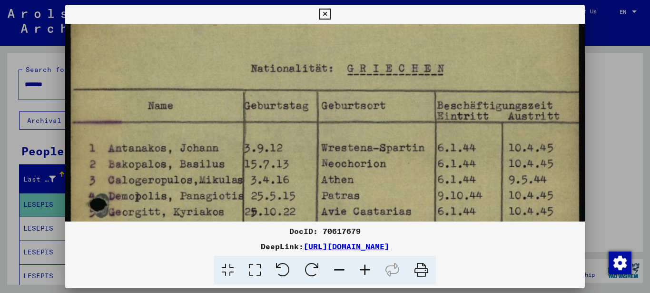
drag, startPoint x: 196, startPoint y: 162, endPoint x: 208, endPoint y: 51, distance: 111.1
click at [210, 51] on img at bounding box center [325, 282] width 520 height 723
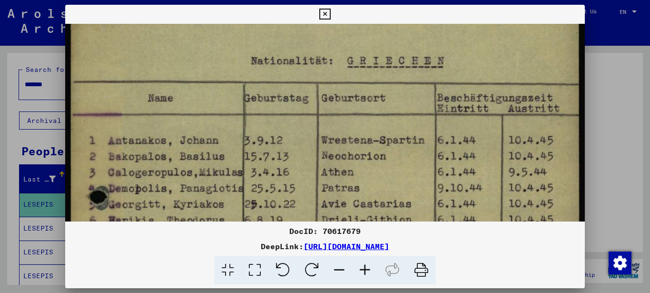
scroll to position [165, 0]
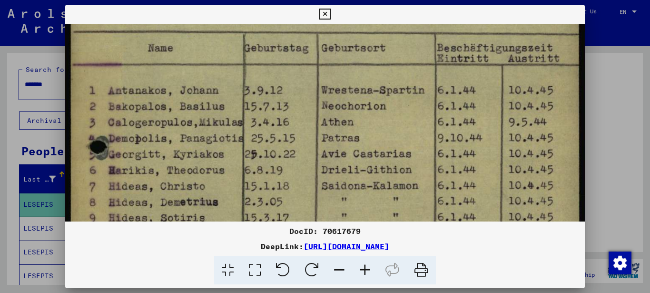
drag, startPoint x: 182, startPoint y: 146, endPoint x: 187, endPoint y: 113, distance: 33.3
click at [187, 113] on img at bounding box center [325, 223] width 520 height 723
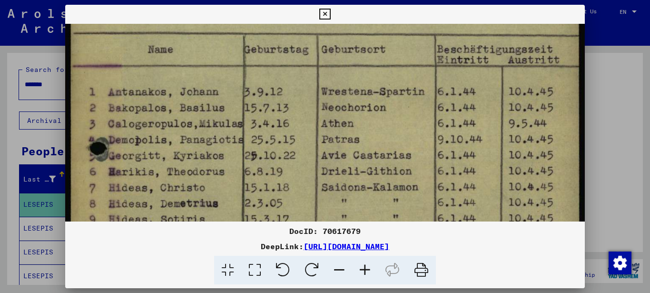
click at [180, 148] on img at bounding box center [325, 225] width 520 height 723
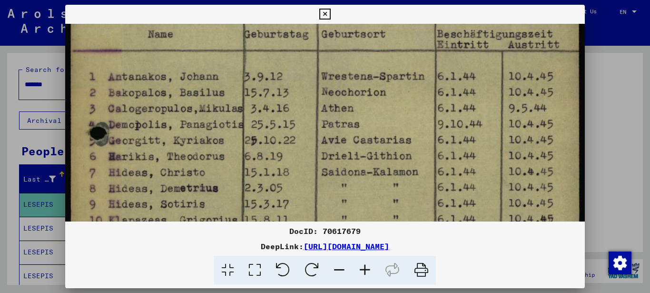
drag, startPoint x: 169, startPoint y: 155, endPoint x: 170, endPoint y: 132, distance: 22.9
click at [170, 133] on img at bounding box center [325, 210] width 520 height 723
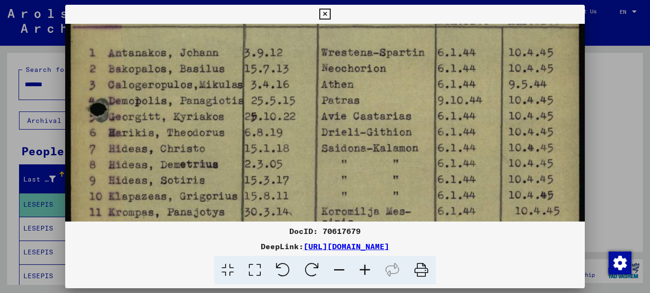
drag, startPoint x: 163, startPoint y: 157, endPoint x: 164, endPoint y: 139, distance: 18.1
click at [164, 139] on img at bounding box center [325, 186] width 520 height 723
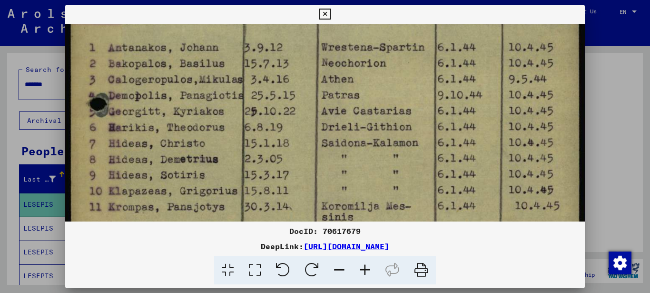
drag, startPoint x: 159, startPoint y: 154, endPoint x: 163, endPoint y: 139, distance: 14.8
click at [163, 139] on img at bounding box center [325, 181] width 520 height 723
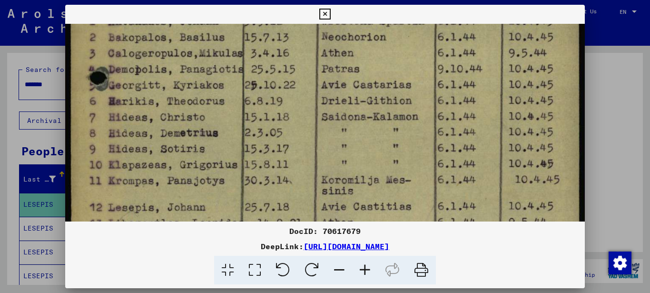
drag, startPoint x: 158, startPoint y: 152, endPoint x: 158, endPoint y: 139, distance: 13.3
click at [158, 139] on img at bounding box center [325, 155] width 520 height 723
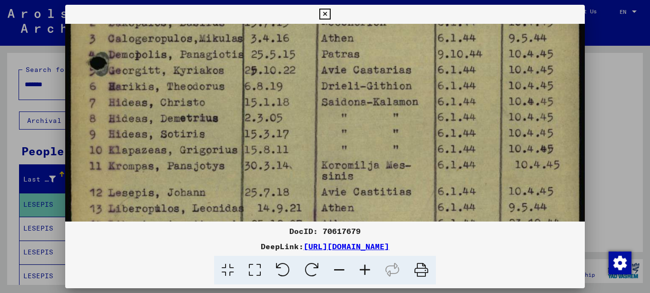
drag, startPoint x: 155, startPoint y: 149, endPoint x: 158, endPoint y: 134, distance: 15.5
click at [158, 134] on img at bounding box center [325, 140] width 520 height 723
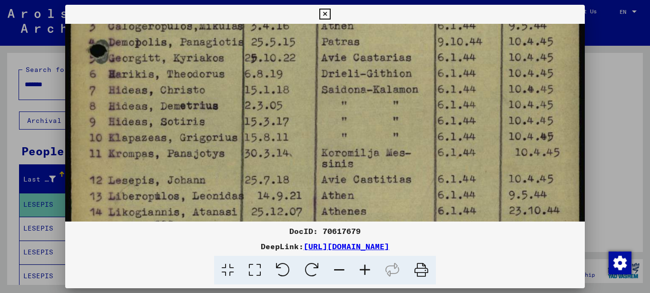
drag, startPoint x: 156, startPoint y: 142, endPoint x: 158, endPoint y: 132, distance: 10.6
click at [158, 132] on img at bounding box center [325, 128] width 520 height 723
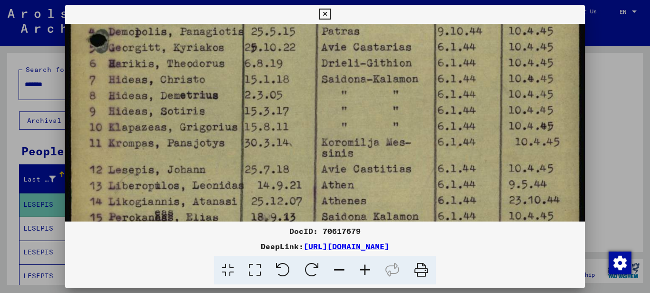
drag, startPoint x: 155, startPoint y: 149, endPoint x: 158, endPoint y: 135, distance: 14.1
click at [158, 136] on img at bounding box center [325, 117] width 520 height 723
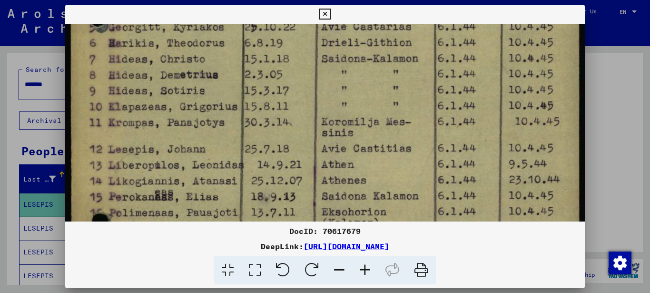
drag, startPoint x: 178, startPoint y: 139, endPoint x: 178, endPoint y: 132, distance: 7.1
click at [178, 132] on img at bounding box center [325, 97] width 520 height 723
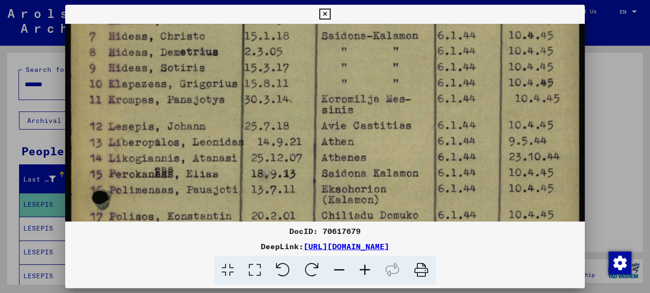
drag, startPoint x: 160, startPoint y: 150, endPoint x: 164, endPoint y: 123, distance: 27.9
click at [165, 124] on img at bounding box center [325, 74] width 520 height 723
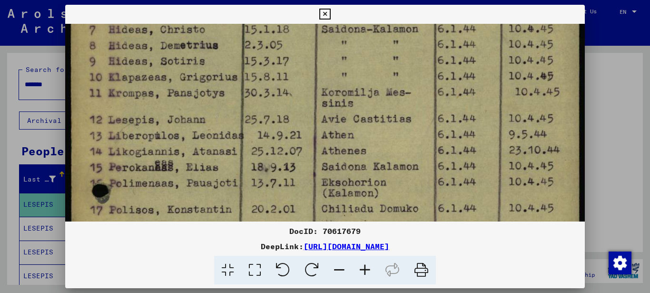
drag, startPoint x: 185, startPoint y: 138, endPoint x: 186, endPoint y: 124, distance: 13.8
click at [186, 126] on img at bounding box center [325, 67] width 520 height 723
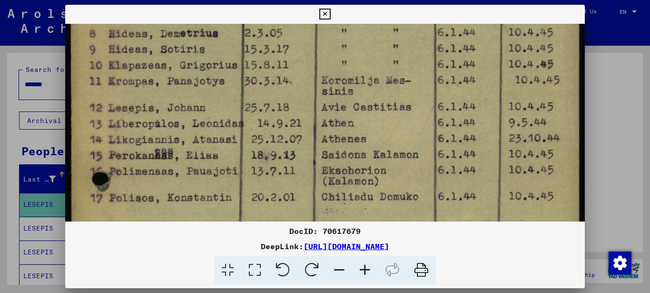
click at [319, 12] on icon at bounding box center [324, 14] width 11 height 11
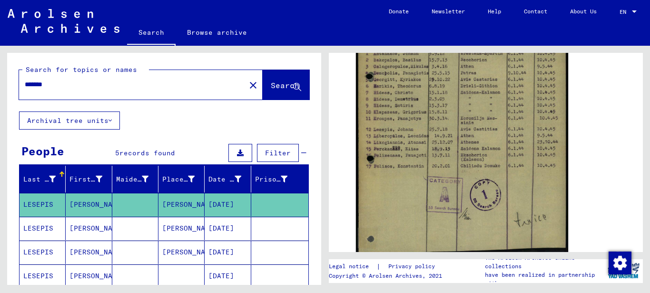
drag, startPoint x: 60, startPoint y: 84, endPoint x: -5, endPoint y: 76, distance: 65.6
click at [0, 76] on html "Search Browse archive Donate Newsletter Help Contact About Us Search Browse arc…" at bounding box center [325, 146] width 650 height 293
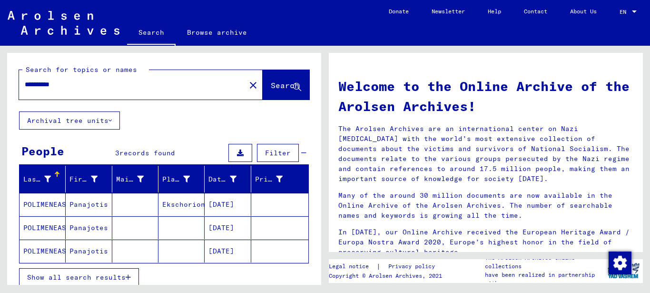
click at [73, 203] on mat-cell "Panajotis" at bounding box center [89, 204] width 46 height 23
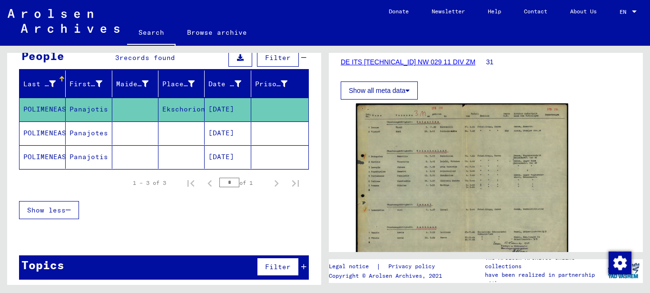
scroll to position [100, 0]
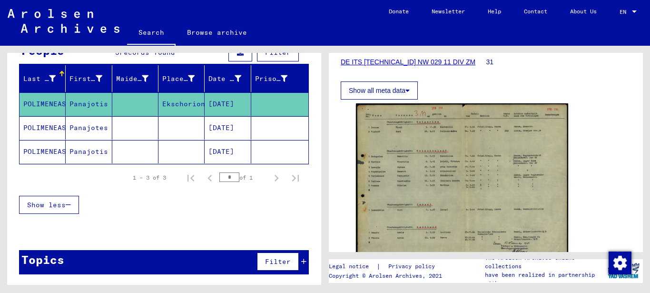
click at [34, 149] on mat-cell "POLIMENEAS" at bounding box center [43, 151] width 46 height 23
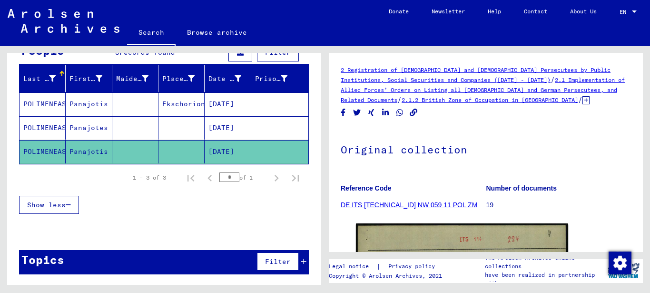
click at [42, 130] on mat-cell "POLIMENEAS" at bounding box center [43, 127] width 46 height 23
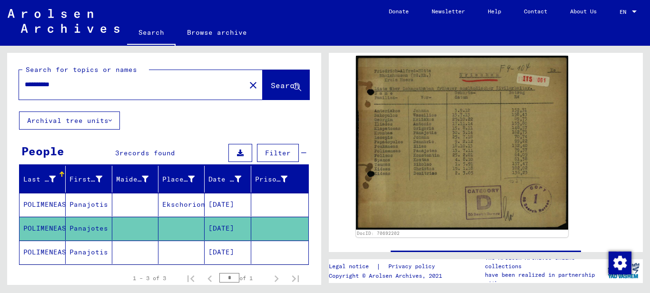
drag, startPoint x: 72, startPoint y: 81, endPoint x: 23, endPoint y: 94, distance: 50.1
click at [23, 94] on div "**********" at bounding box center [129, 84] width 221 height 21
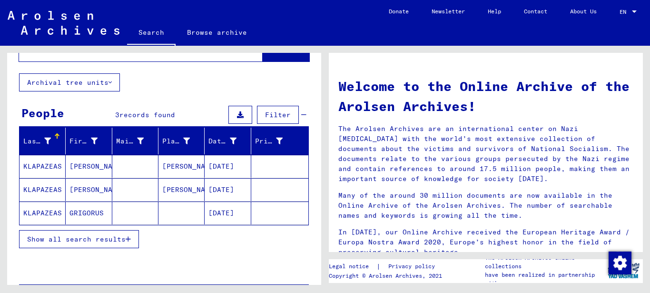
scroll to position [72, 0]
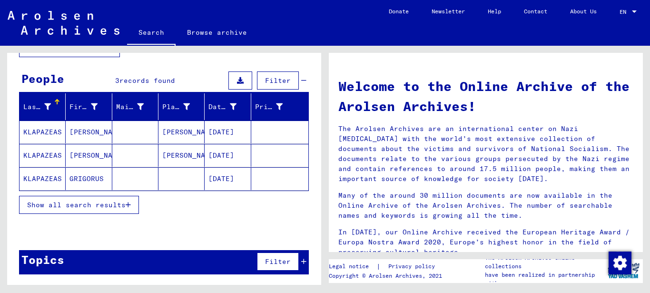
click at [45, 184] on mat-cell "KLAPAZEAS" at bounding box center [43, 178] width 46 height 23
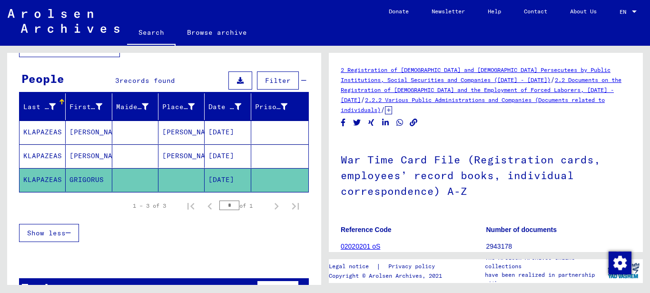
click at [74, 160] on mat-cell "[PERSON_NAME]" at bounding box center [89, 155] width 46 height 23
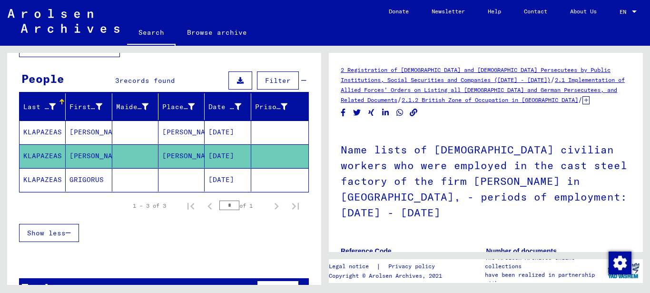
click at [170, 155] on mat-cell "[PERSON_NAME]" at bounding box center [181, 155] width 46 height 23
click at [51, 151] on mat-cell "KLAPAZEAS" at bounding box center [43, 155] width 46 height 23
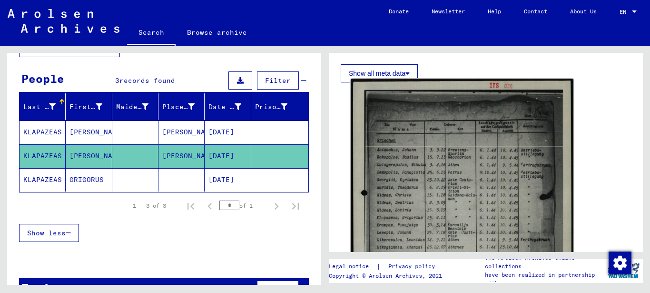
scroll to position [333, 0]
click at [400, 160] on img at bounding box center [462, 233] width 223 height 311
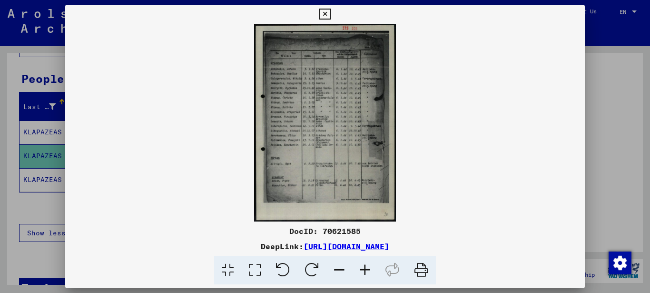
click at [255, 269] on icon at bounding box center [254, 270] width 27 height 29
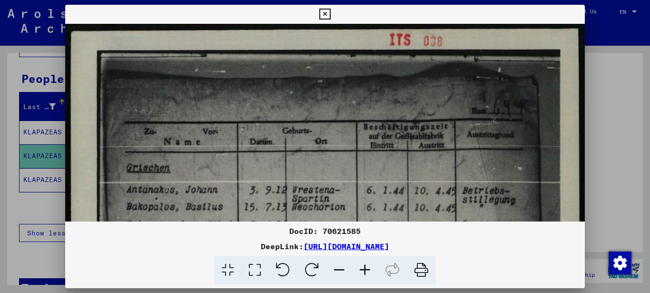
click at [255, 269] on icon at bounding box center [254, 270] width 27 height 29
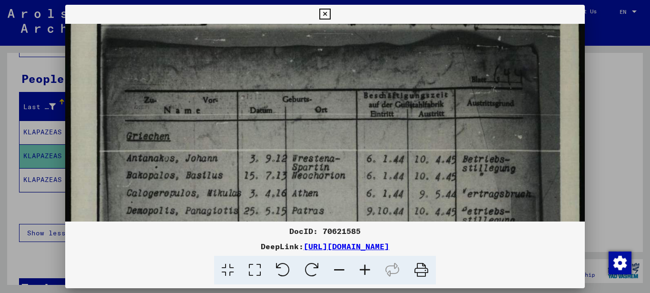
drag, startPoint x: 180, startPoint y: 169, endPoint x: 191, endPoint y: 95, distance: 74.6
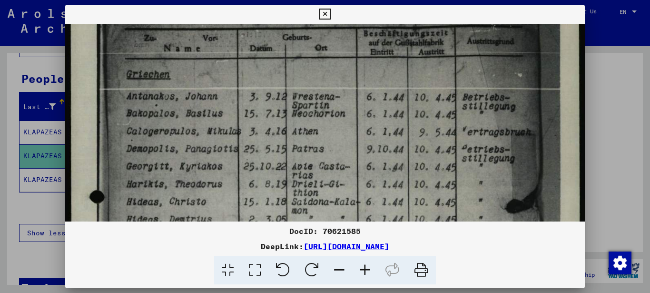
drag, startPoint x: 177, startPoint y: 164, endPoint x: 180, endPoint y: 137, distance: 27.3
click at [180, 137] on img at bounding box center [325, 294] width 520 height 726
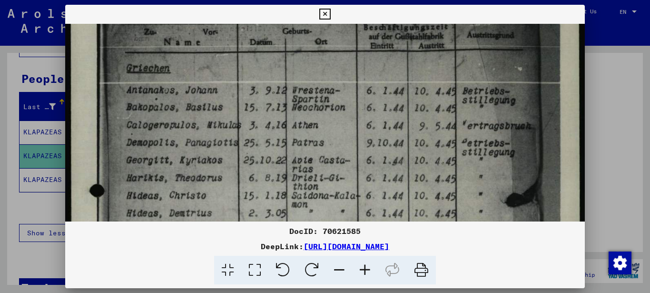
click at [328, 18] on icon at bounding box center [324, 14] width 11 height 11
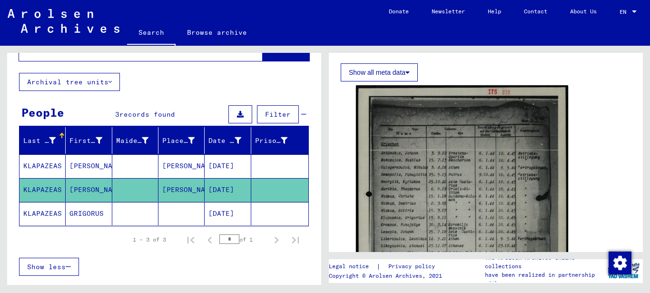
scroll to position [0, 0]
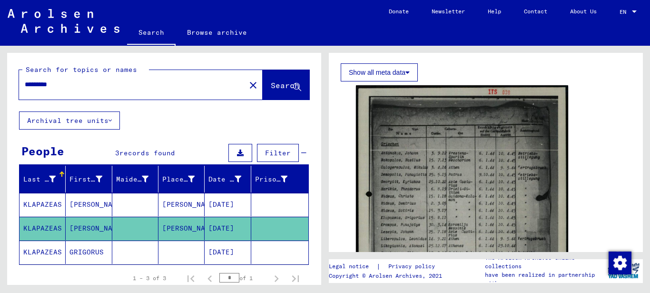
drag, startPoint x: 32, startPoint y: 79, endPoint x: -5, endPoint y: 75, distance: 36.9
click at [0, 75] on html "Search Browse archive Donate Newsletter Help Contact About Us Search Browse arc…" at bounding box center [325, 146] width 650 height 293
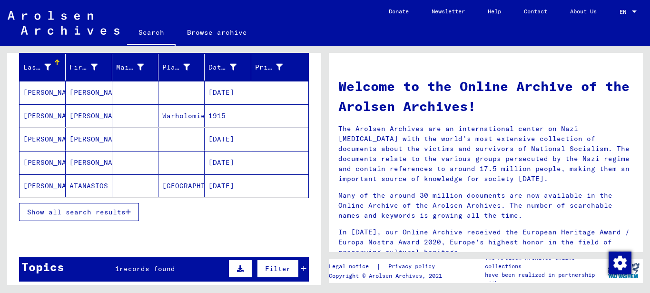
scroll to position [143, 0]
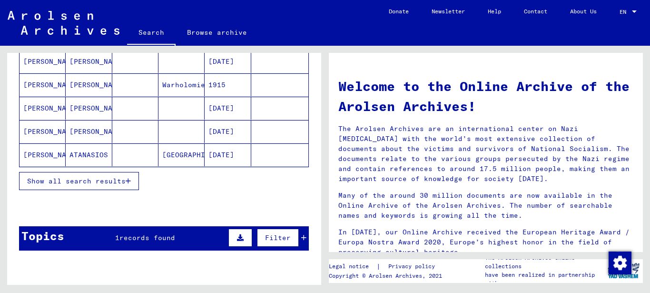
click at [74, 184] on span "Show all search results" at bounding box center [76, 181] width 99 height 9
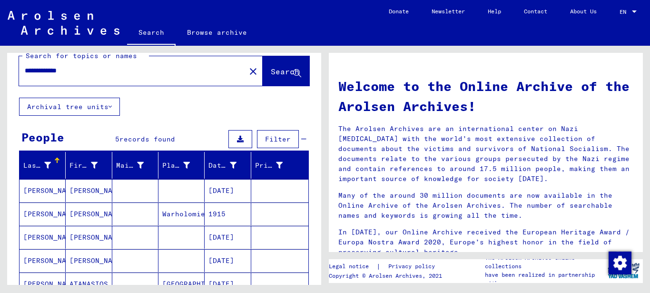
scroll to position [0, 0]
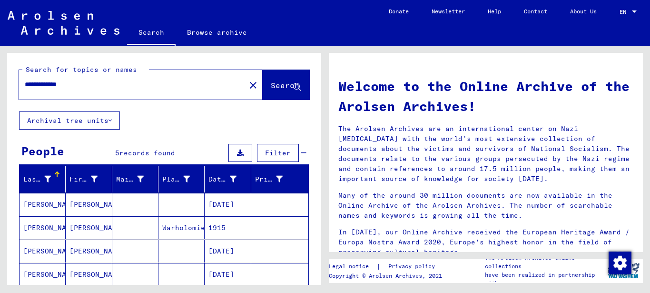
click at [63, 84] on input "**********" at bounding box center [129, 84] width 209 height 10
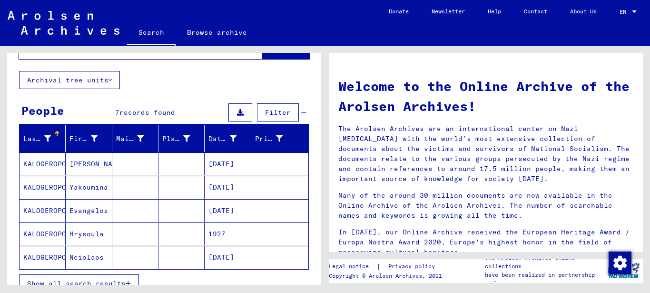
scroll to position [95, 0]
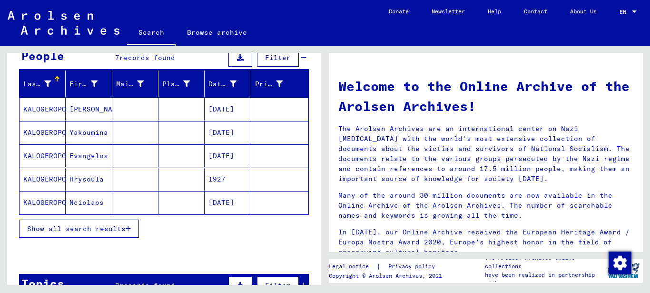
click at [80, 202] on mat-cell "Nciolaos" at bounding box center [89, 202] width 46 height 23
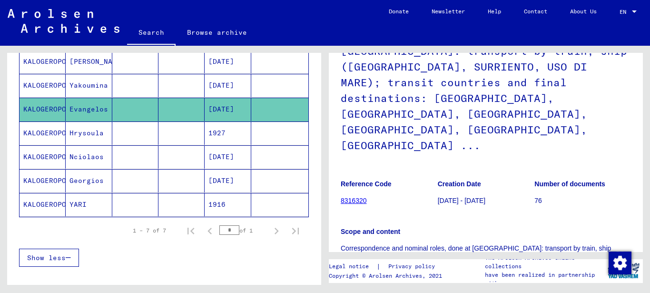
scroll to position [95, 0]
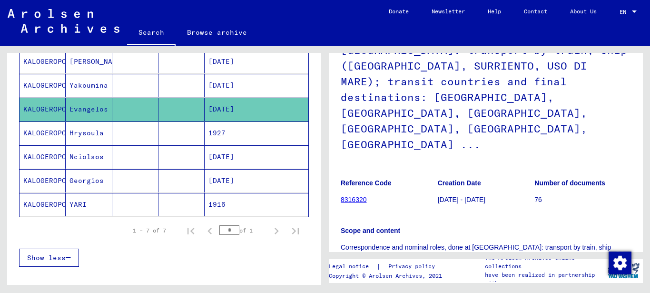
click at [80, 158] on mat-cell "Nciolaos" at bounding box center [89, 156] width 46 height 23
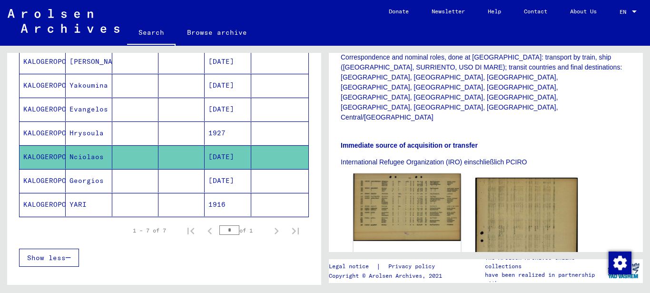
scroll to position [286, 0]
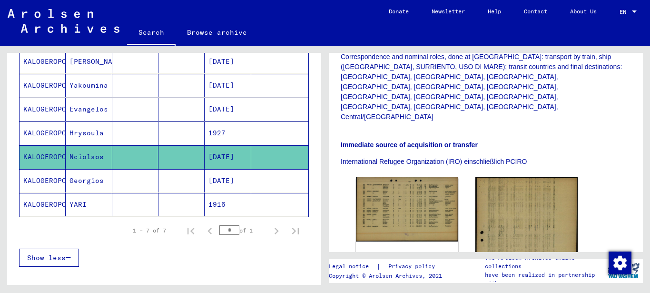
click at [71, 205] on mat-cell "YARI" at bounding box center [89, 204] width 46 height 23
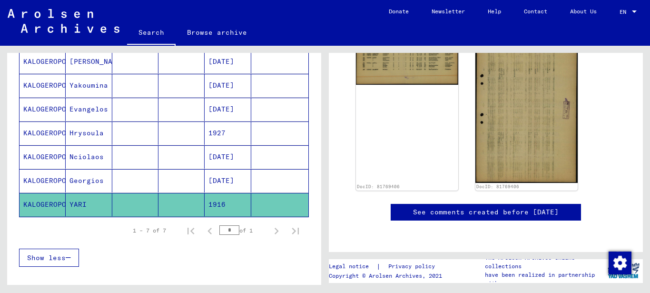
scroll to position [171, 0]
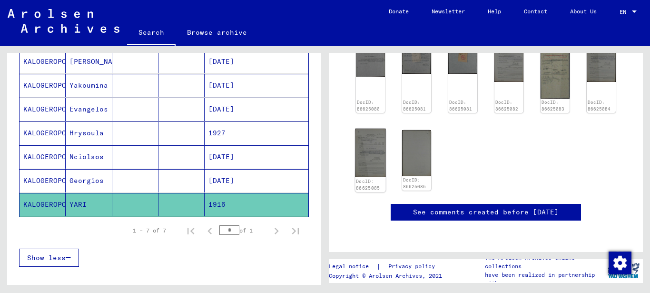
click at [367, 129] on img at bounding box center [370, 153] width 30 height 49
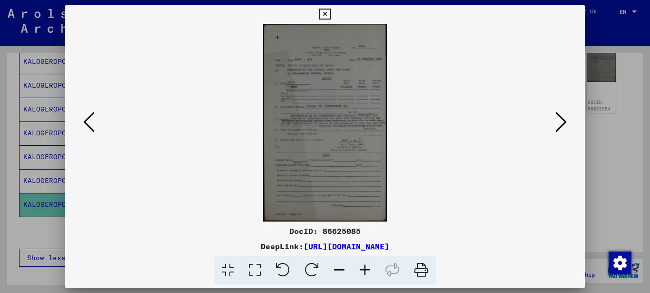
click at [562, 119] on icon at bounding box center [560, 121] width 11 height 23
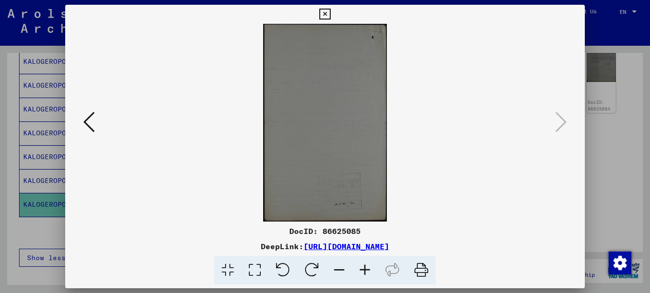
click at [89, 119] on icon at bounding box center [88, 121] width 11 height 23
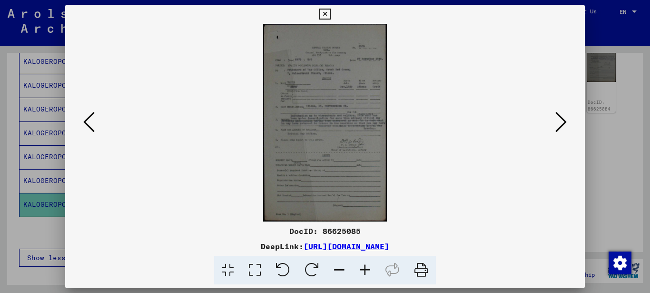
click at [324, 144] on img at bounding box center [325, 123] width 455 height 198
click at [366, 267] on icon at bounding box center [365, 270] width 26 height 29
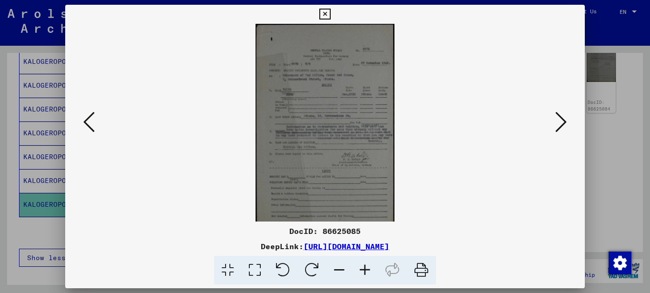
click at [366, 267] on icon at bounding box center [365, 270] width 26 height 29
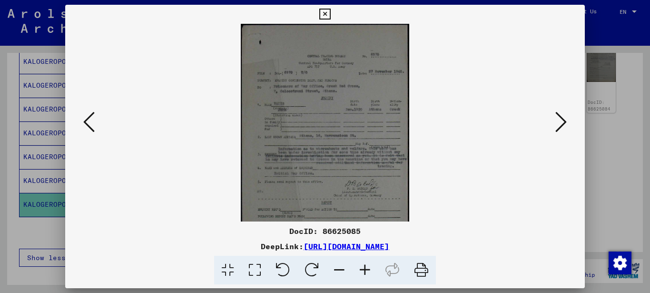
click at [365, 267] on icon at bounding box center [365, 270] width 26 height 29
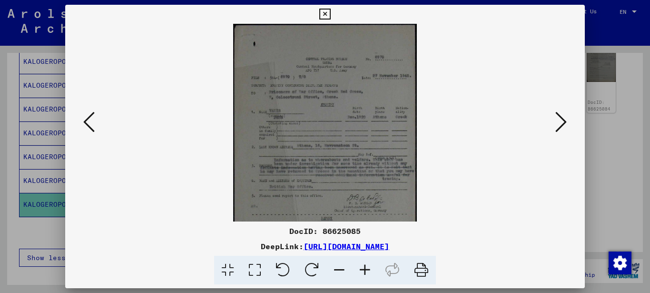
click at [365, 267] on icon at bounding box center [365, 270] width 26 height 29
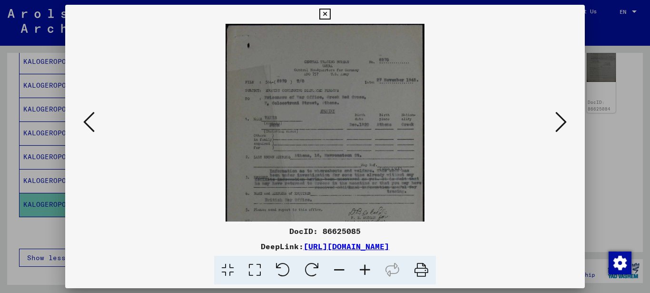
click at [365, 267] on icon at bounding box center [365, 270] width 26 height 29
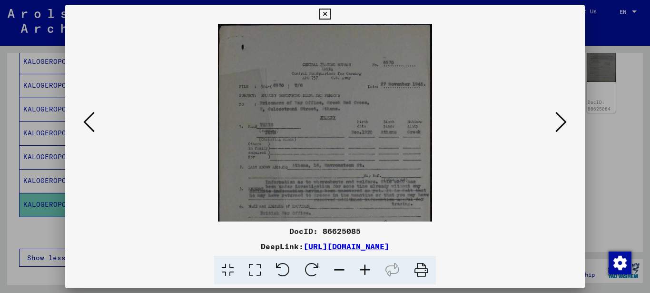
click at [364, 267] on icon at bounding box center [365, 270] width 26 height 29
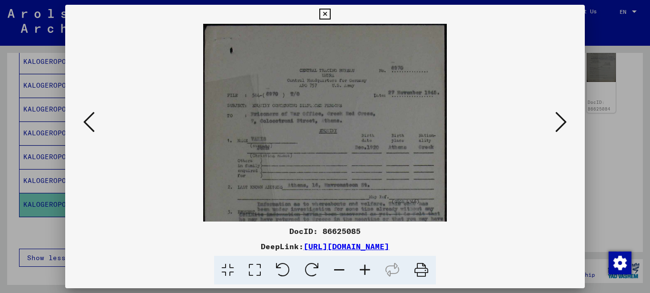
click at [364, 267] on icon at bounding box center [365, 270] width 26 height 29
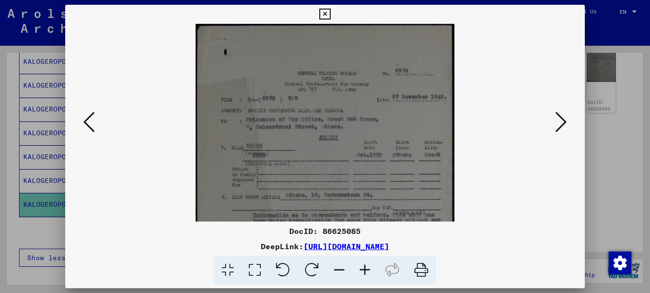
click at [364, 267] on icon at bounding box center [365, 270] width 26 height 29
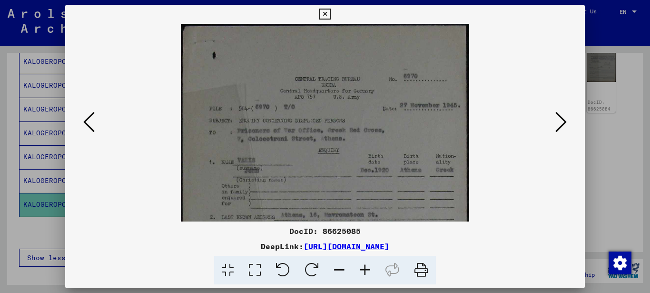
click at [364, 267] on icon at bounding box center [365, 270] width 26 height 29
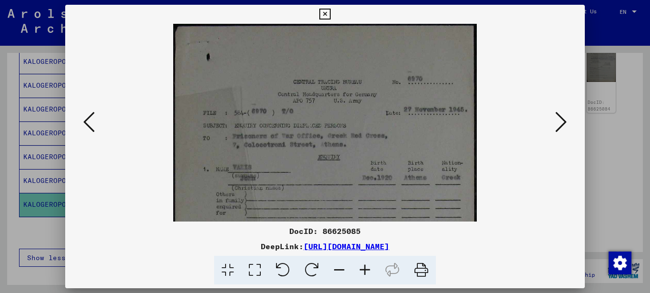
click at [364, 267] on icon at bounding box center [365, 270] width 26 height 29
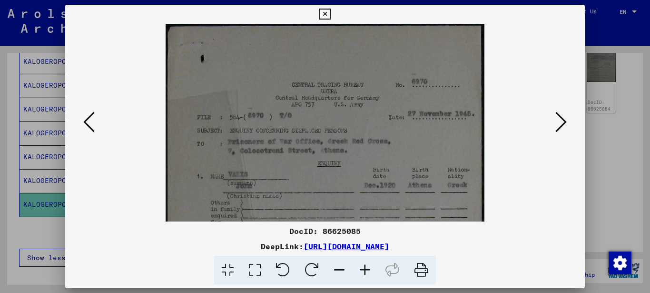
click at [364, 268] on icon at bounding box center [365, 270] width 26 height 29
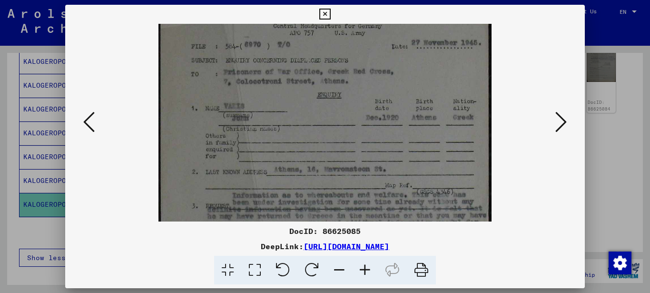
drag, startPoint x: 320, startPoint y: 159, endPoint x: 301, endPoint y: 41, distance: 120.1
click at [303, 47] on img at bounding box center [324, 214] width 333 height 531
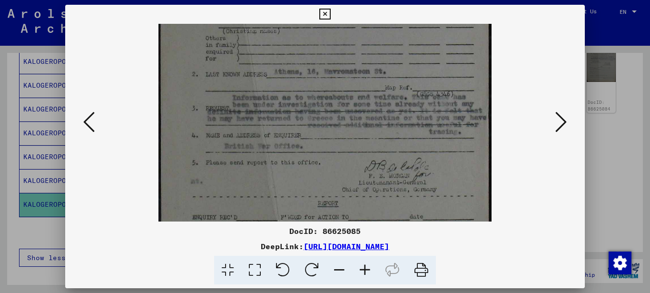
drag, startPoint x: 331, startPoint y: 176, endPoint x: 253, endPoint y: 104, distance: 106.1
click at [253, 104] on img at bounding box center [324, 116] width 333 height 531
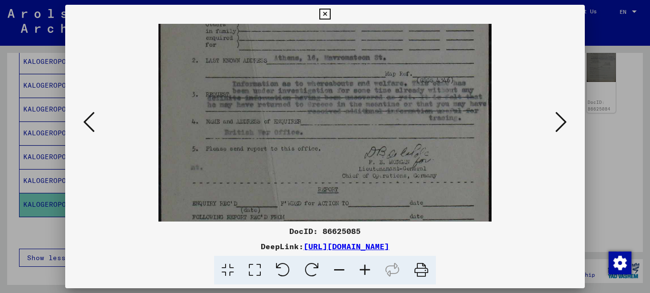
click at [366, 266] on icon at bounding box center [365, 270] width 26 height 29
click at [366, 265] on icon at bounding box center [365, 270] width 26 height 29
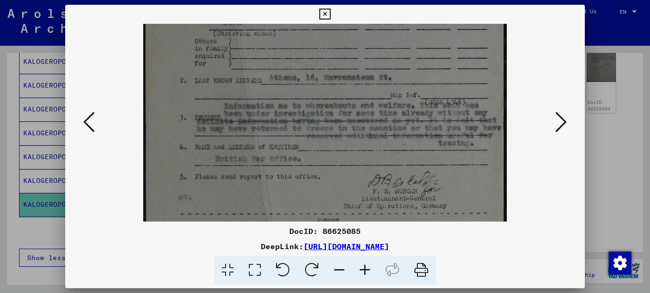
click at [366, 265] on icon at bounding box center [365, 270] width 26 height 29
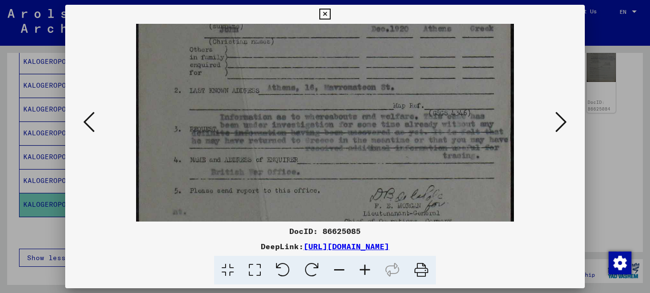
click at [366, 265] on icon at bounding box center [365, 270] width 26 height 29
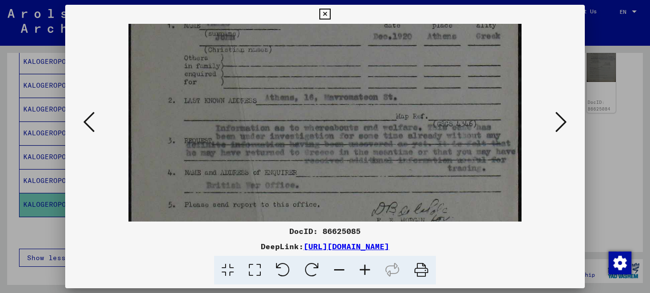
click at [366, 265] on icon at bounding box center [365, 270] width 26 height 29
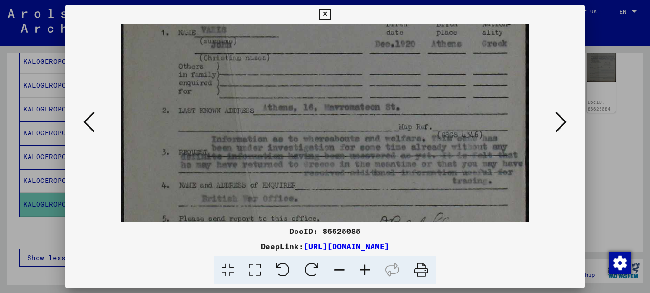
click at [366, 265] on icon at bounding box center [365, 270] width 26 height 29
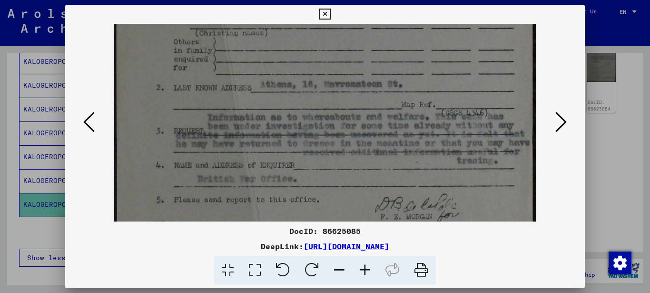
drag, startPoint x: 315, startPoint y: 194, endPoint x: 304, endPoint y: 153, distance: 42.2
click at [304, 153] on img at bounding box center [325, 140] width 423 height 673
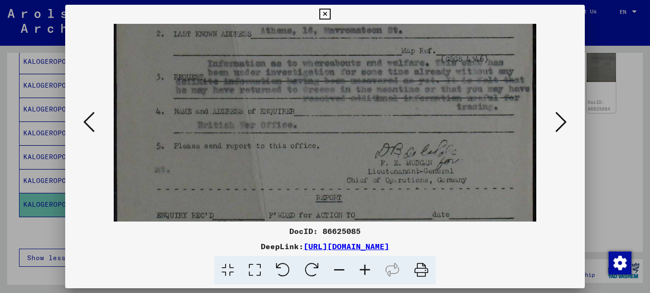
drag, startPoint x: 346, startPoint y: 144, endPoint x: 353, endPoint y: 101, distance: 43.8
click at [353, 101] on img at bounding box center [325, 87] width 423 height 673
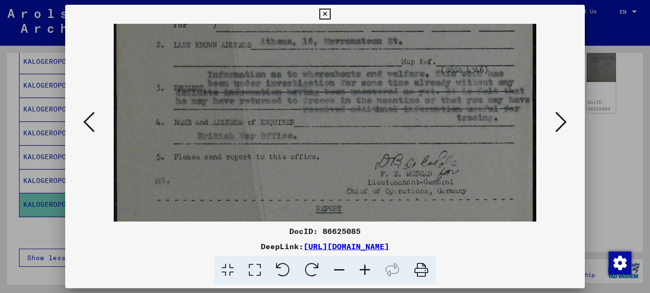
drag, startPoint x: 320, startPoint y: 119, endPoint x: 319, endPoint y: 142, distance: 23.3
click at [319, 139] on img at bounding box center [325, 98] width 423 height 673
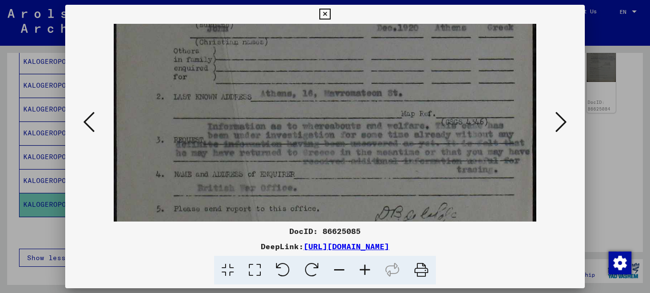
drag, startPoint x: 320, startPoint y: 102, endPoint x: 327, endPoint y: 150, distance: 48.5
click at [327, 150] on img at bounding box center [325, 149] width 423 height 673
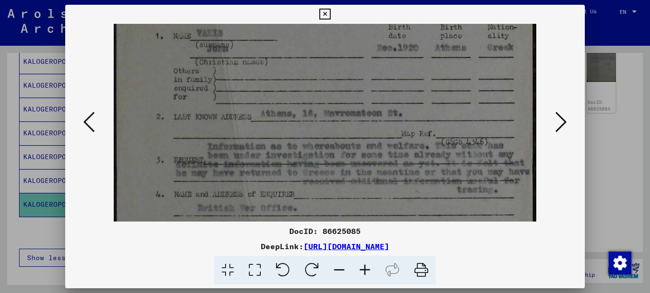
drag, startPoint x: 326, startPoint y: 148, endPoint x: 327, endPoint y: 169, distance: 21.4
click at [327, 169] on img at bounding box center [325, 169] width 423 height 673
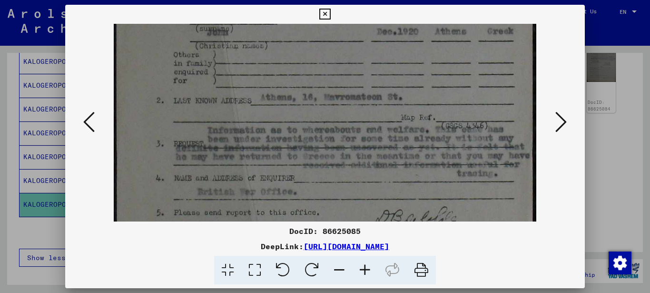
drag, startPoint x: 324, startPoint y: 139, endPoint x: 324, endPoint y: 95, distance: 44.3
click at [324, 95] on img at bounding box center [325, 153] width 423 height 673
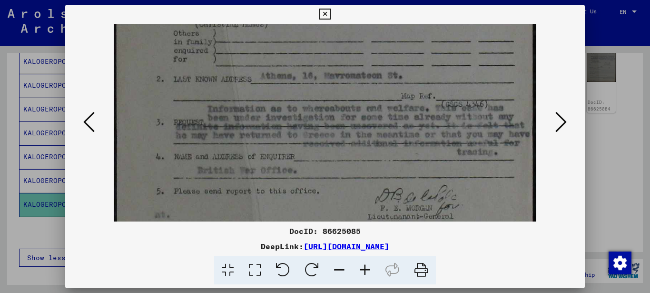
click at [563, 122] on icon at bounding box center [560, 121] width 11 height 23
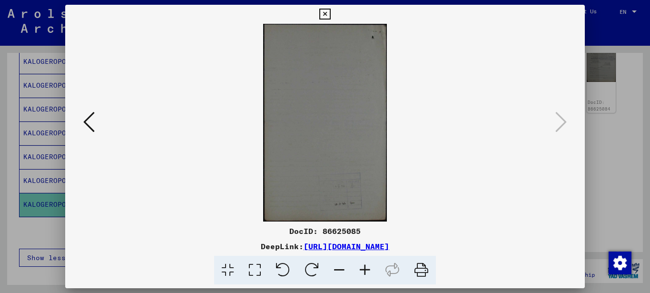
scroll to position [0, 0]
drag, startPoint x: 323, startPoint y: 9, endPoint x: 300, endPoint y: 26, distance: 28.3
click at [324, 10] on icon at bounding box center [324, 14] width 11 height 11
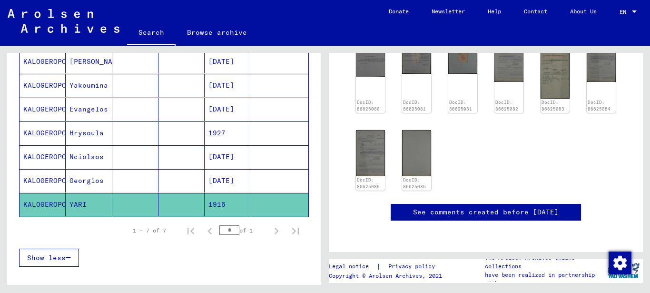
click at [77, 181] on mat-cell "Georgios" at bounding box center [89, 180] width 46 height 23
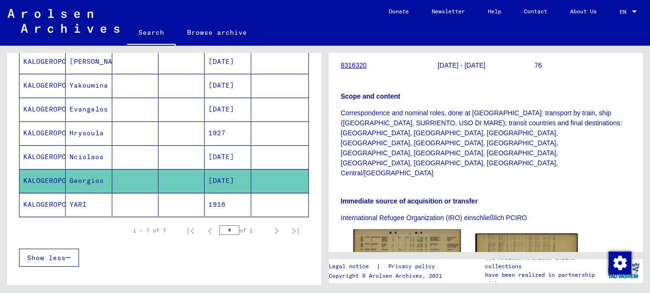
scroll to position [333, 0]
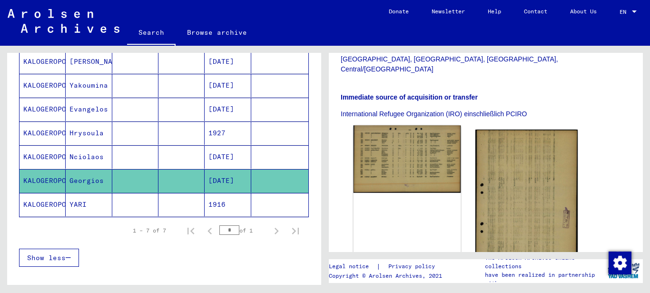
click at [416, 125] on img at bounding box center [408, 159] width 108 height 68
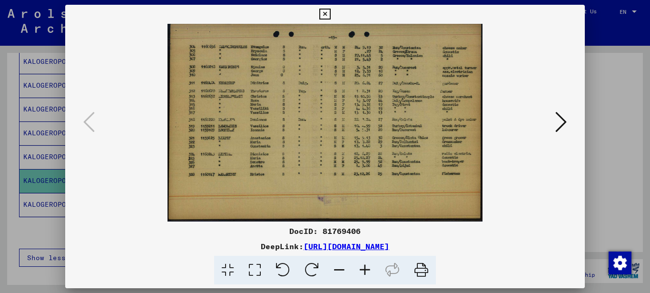
click at [370, 266] on icon at bounding box center [365, 270] width 26 height 29
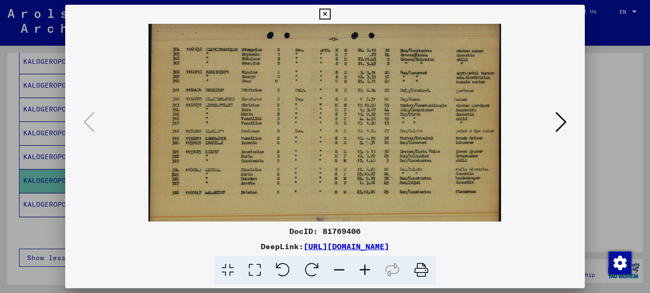
click at [370, 266] on icon at bounding box center [365, 270] width 26 height 29
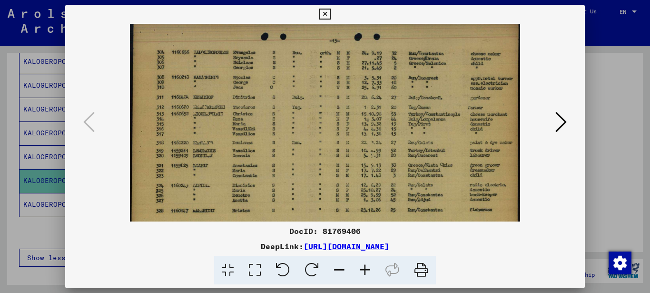
click at [370, 266] on icon at bounding box center [365, 270] width 26 height 29
click at [369, 266] on icon at bounding box center [365, 270] width 26 height 29
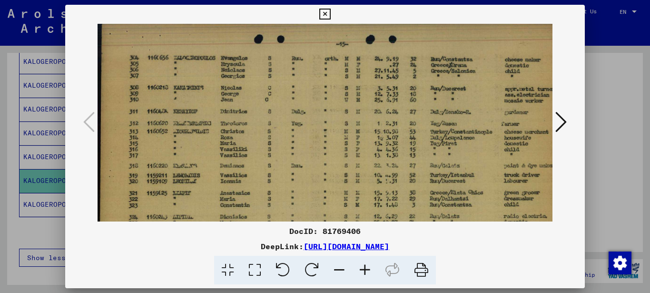
click at [369, 267] on icon at bounding box center [365, 270] width 26 height 29
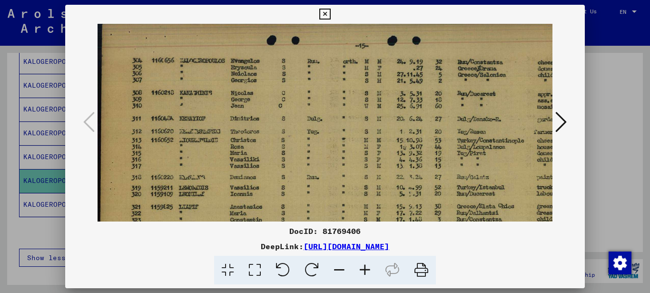
click at [369, 267] on icon at bounding box center [365, 270] width 26 height 29
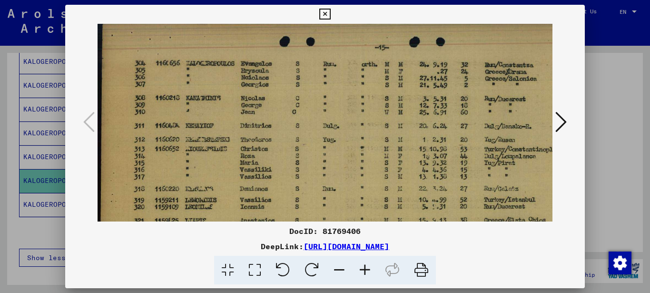
click at [363, 270] on icon at bounding box center [365, 270] width 26 height 29
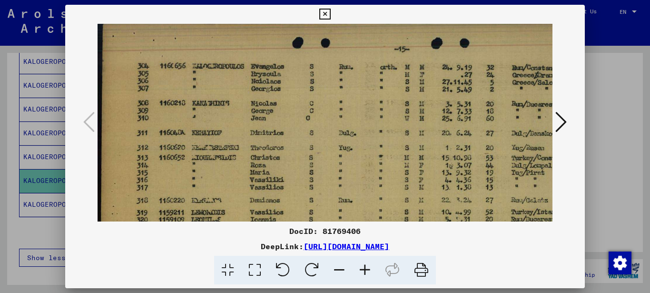
click at [363, 270] on icon at bounding box center [365, 270] width 26 height 29
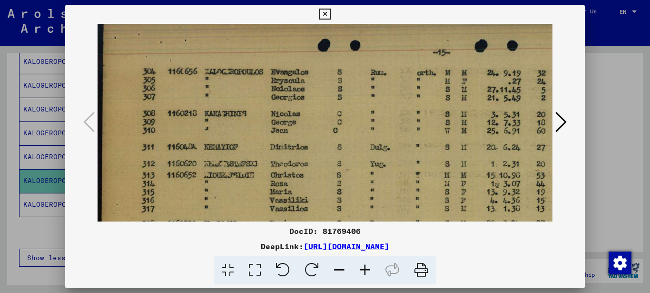
click at [363, 270] on icon at bounding box center [365, 270] width 26 height 29
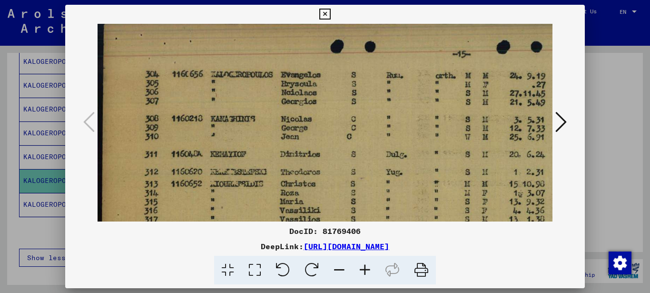
click at [363, 270] on icon at bounding box center [365, 270] width 26 height 29
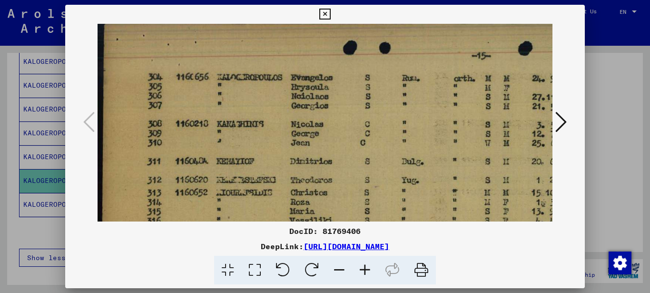
click at [363, 270] on icon at bounding box center [365, 270] width 26 height 29
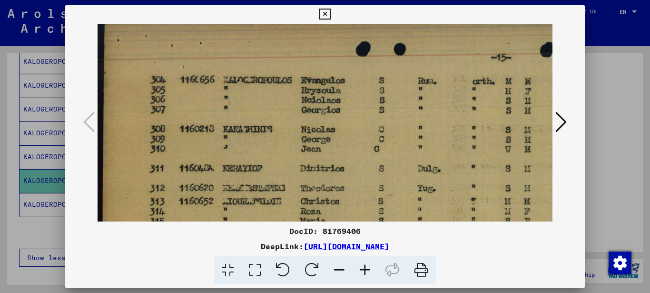
click at [363, 270] on icon at bounding box center [365, 270] width 26 height 29
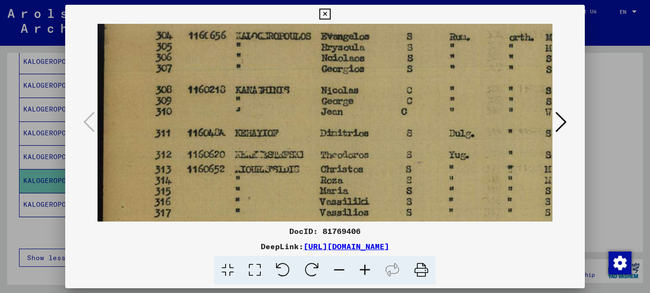
drag, startPoint x: 271, startPoint y: 110, endPoint x: 277, endPoint y: 75, distance: 35.7
click at [275, 85] on img at bounding box center [521, 239] width 846 height 531
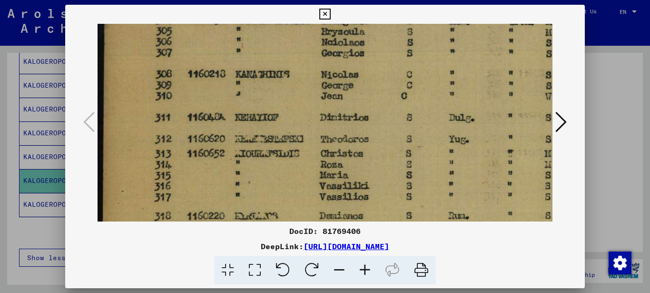
scroll to position [34, 6]
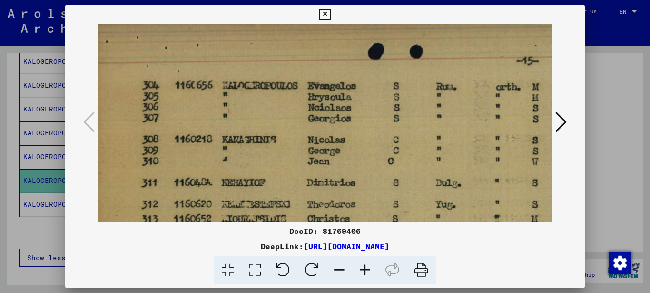
drag, startPoint x: 277, startPoint y: 76, endPoint x: 261, endPoint y: 165, distance: 89.9
click at [261, 165] on img at bounding box center [507, 289] width 846 height 531
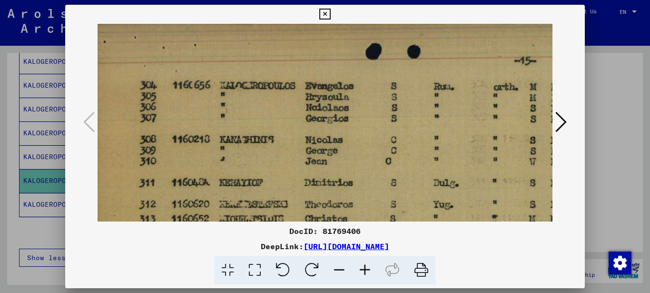
click at [322, 10] on icon at bounding box center [324, 14] width 11 height 11
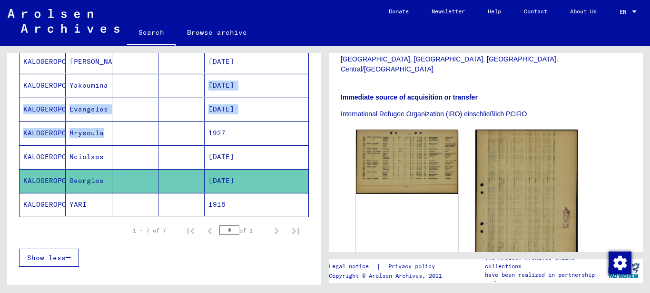
drag, startPoint x: 127, startPoint y: 143, endPoint x: 143, endPoint y: 88, distance: 57.5
click at [143, 88] on mat-table "Last Name First Name Maiden Name Place of Birth Date of Birth Prisoner # [PERSO…" at bounding box center [164, 120] width 290 height 194
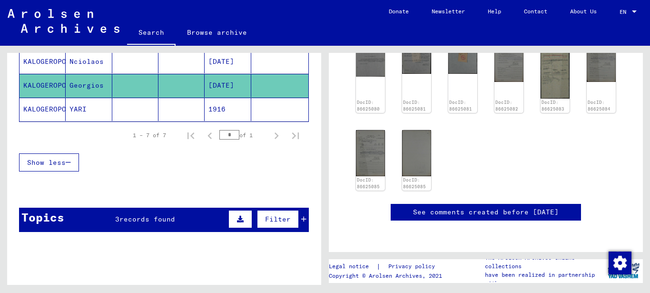
scroll to position [355, 0]
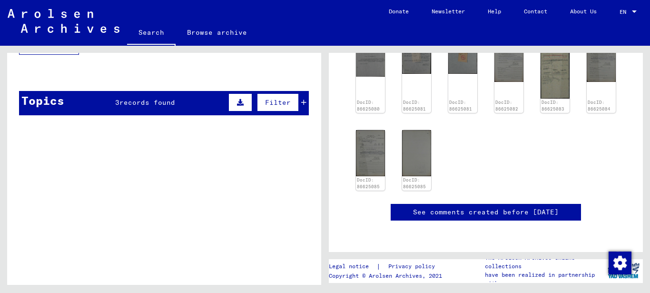
click at [123, 101] on span "records found" at bounding box center [147, 102] width 56 height 9
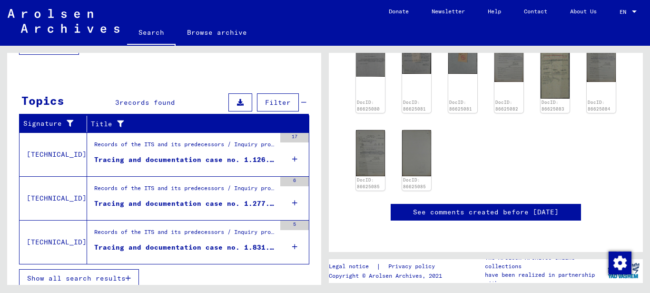
click at [192, 158] on div "Tracing and documentation case no. 1.126.660 for [PERSON_NAME] born [DEMOGRAPHI…" at bounding box center [184, 160] width 181 height 10
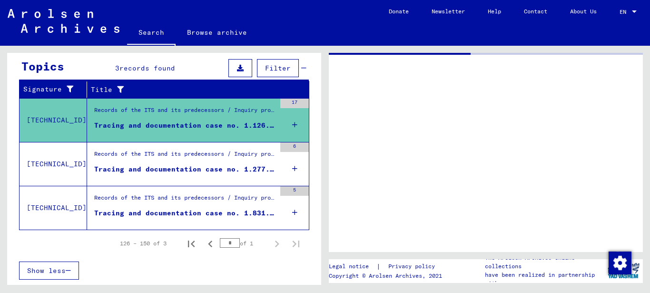
scroll to position [140, 0]
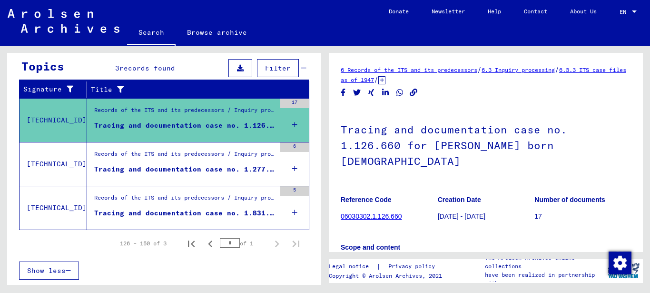
click at [178, 166] on div "Tracing and documentation case no. 1.277.322 for [PERSON_NAME] born [DEMOGRAPHI…" at bounding box center [184, 169] width 181 height 10
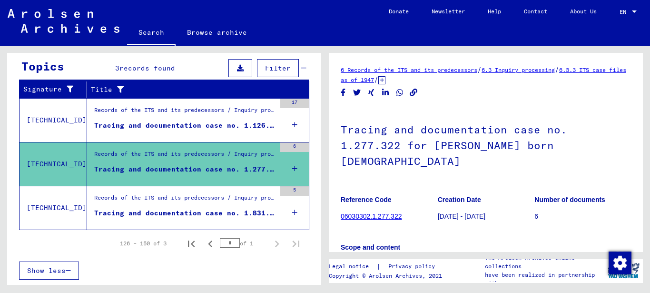
click at [207, 210] on div "Tracing and documentation case no. 1.831.747 for [PERSON_NAME] born [DEMOGRAPHI…" at bounding box center [184, 213] width 181 height 10
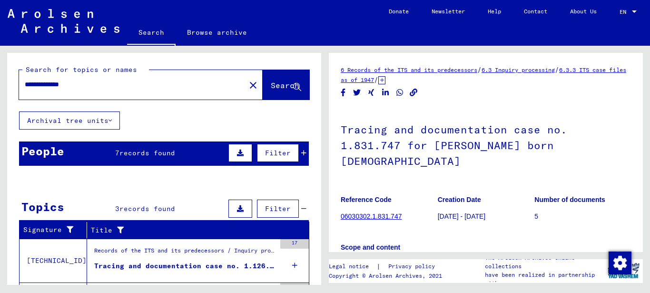
drag, startPoint x: 87, startPoint y: 86, endPoint x: -5, endPoint y: 81, distance: 91.5
click at [0, 81] on html "**********" at bounding box center [325, 146] width 650 height 293
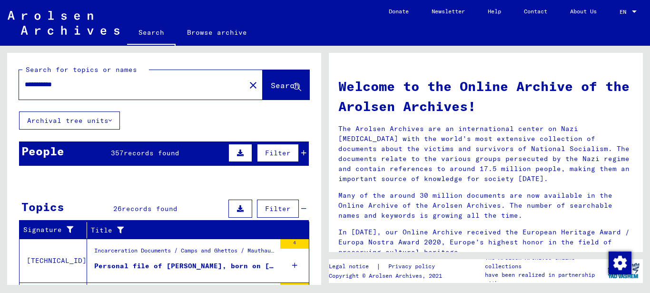
click at [69, 121] on button "Archival tree units" at bounding box center [69, 120] width 101 height 18
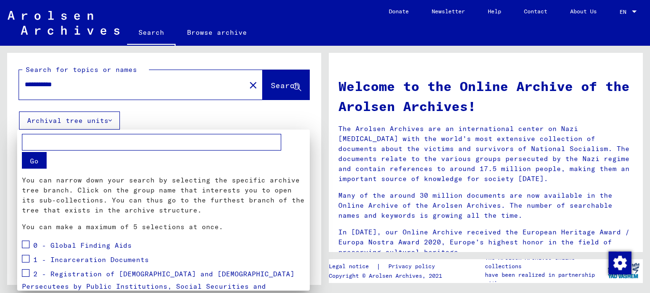
click at [69, 119] on div at bounding box center [325, 146] width 650 height 293
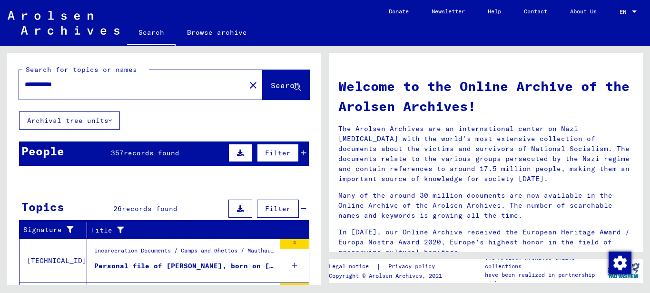
click at [112, 152] on span "357" at bounding box center [117, 152] width 13 height 9
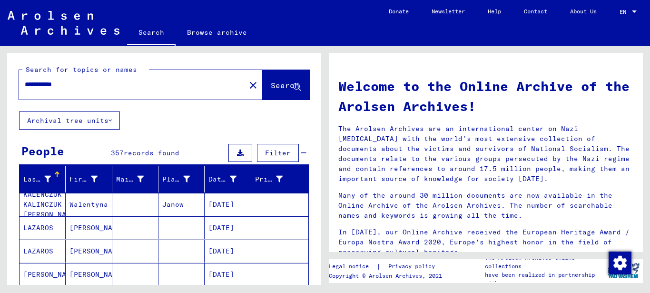
drag, startPoint x: 75, startPoint y: 83, endPoint x: -5, endPoint y: 70, distance: 80.5
click at [0, 70] on html "**********" at bounding box center [325, 146] width 650 height 293
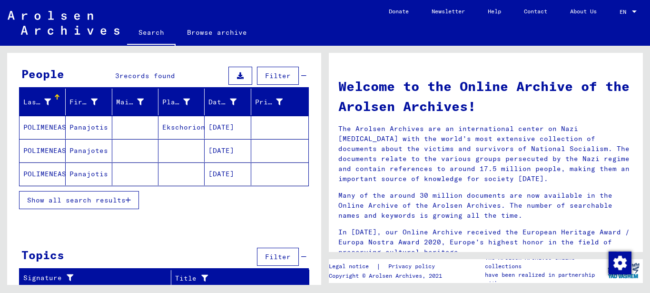
scroll to position [80, 0]
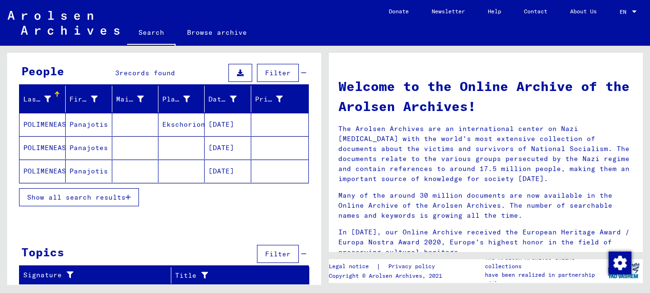
click at [49, 124] on mat-cell "POLIMENEAS" at bounding box center [43, 124] width 46 height 23
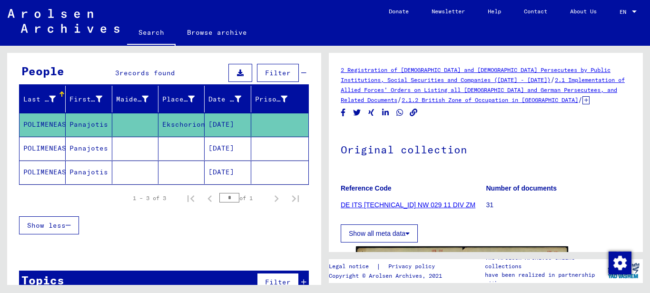
click at [47, 150] on mat-cell "POLIMENEAS" at bounding box center [43, 148] width 46 height 23
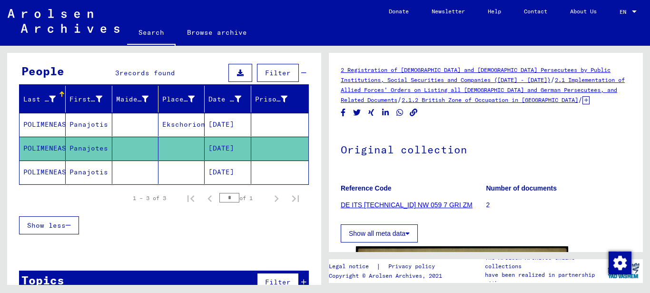
click at [43, 169] on mat-cell "POLIMENEAS" at bounding box center [43, 171] width 46 height 23
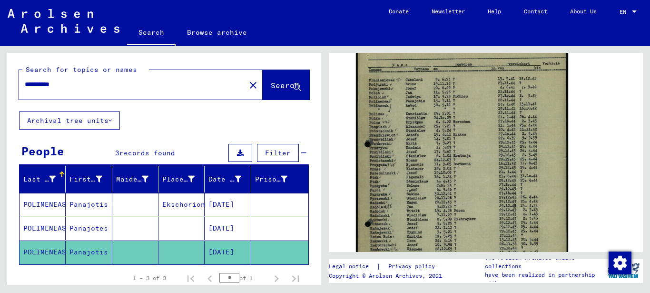
drag, startPoint x: 73, startPoint y: 80, endPoint x: -5, endPoint y: 76, distance: 77.7
click at [0, 76] on html "**********" at bounding box center [325, 146] width 650 height 293
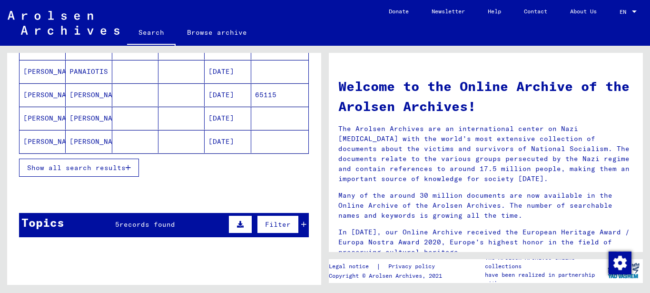
scroll to position [238, 0]
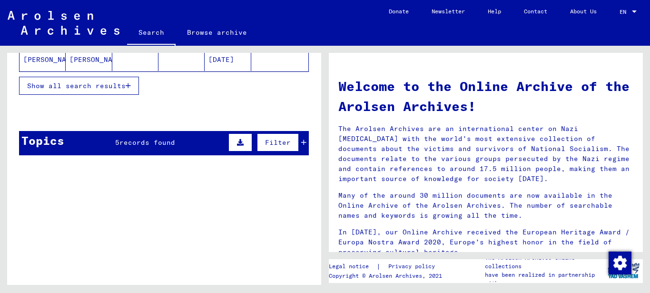
click at [137, 140] on span "records found" at bounding box center [147, 142] width 56 height 9
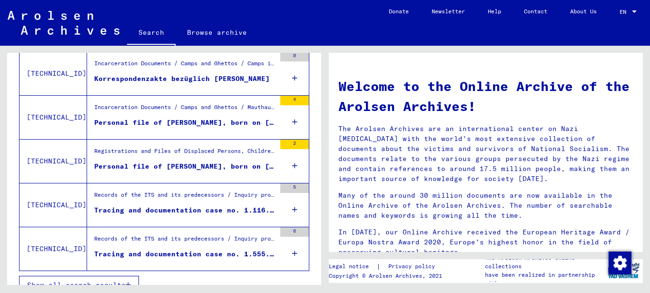
scroll to position [373, 0]
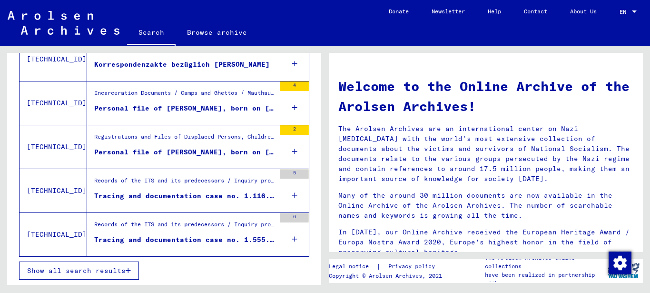
click at [200, 193] on div "Tracing and documentation case no. 1.116.112 for [PERSON_NAME] born [DEMOGRAPHI…" at bounding box center [184, 196] width 181 height 10
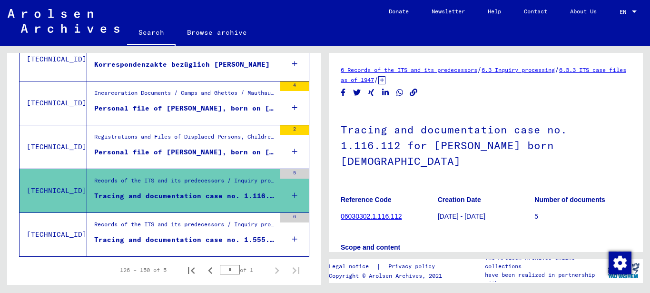
click at [187, 236] on div "Tracing and documentation case no. 1.555.082 for [PERSON_NAME] born [DEMOGRAPHI…" at bounding box center [184, 240] width 181 height 10
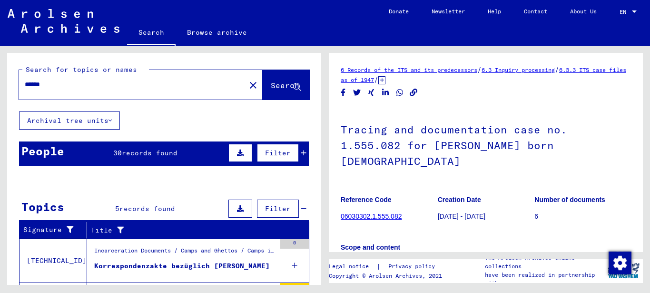
click at [57, 154] on div "People" at bounding box center [42, 150] width 43 height 17
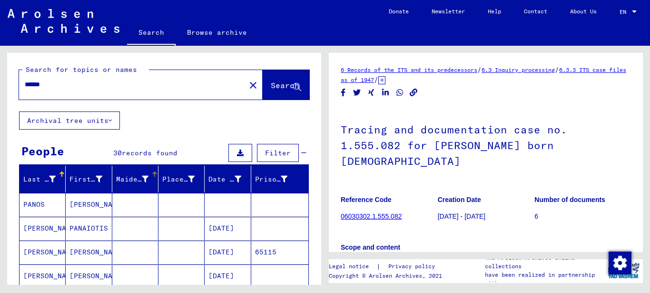
scroll to position [143, 0]
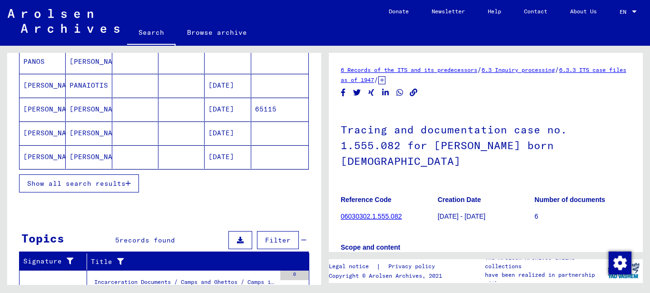
click at [112, 183] on span "Show all search results" at bounding box center [76, 183] width 99 height 9
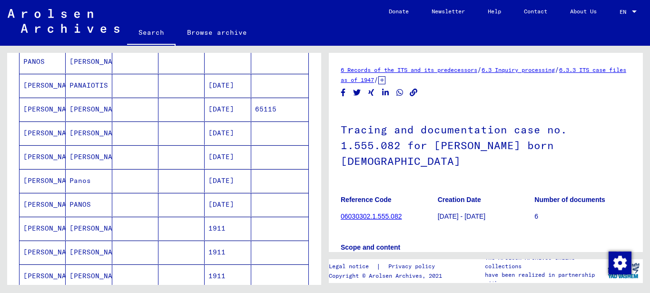
click at [79, 154] on mat-cell "[PERSON_NAME]" at bounding box center [89, 156] width 46 height 23
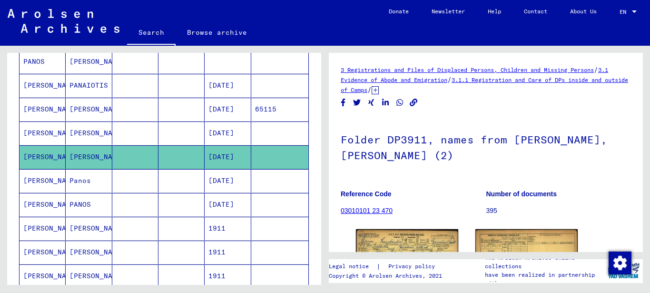
scroll to position [143, 0]
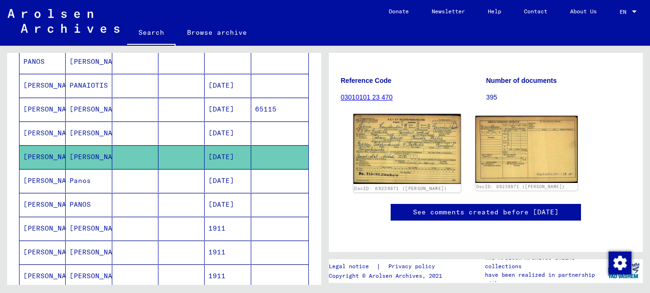
click at [375, 114] on img at bounding box center [408, 149] width 108 height 70
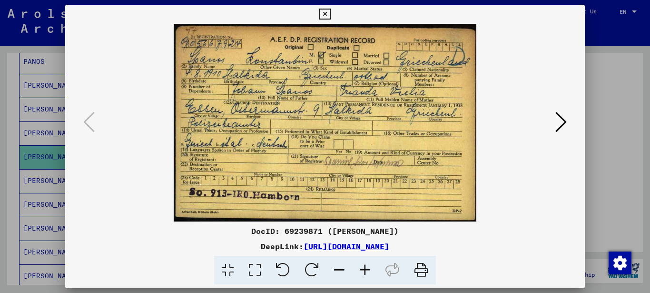
click at [256, 268] on icon at bounding box center [254, 270] width 27 height 29
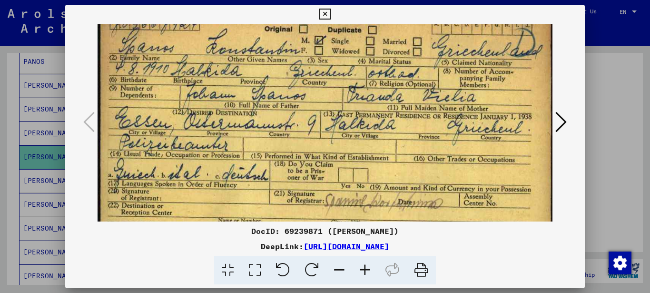
drag, startPoint x: 281, startPoint y: 169, endPoint x: 282, endPoint y: 87, distance: 82.3
click at [284, 93] on img at bounding box center [325, 142] width 455 height 297
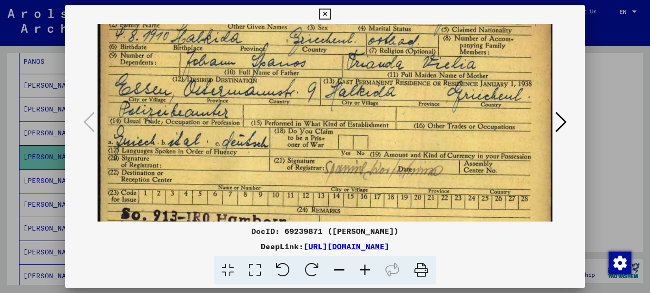
drag, startPoint x: 207, startPoint y: 153, endPoint x: 207, endPoint y: 168, distance: 14.3
click at [207, 168] on img at bounding box center [325, 109] width 455 height 297
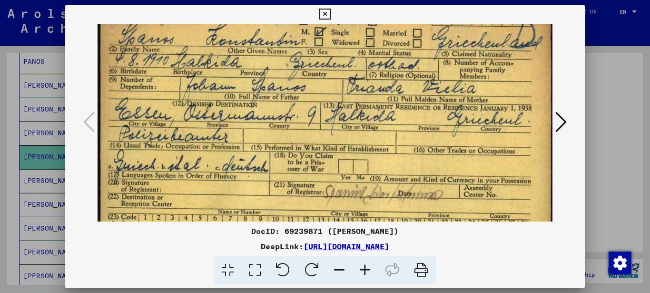
scroll to position [38, 0]
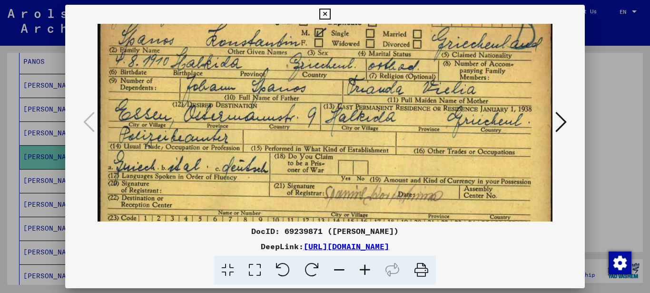
drag, startPoint x: 272, startPoint y: 115, endPoint x: 265, endPoint y: 140, distance: 25.8
click at [265, 140] on img at bounding box center [325, 134] width 455 height 297
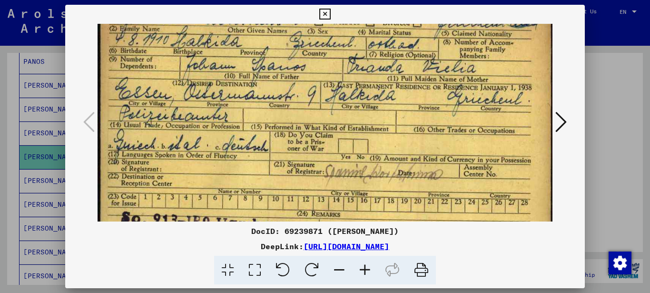
drag, startPoint x: 271, startPoint y: 144, endPoint x: 280, endPoint y: 111, distance: 34.1
click at [279, 116] on img at bounding box center [325, 113] width 455 height 297
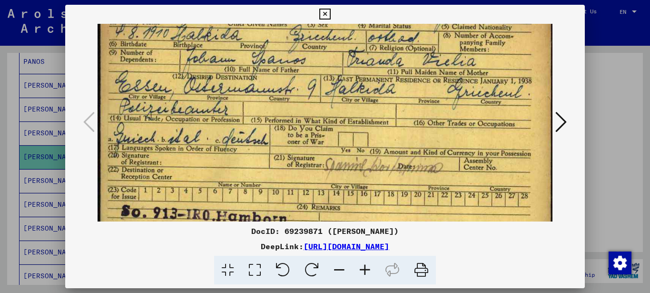
click at [254, 267] on icon at bounding box center [254, 270] width 27 height 29
click at [326, 10] on icon at bounding box center [324, 14] width 11 height 11
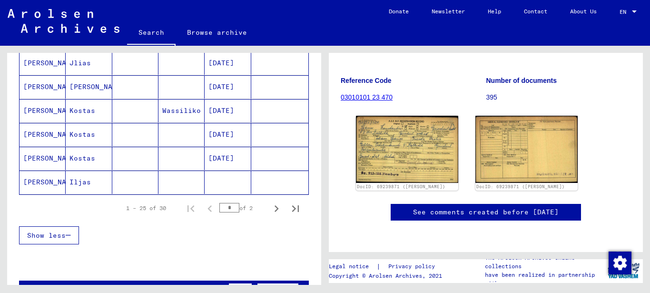
scroll to position [571, 0]
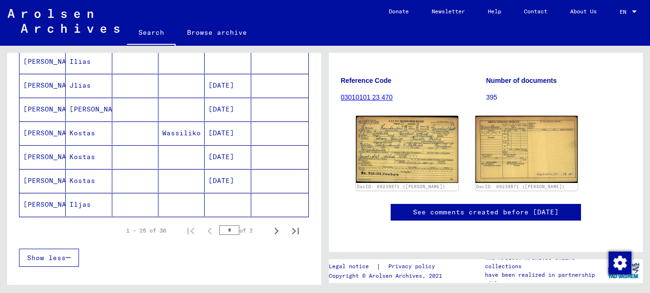
click at [88, 133] on mat-cell "Kostas" at bounding box center [89, 132] width 46 height 23
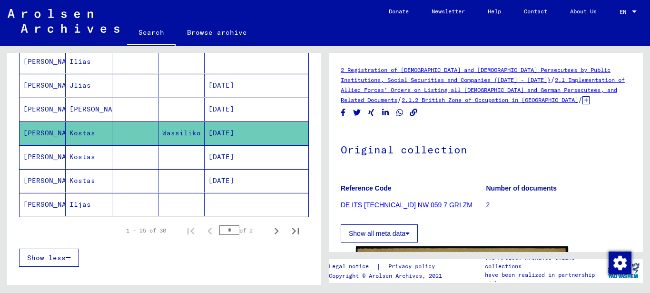
click at [80, 155] on mat-cell "Kostas" at bounding box center [89, 156] width 46 height 23
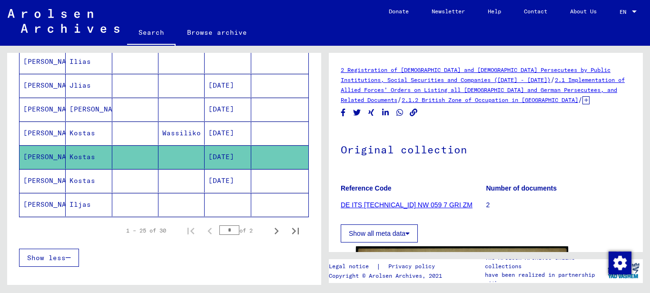
click at [90, 179] on mat-cell "Kostas" at bounding box center [89, 180] width 46 height 23
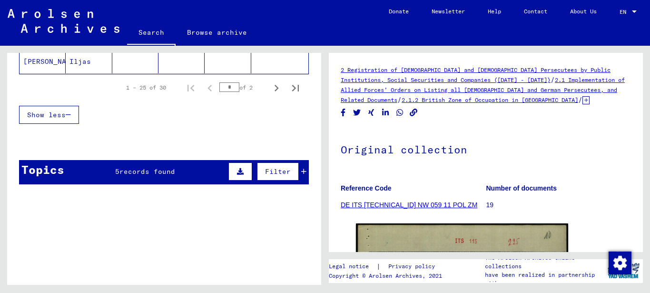
click at [583, 101] on icon at bounding box center [586, 100] width 7 height 8
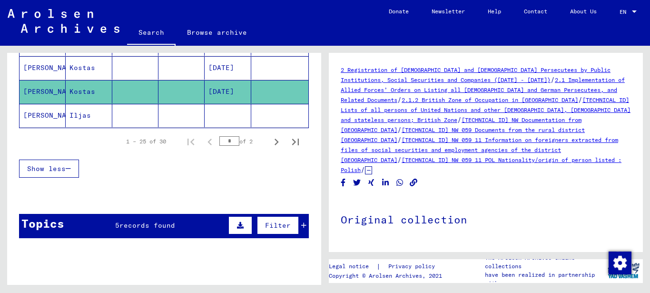
scroll to position [762, 0]
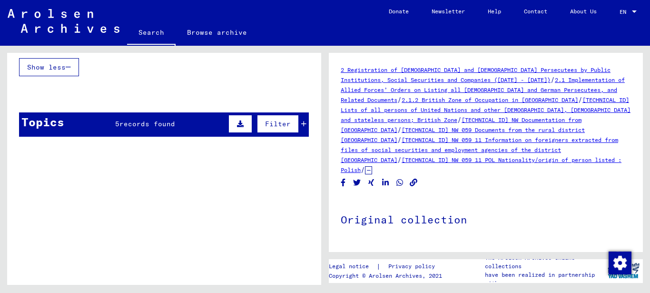
click at [135, 121] on span "records found" at bounding box center [147, 123] width 56 height 9
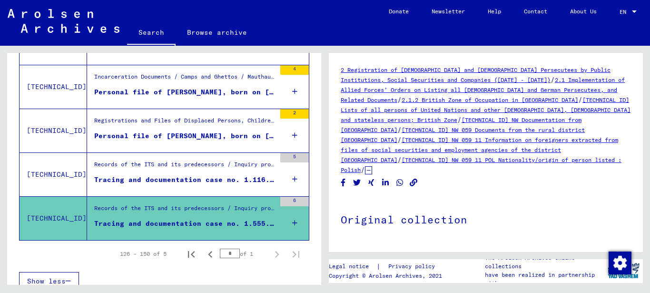
scroll to position [904, 0]
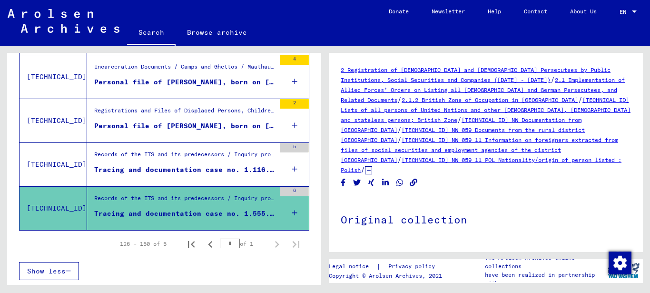
click at [195, 168] on div "Tracing and documentation case no. 1.116.112 for [PERSON_NAME] born [DEMOGRAPHI…" at bounding box center [184, 170] width 181 height 10
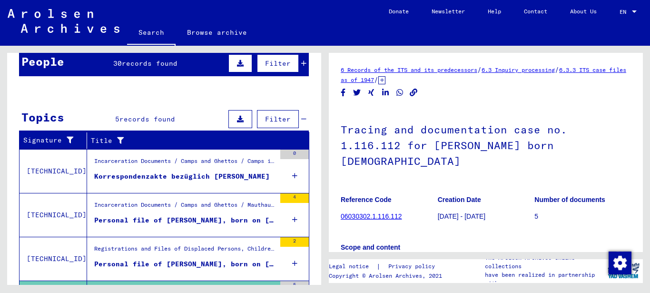
scroll to position [85, 0]
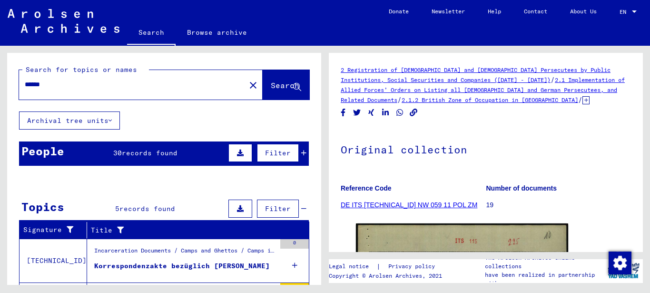
drag, startPoint x: 55, startPoint y: 85, endPoint x: -5, endPoint y: 83, distance: 59.5
click at [0, 83] on html "Search Browse archive Donate Newsletter Help Contact About Us Search Browse arc…" at bounding box center [325, 146] width 650 height 293
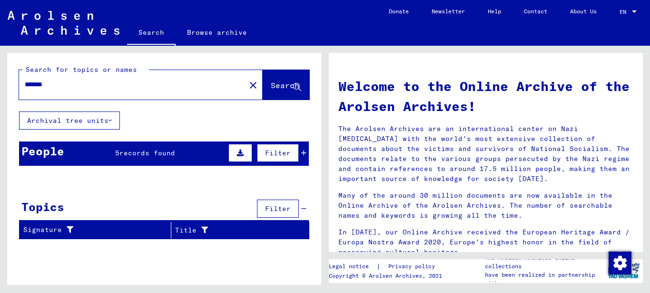
click at [121, 148] on span "records found" at bounding box center [147, 152] width 56 height 9
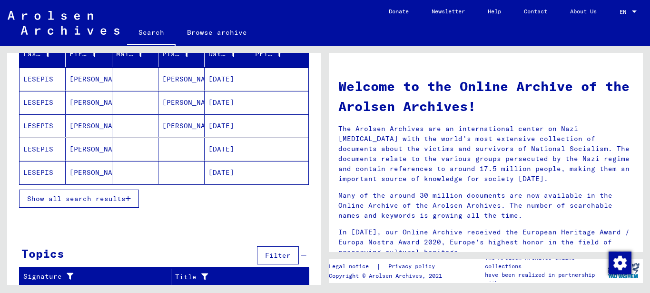
scroll to position [127, 0]
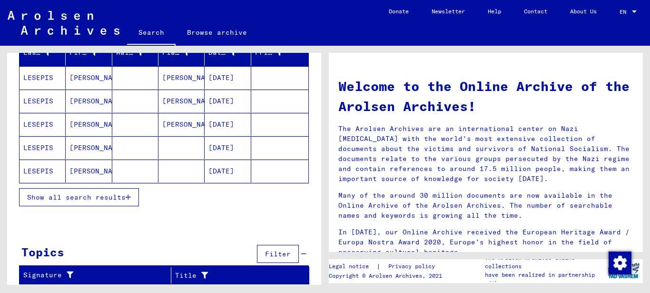
click at [76, 170] on mat-cell "[PERSON_NAME]" at bounding box center [89, 170] width 46 height 23
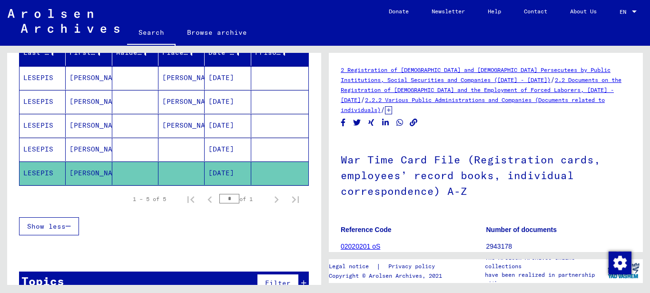
click at [77, 147] on mat-cell "[PERSON_NAME]" at bounding box center [89, 149] width 46 height 23
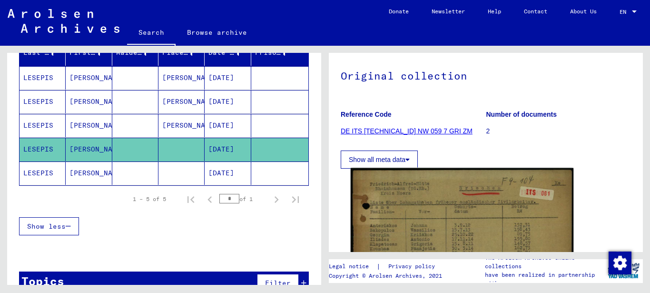
scroll to position [143, 0]
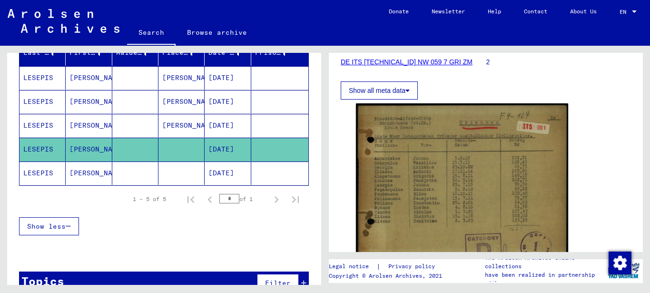
click at [74, 78] on mat-cell "[PERSON_NAME]" at bounding box center [89, 77] width 46 height 23
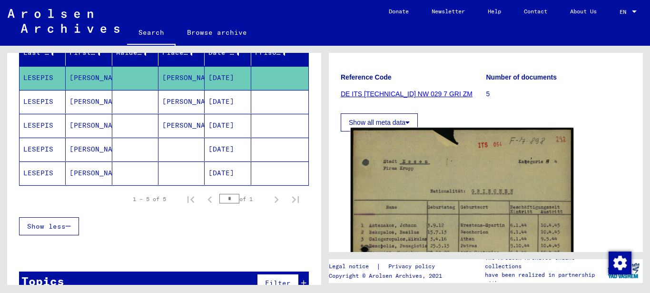
scroll to position [190, 0]
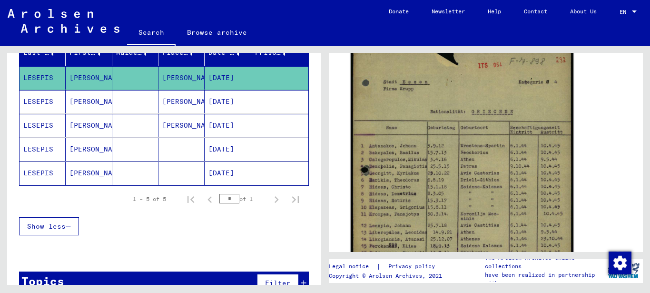
click at [391, 155] on img at bounding box center [462, 203] width 223 height 310
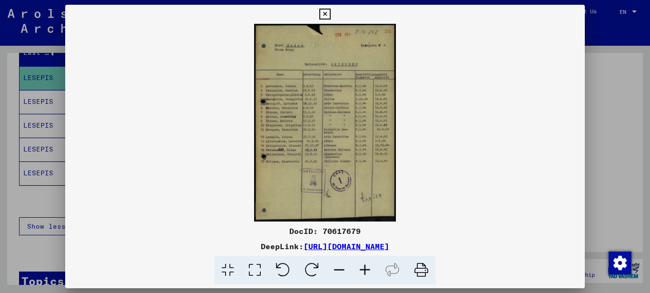
click at [368, 266] on icon at bounding box center [365, 270] width 26 height 29
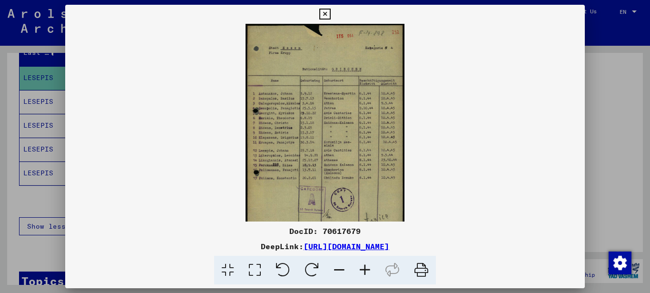
click at [364, 266] on icon at bounding box center [365, 270] width 26 height 29
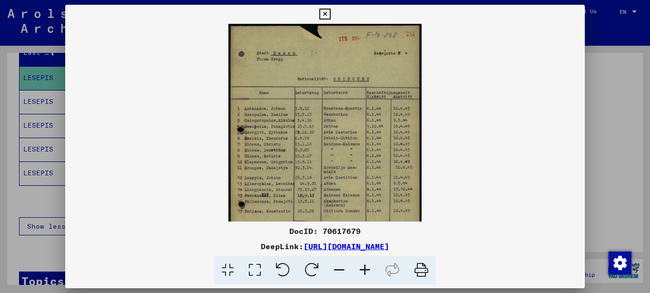
click at [364, 266] on icon at bounding box center [365, 270] width 26 height 29
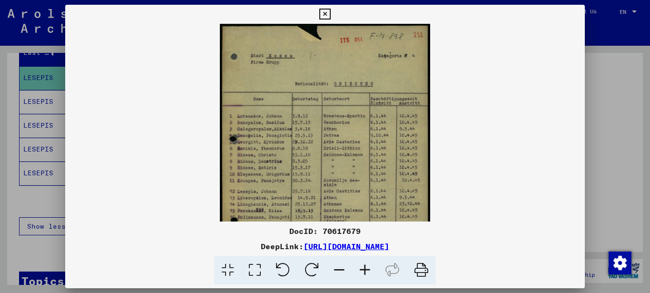
click at [364, 266] on icon at bounding box center [365, 270] width 26 height 29
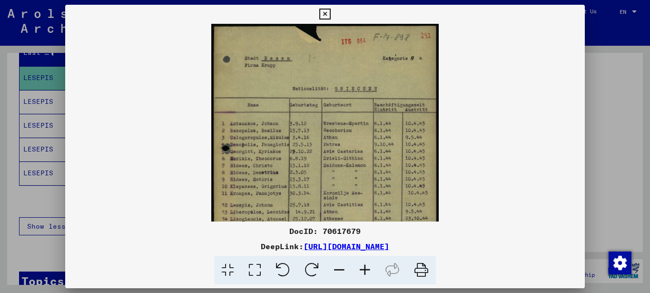
click at [364, 266] on icon at bounding box center [365, 270] width 26 height 29
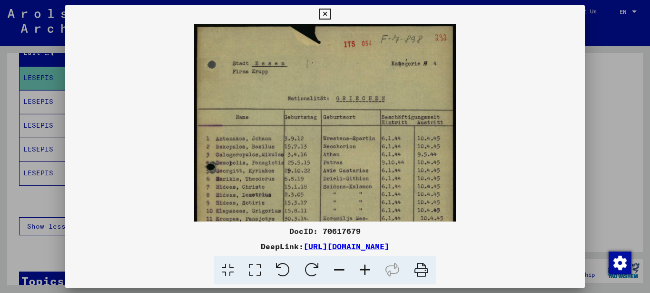
click at [364, 266] on icon at bounding box center [365, 270] width 26 height 29
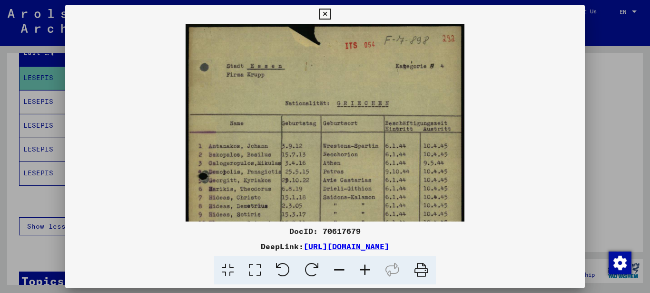
click at [363, 266] on icon at bounding box center [365, 270] width 26 height 29
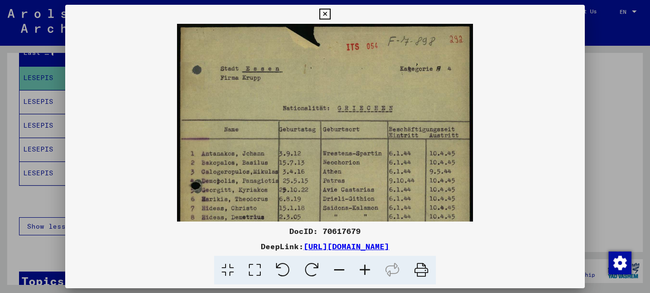
click at [363, 266] on icon at bounding box center [365, 270] width 26 height 29
click at [362, 265] on icon at bounding box center [365, 270] width 26 height 29
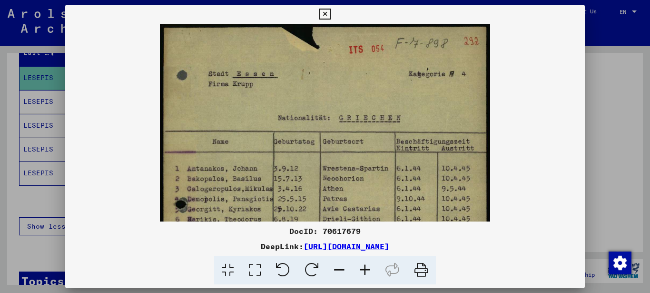
click at [362, 264] on icon at bounding box center [365, 270] width 26 height 29
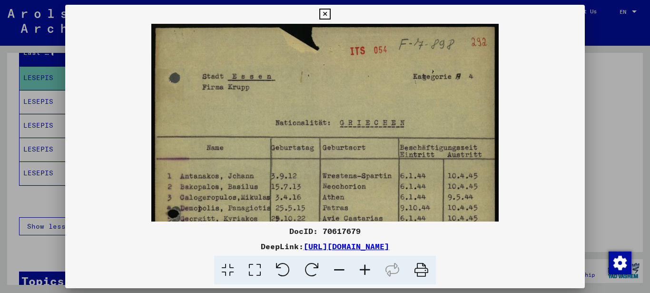
click at [362, 264] on icon at bounding box center [365, 270] width 26 height 29
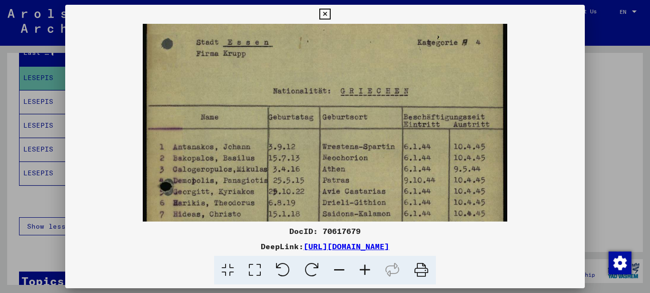
drag, startPoint x: 190, startPoint y: 193, endPoint x: 199, endPoint y: 147, distance: 47.1
click at [199, 148] on img at bounding box center [325, 240] width 365 height 507
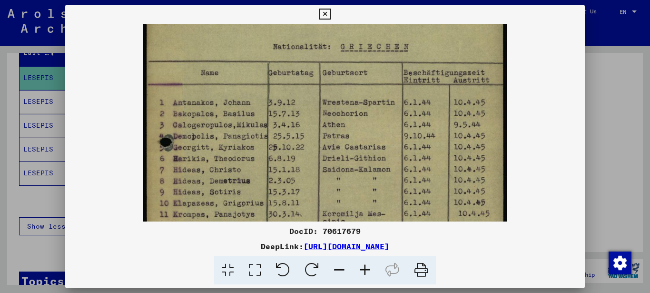
click at [195, 139] on img at bounding box center [325, 196] width 365 height 507
click at [327, 14] on icon at bounding box center [324, 14] width 11 height 11
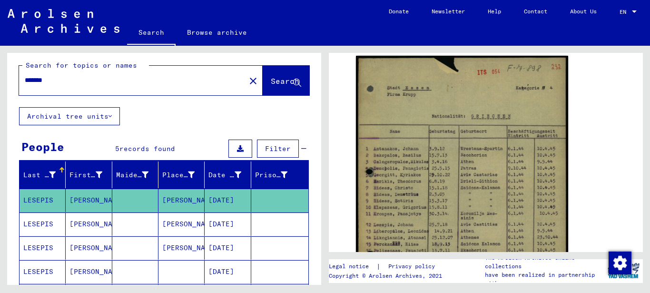
scroll to position [0, 0]
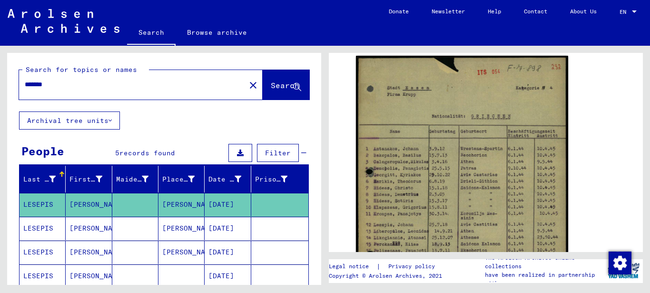
drag, startPoint x: 61, startPoint y: 84, endPoint x: -5, endPoint y: 83, distance: 65.7
click at [0, 83] on html "Search Browse archive Donate Newsletter Help Contact About Us Search Browse arc…" at bounding box center [325, 146] width 650 height 293
type input "*********"
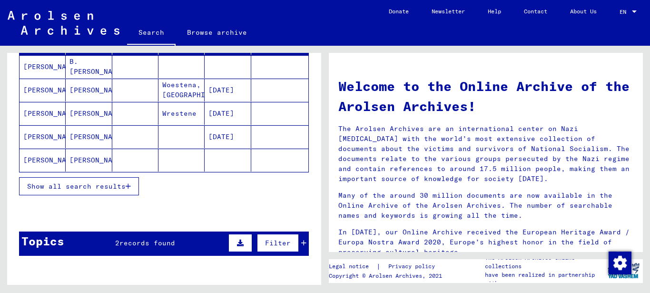
scroll to position [190, 0]
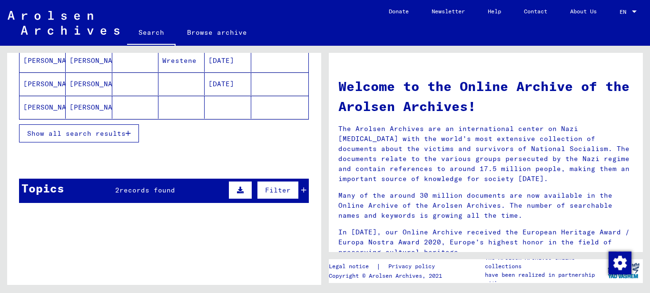
click at [150, 190] on span "records found" at bounding box center [147, 190] width 56 height 9
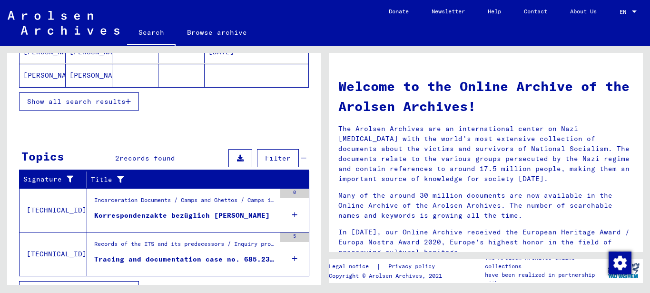
scroll to position [238, 0]
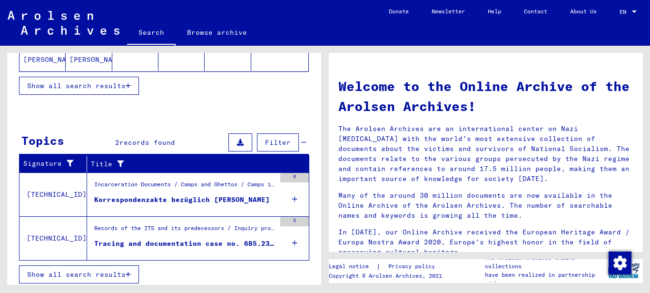
click at [198, 196] on div "Korrespondenzakte bezüglich [PERSON_NAME]" at bounding box center [182, 200] width 176 height 10
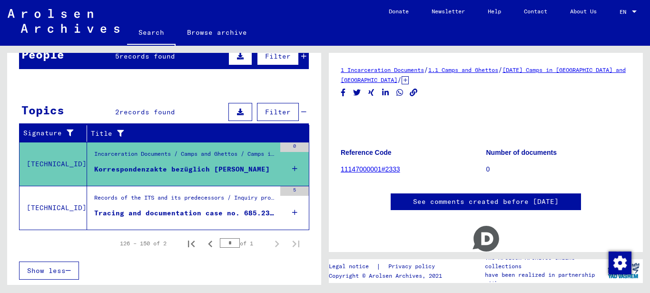
scroll to position [43, 0]
click at [367, 165] on link "11147000001#2333" at bounding box center [370, 169] width 59 height 8
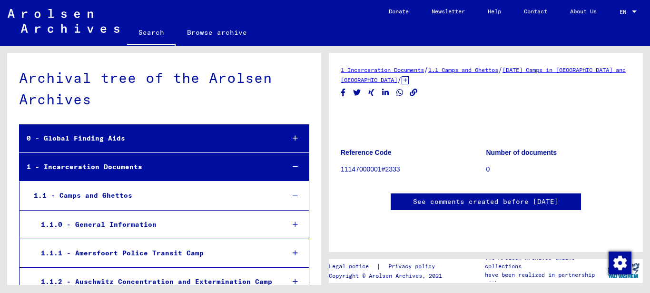
scroll to position [107411, 0]
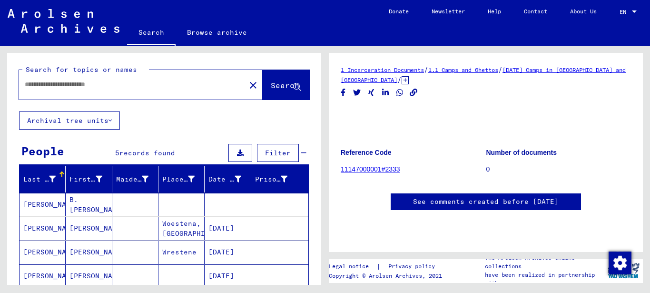
type input "*******"
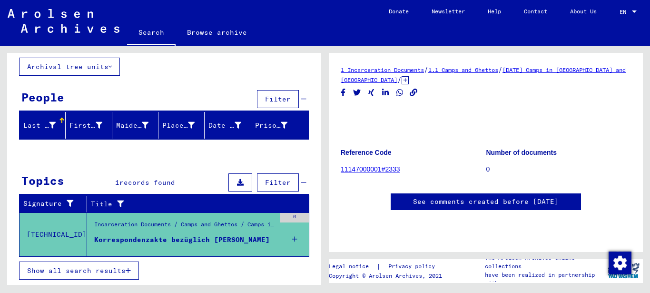
scroll to position [54, 0]
click at [175, 232] on div "Incarceration Documents / Camps and Ghettos / Camps in [GEOGRAPHIC_DATA] and [G…" at bounding box center [184, 226] width 181 height 13
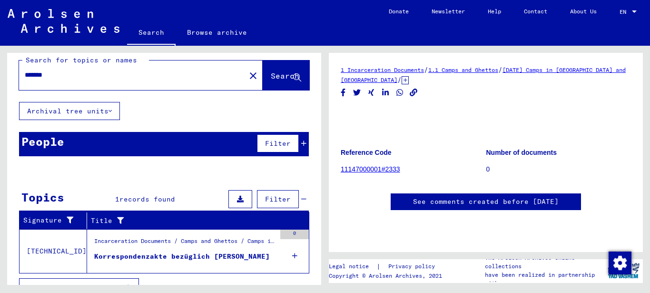
scroll to position [26, 0]
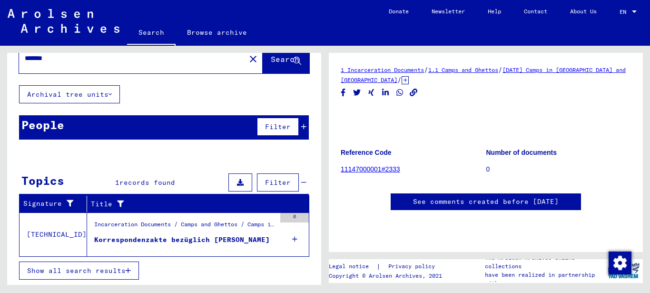
click at [292, 240] on icon at bounding box center [294, 238] width 5 height 33
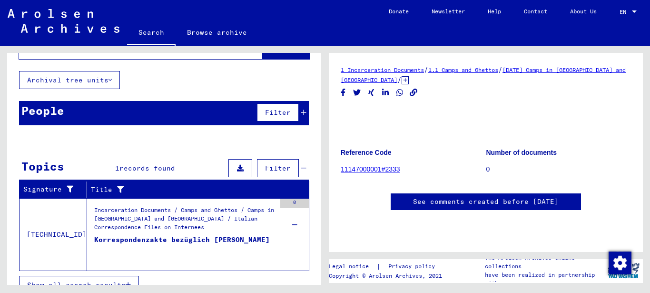
scroll to position [55, 0]
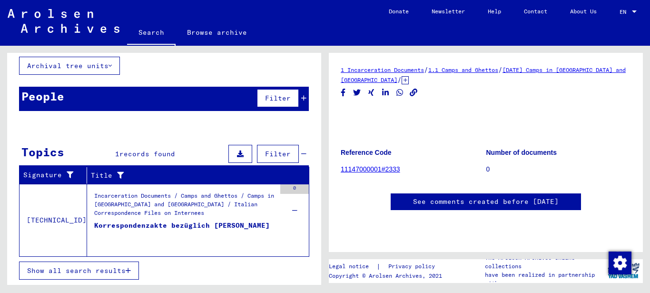
click at [359, 165] on link "11147000001#2333" at bounding box center [370, 169] width 59 height 8
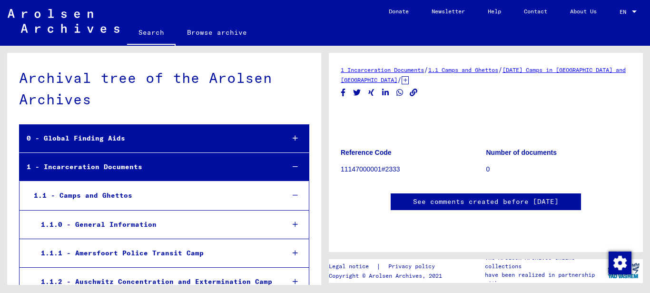
scroll to position [107411, 0]
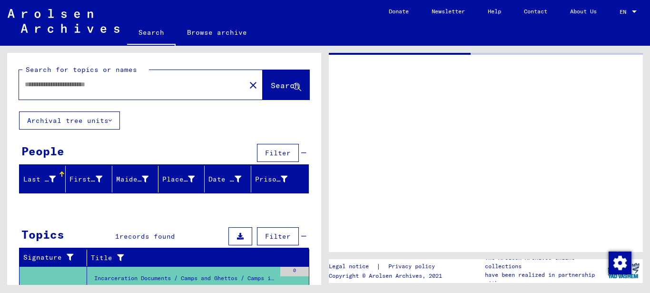
type input "*******"
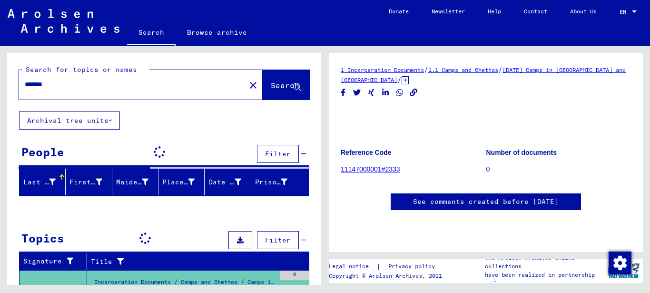
scroll to position [0, 0]
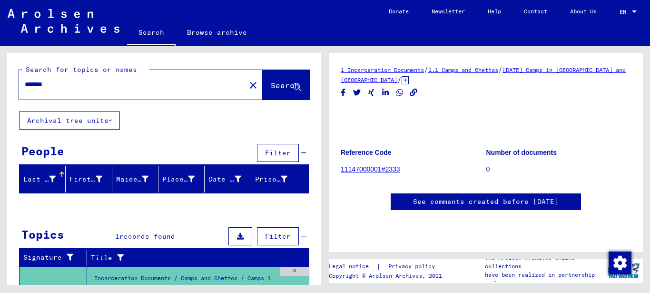
click at [59, 85] on input "*******" at bounding box center [132, 84] width 215 height 10
drag, startPoint x: 58, startPoint y: 86, endPoint x: -5, endPoint y: 80, distance: 62.6
click at [0, 80] on html "Search Browse archive Donate Newsletter Help Contact About Us Search Browse arc…" at bounding box center [325, 146] width 650 height 293
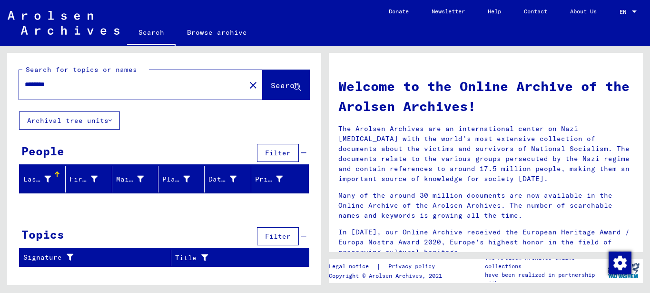
click at [271, 87] on span "Search" at bounding box center [285, 85] width 29 height 10
click at [59, 83] on input "********" at bounding box center [129, 84] width 209 height 10
type input "**********"
click at [271, 85] on span "Search" at bounding box center [285, 85] width 29 height 10
drag, startPoint x: 71, startPoint y: 82, endPoint x: -5, endPoint y: 82, distance: 75.7
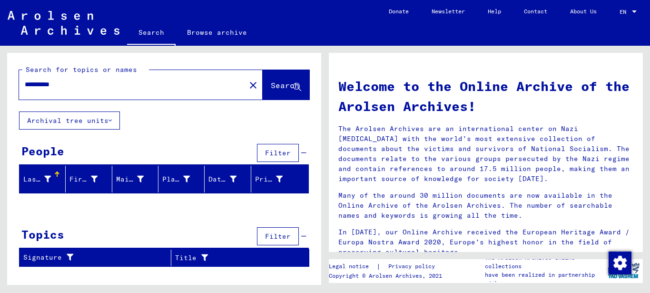
click at [0, 82] on html "**********" at bounding box center [325, 146] width 650 height 293
click at [271, 81] on span "Search" at bounding box center [285, 85] width 29 height 10
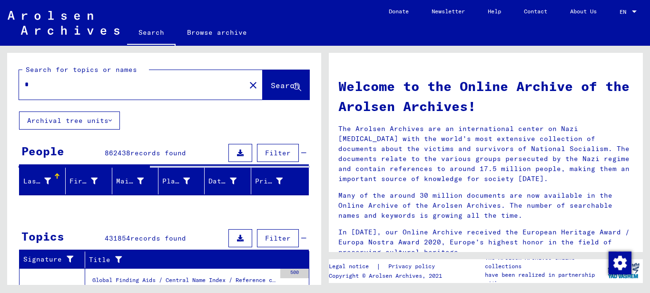
click at [35, 83] on input "*" at bounding box center [129, 84] width 209 height 10
click at [271, 82] on span "Search" at bounding box center [285, 85] width 29 height 10
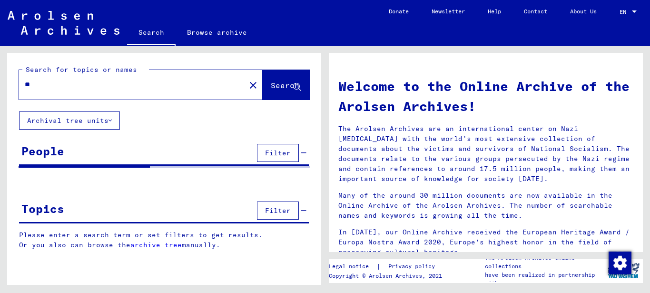
drag, startPoint x: 51, startPoint y: 81, endPoint x: 13, endPoint y: 86, distance: 38.4
click at [13, 86] on div "Search for topics or names ** close Search" at bounding box center [164, 82] width 314 height 59
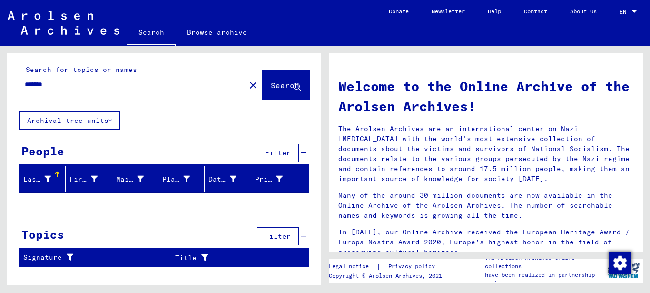
click at [57, 80] on div "*******" at bounding box center [126, 84] width 215 height 21
drag, startPoint x: 56, startPoint y: 85, endPoint x: -5, endPoint y: 83, distance: 60.5
click at [0, 83] on html "Search Browse archive Donate Newsletter Help Contact About Us Search Browse arc…" at bounding box center [325, 146] width 650 height 293
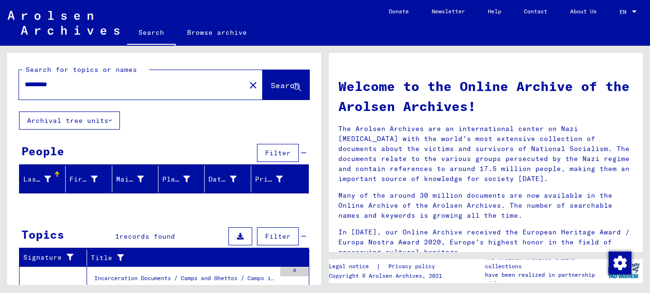
click at [37, 82] on input "*********" at bounding box center [129, 84] width 209 height 10
click at [35, 84] on input "*********" at bounding box center [129, 84] width 209 height 10
click at [46, 84] on input "*********" at bounding box center [129, 84] width 209 height 10
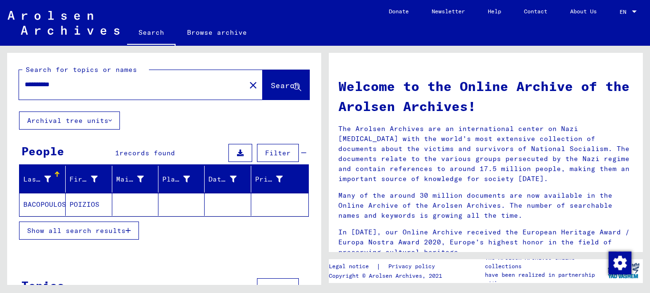
drag, startPoint x: 76, startPoint y: 84, endPoint x: -5, endPoint y: 78, distance: 80.7
click at [0, 78] on html "**********" at bounding box center [325, 146] width 650 height 293
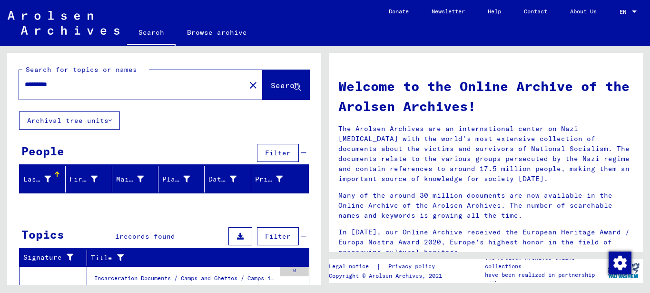
click at [33, 81] on input "*********" at bounding box center [129, 84] width 209 height 10
click at [38, 84] on input "**********" at bounding box center [129, 84] width 209 height 10
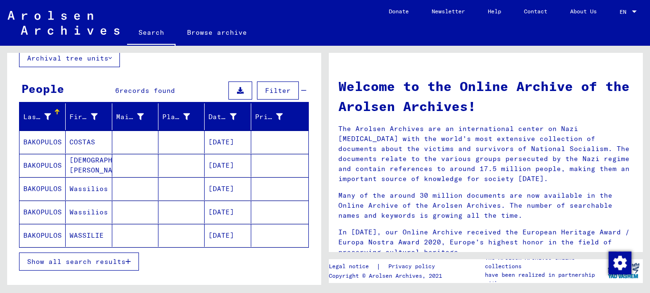
scroll to position [127, 0]
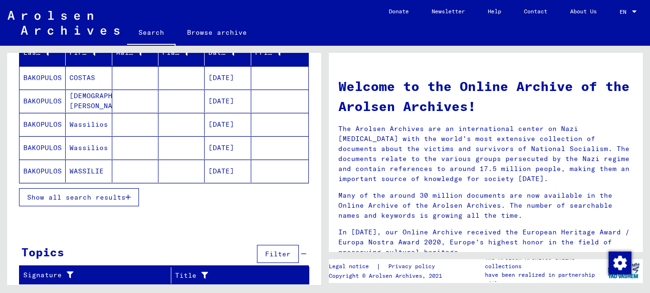
click at [122, 196] on span "Show all search results" at bounding box center [76, 197] width 99 height 9
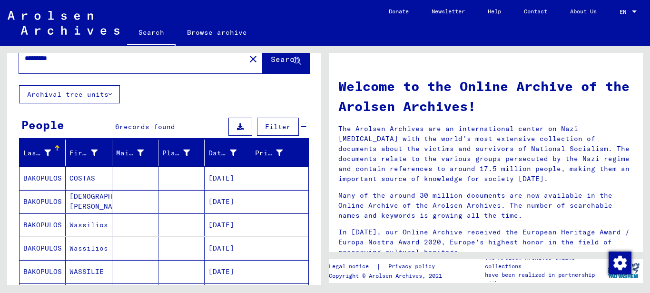
scroll to position [0, 0]
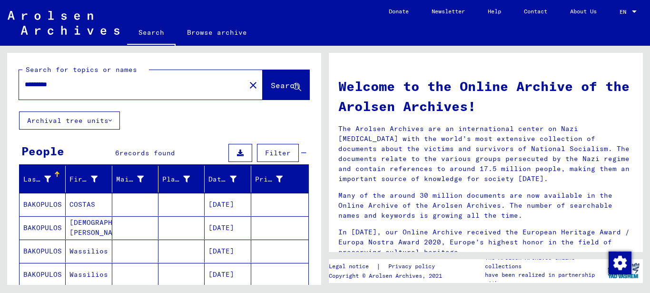
drag, startPoint x: 66, startPoint y: 58, endPoint x: -5, endPoint y: 56, distance: 70.5
click at [0, 56] on html "Search Browse archive Donate Newsletter Help Contact About Us Search Browse arc…" at bounding box center [325, 146] width 650 height 293
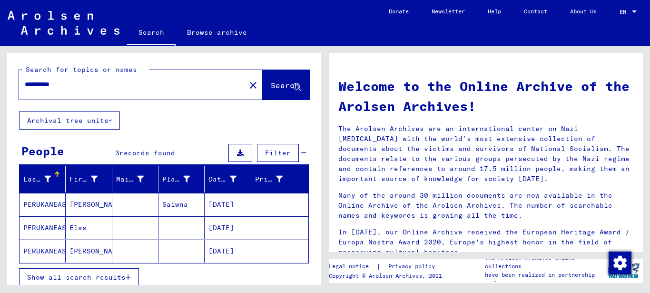
click at [43, 83] on input "**********" at bounding box center [129, 84] width 209 height 10
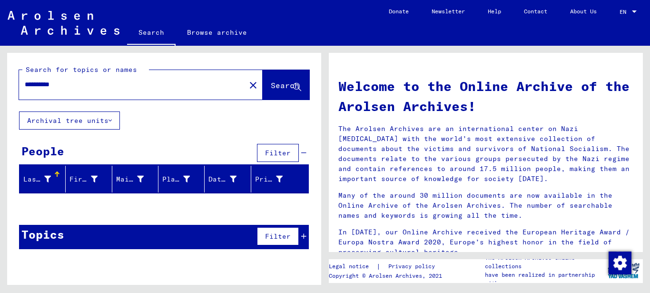
drag, startPoint x: 67, startPoint y: 83, endPoint x: -5, endPoint y: 81, distance: 71.4
click at [0, 81] on html "**********" at bounding box center [325, 146] width 650 height 293
drag, startPoint x: 65, startPoint y: 85, endPoint x: -5, endPoint y: 73, distance: 71.1
click at [0, 73] on html "**********" at bounding box center [325, 146] width 650 height 293
type input "*******"
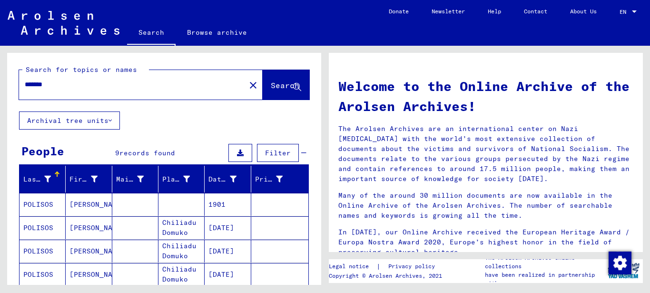
scroll to position [119, 0]
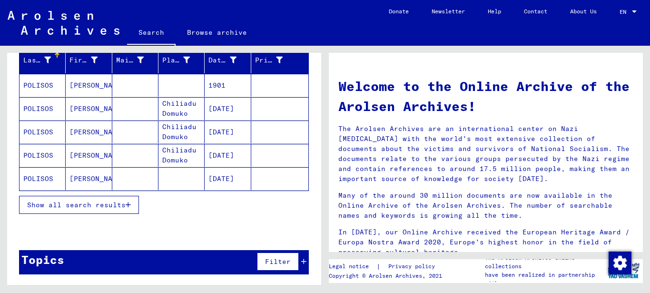
click at [86, 154] on mat-cell "[PERSON_NAME]" at bounding box center [89, 155] width 46 height 23
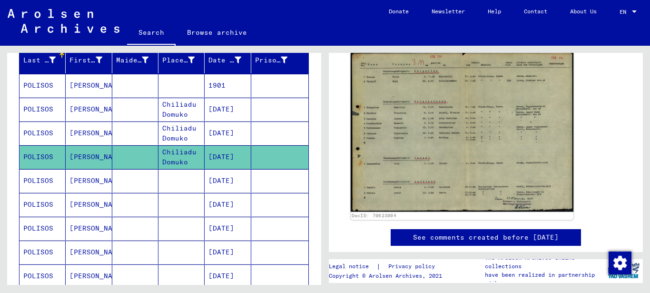
click at [402, 126] on img at bounding box center [462, 132] width 223 height 160
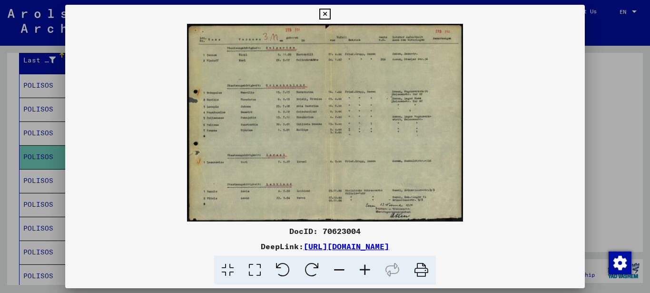
click at [257, 267] on icon at bounding box center [254, 270] width 27 height 29
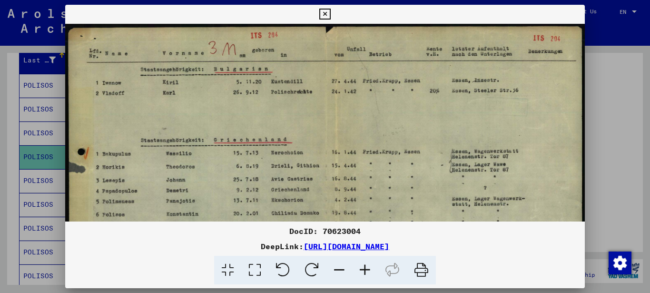
click at [254, 266] on icon at bounding box center [254, 270] width 27 height 29
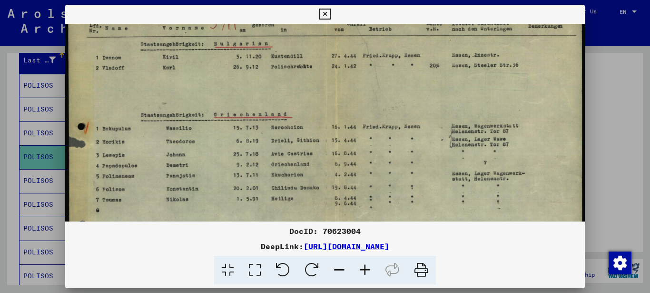
scroll to position [49, 0]
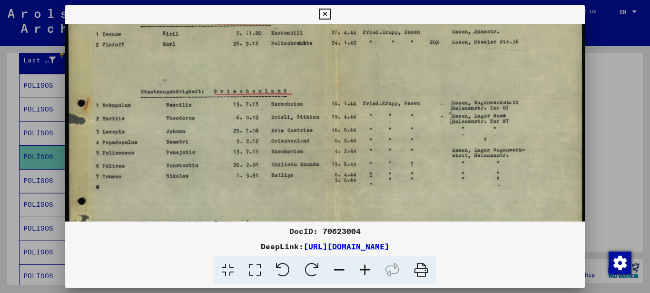
drag, startPoint x: 214, startPoint y: 176, endPoint x: 234, endPoint y: 127, distance: 53.6
click at [234, 127] on img at bounding box center [325, 161] width 520 height 373
click at [215, 162] on img at bounding box center [325, 161] width 520 height 373
click at [361, 267] on icon at bounding box center [365, 270] width 26 height 29
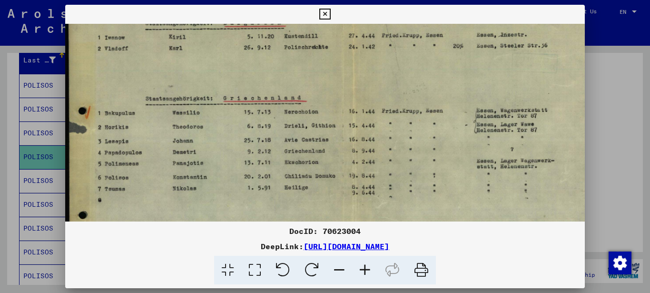
click at [361, 267] on icon at bounding box center [365, 270] width 26 height 29
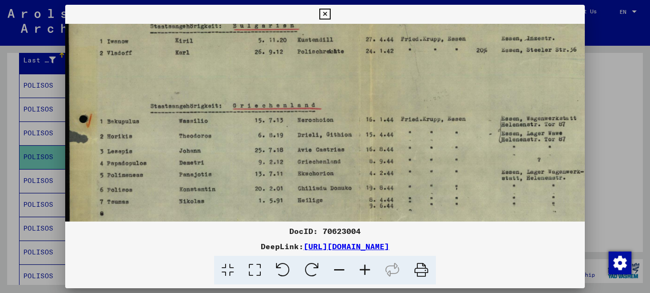
click at [361, 267] on icon at bounding box center [365, 270] width 26 height 29
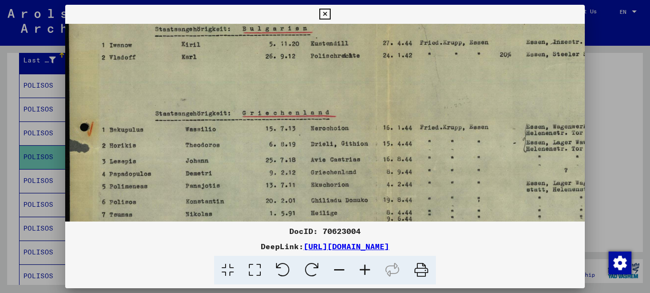
click at [361, 267] on icon at bounding box center [365, 270] width 26 height 29
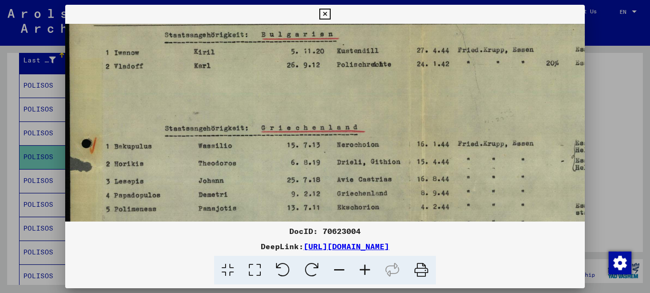
click at [361, 267] on icon at bounding box center [365, 270] width 26 height 29
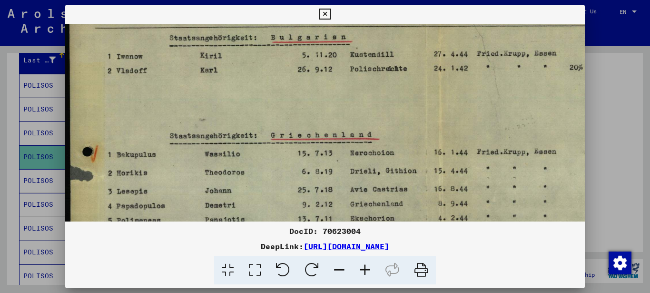
click at [361, 267] on icon at bounding box center [365, 270] width 26 height 29
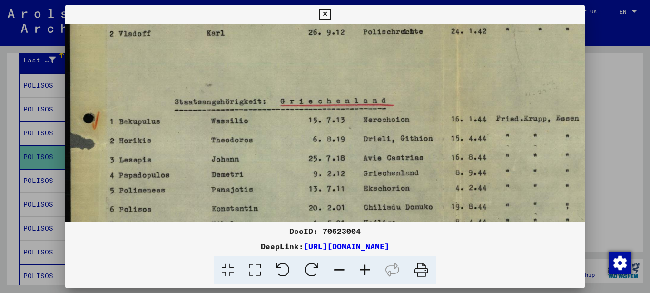
drag, startPoint x: 191, startPoint y: 198, endPoint x: 203, endPoint y: 149, distance: 49.5
click at [202, 155] on img at bounding box center [441, 201] width 752 height 539
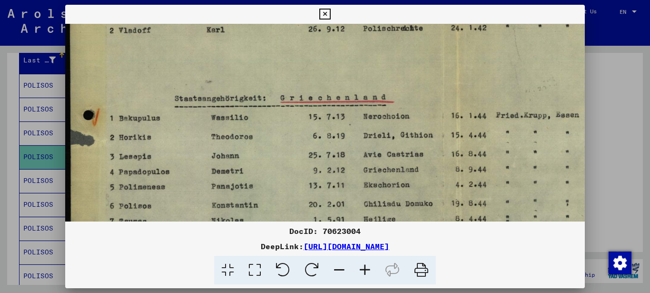
scroll to position [102, 0]
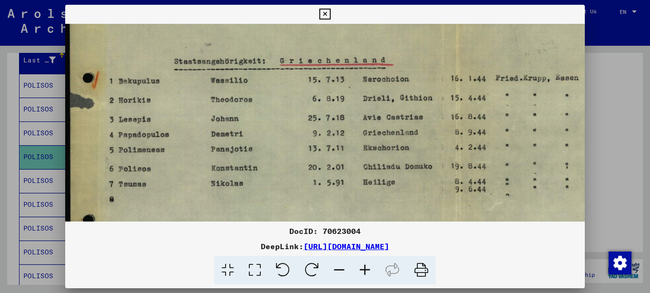
drag, startPoint x: 175, startPoint y: 176, endPoint x: 177, endPoint y: 138, distance: 38.2
click at [178, 137] on img at bounding box center [441, 162] width 752 height 539
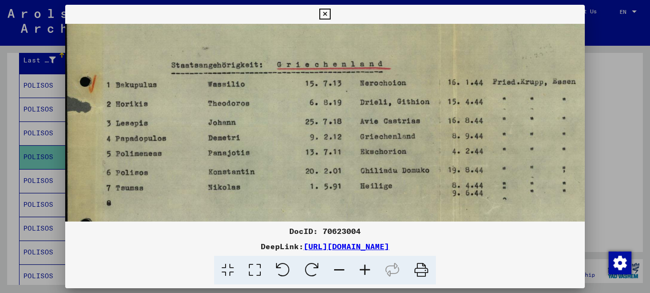
scroll to position [125, 4]
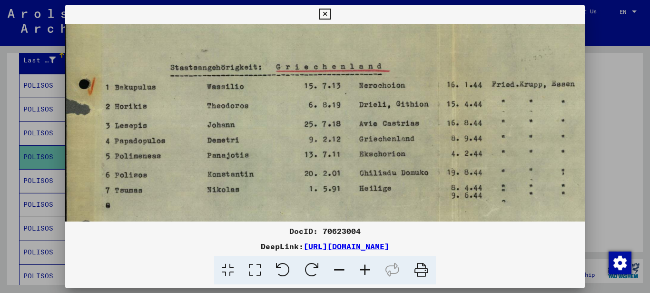
drag, startPoint x: 174, startPoint y: 156, endPoint x: 171, endPoint y: 162, distance: 7.2
click at [171, 162] on img at bounding box center [437, 168] width 752 height 539
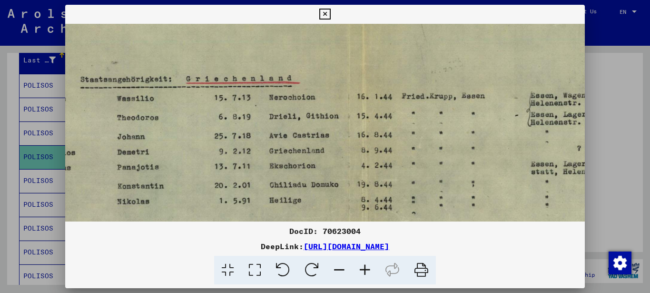
drag, startPoint x: 256, startPoint y: 148, endPoint x: 158, endPoint y: 160, distance: 98.2
click at [161, 160] on img at bounding box center [347, 180] width 752 height 539
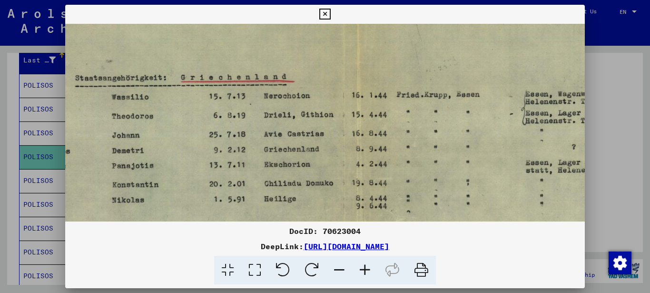
scroll to position [125, 211]
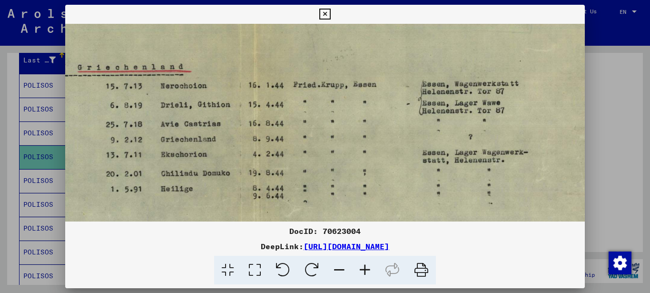
drag, startPoint x: 296, startPoint y: 168, endPoint x: 186, endPoint y: 160, distance: 109.8
click at [187, 160] on img at bounding box center [237, 169] width 752 height 539
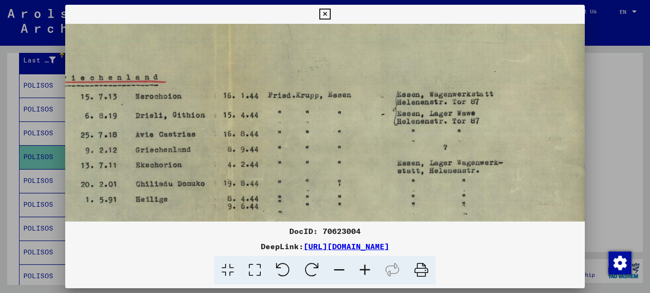
scroll to position [112, 231]
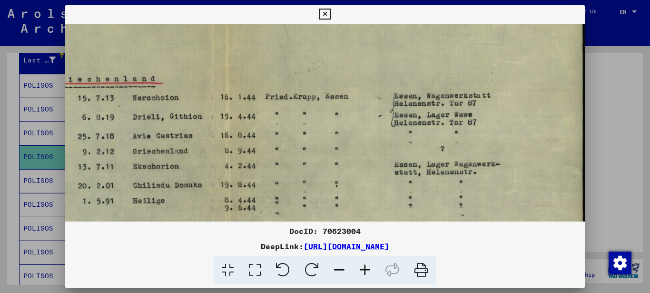
drag, startPoint x: 383, startPoint y: 170, endPoint x: 364, endPoint y: 183, distance: 23.1
click at [364, 183] on img at bounding box center [210, 180] width 752 height 539
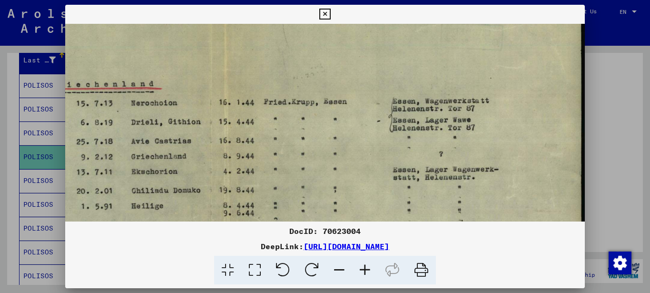
drag, startPoint x: 388, startPoint y: 150, endPoint x: 350, endPoint y: 157, distance: 38.2
click at [353, 156] on img at bounding box center [209, 186] width 752 height 539
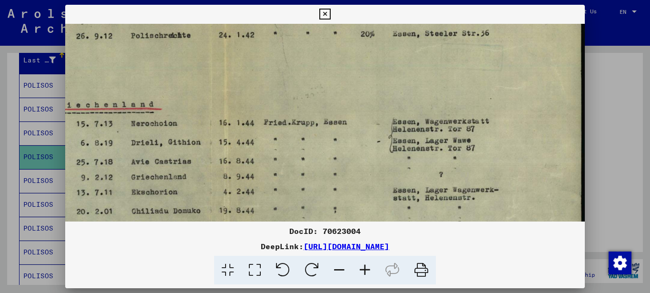
drag, startPoint x: 416, startPoint y: 146, endPoint x: 411, endPoint y: 169, distance: 23.3
click at [412, 168] on img at bounding box center [209, 206] width 752 height 539
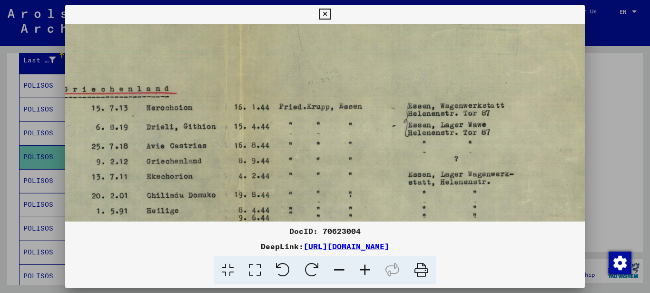
drag, startPoint x: 332, startPoint y: 155, endPoint x: 349, endPoint y: 122, distance: 37.3
click at [349, 123] on img at bounding box center [224, 190] width 752 height 539
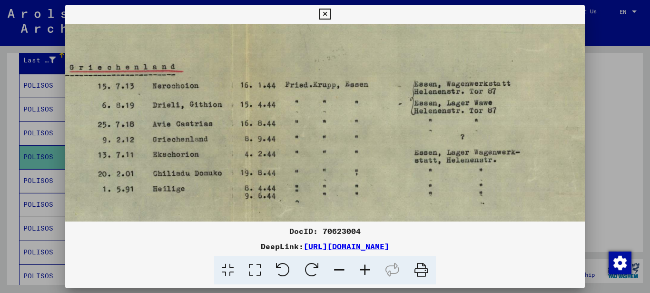
drag, startPoint x: 348, startPoint y: 146, endPoint x: 353, endPoint y: 131, distance: 15.4
click at [353, 131] on img at bounding box center [230, 169] width 752 height 539
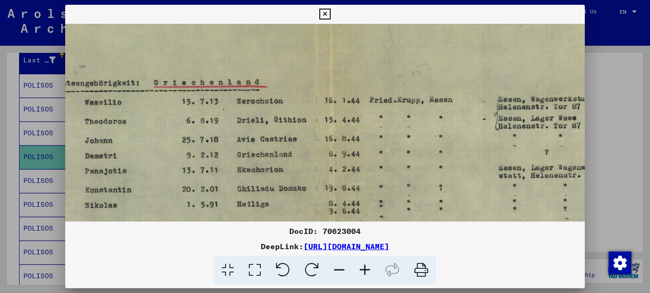
scroll to position [103, 69]
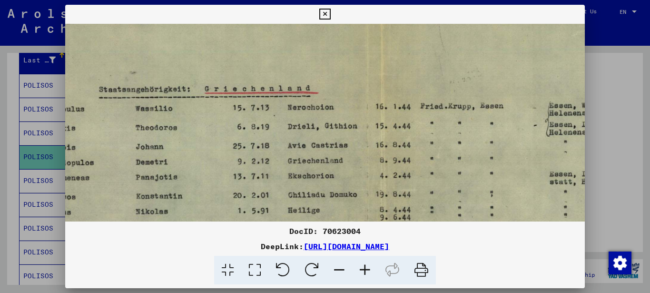
drag, startPoint x: 307, startPoint y: 158, endPoint x: 451, endPoint y: 183, distance: 146.5
click at [449, 183] on img at bounding box center [366, 190] width 752 height 539
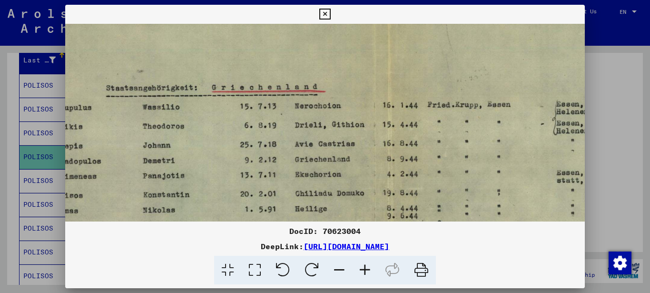
drag, startPoint x: 391, startPoint y: 157, endPoint x: 393, endPoint y: 133, distance: 23.9
click at [393, 138] on img at bounding box center [373, 189] width 752 height 539
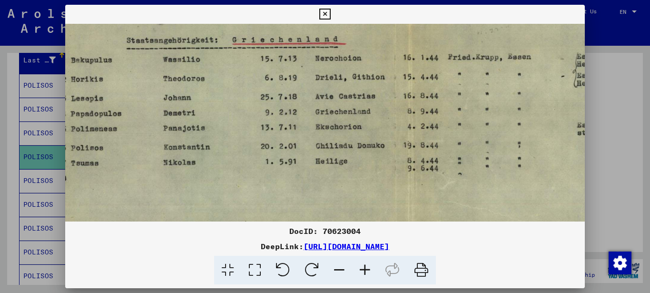
drag, startPoint x: 379, startPoint y: 157, endPoint x: 397, endPoint y: 128, distance: 34.6
click at [397, 128] on img at bounding box center [393, 141] width 752 height 539
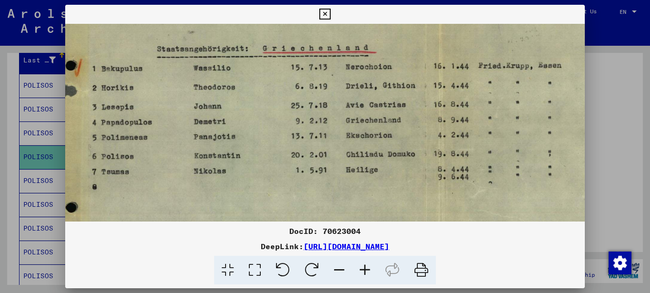
drag, startPoint x: 380, startPoint y: 143, endPoint x: 450, endPoint y: 160, distance: 71.5
click at [460, 159] on img at bounding box center [424, 150] width 752 height 539
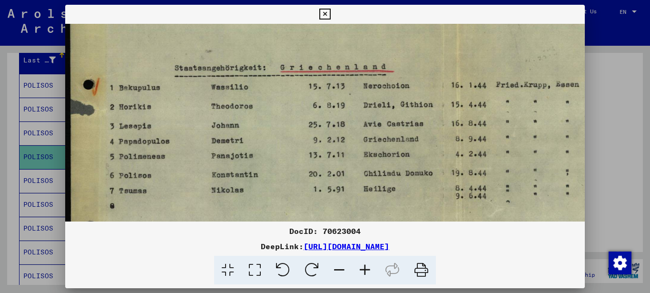
scroll to position [106, 0]
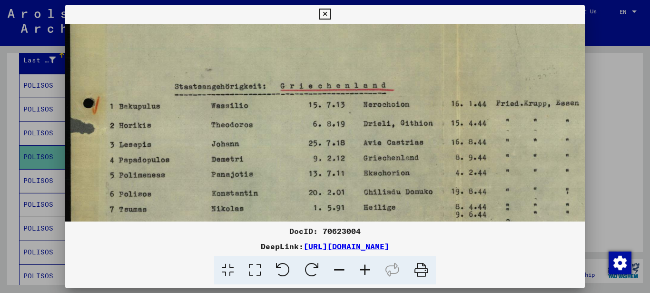
drag, startPoint x: 198, startPoint y: 132, endPoint x: 195, endPoint y: 190, distance: 58.1
click at [197, 183] on img at bounding box center [441, 187] width 752 height 539
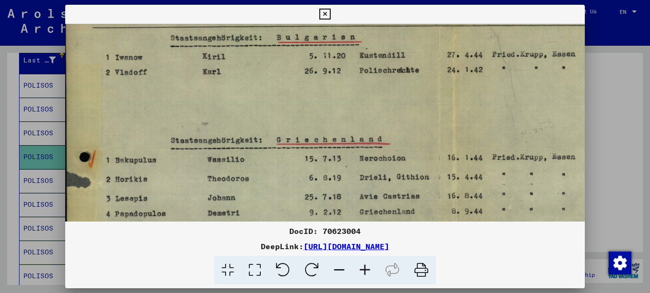
drag, startPoint x: 248, startPoint y: 105, endPoint x: 246, endPoint y: 155, distance: 49.6
click at [246, 155] on img at bounding box center [437, 241] width 752 height 539
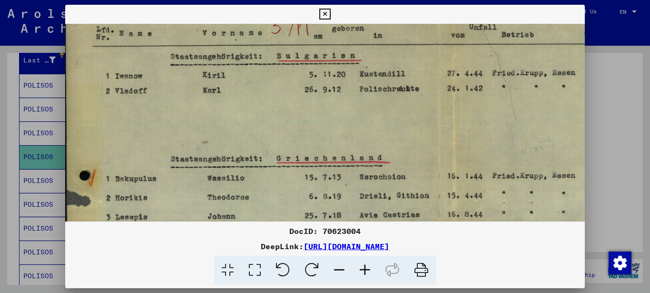
scroll to position [2, 4]
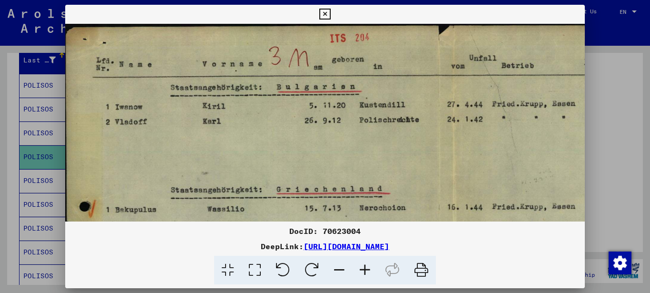
drag, startPoint x: 260, startPoint y: 123, endPoint x: 260, endPoint y: 184, distance: 60.4
click at [260, 183] on img at bounding box center [437, 290] width 752 height 539
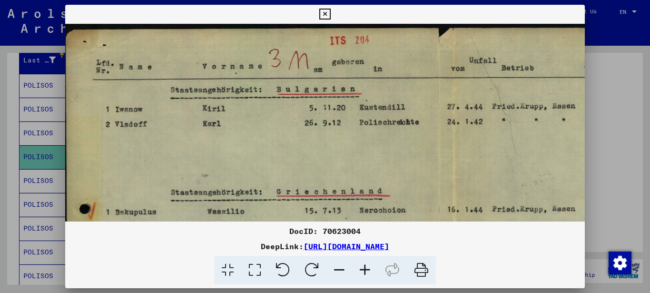
scroll to position [0, 6]
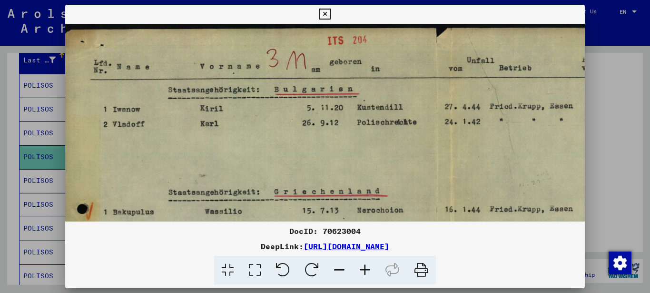
drag, startPoint x: 263, startPoint y: 141, endPoint x: 260, endPoint y: 157, distance: 15.9
click at [260, 157] on img at bounding box center [435, 293] width 752 height 539
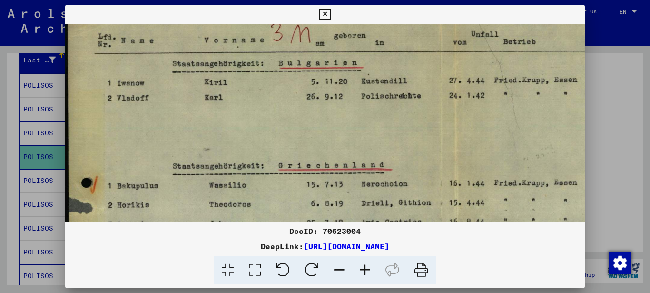
drag, startPoint x: 259, startPoint y: 162, endPoint x: 267, endPoint y: 123, distance: 39.5
click at [267, 128] on img at bounding box center [439, 267] width 752 height 539
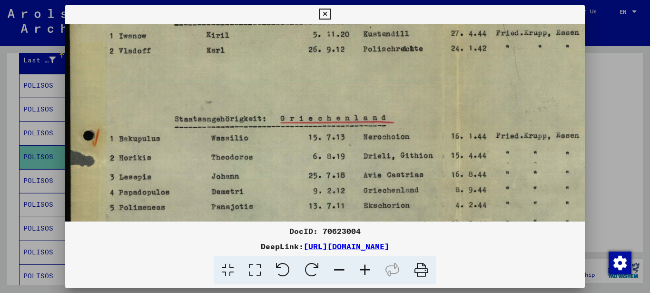
click at [268, 96] on img at bounding box center [441, 220] width 752 height 539
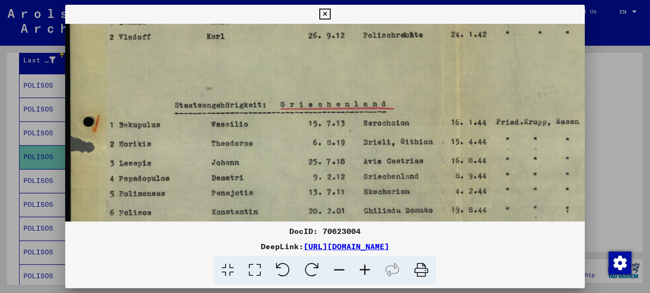
click at [321, 14] on icon at bounding box center [324, 14] width 11 height 11
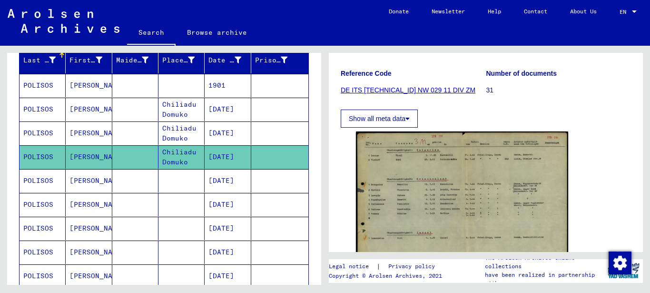
scroll to position [0, 0]
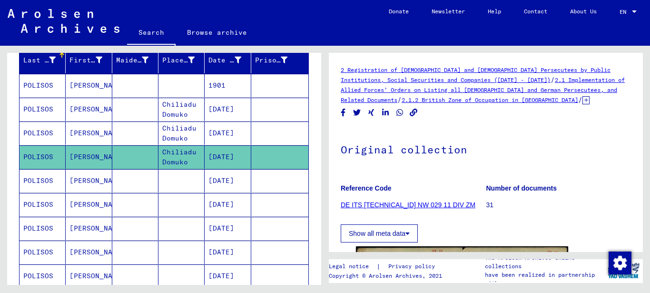
click at [583, 100] on icon at bounding box center [586, 100] width 7 height 8
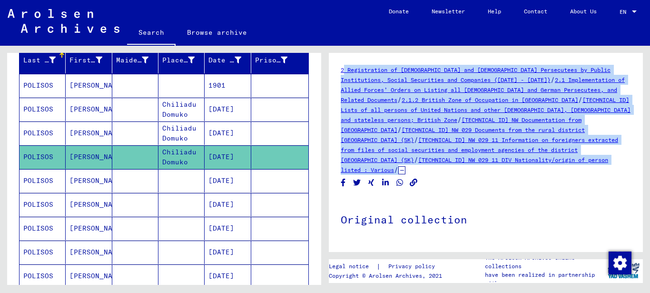
drag, startPoint x: 541, startPoint y: 165, endPoint x: 341, endPoint y: 70, distance: 221.6
click at [341, 70] on div "2 Registration of Foreigners and German Persecutees by Public Institutions, Soc…" at bounding box center [486, 295] width 290 height 461
